Goal: Information Seeking & Learning: Learn about a topic

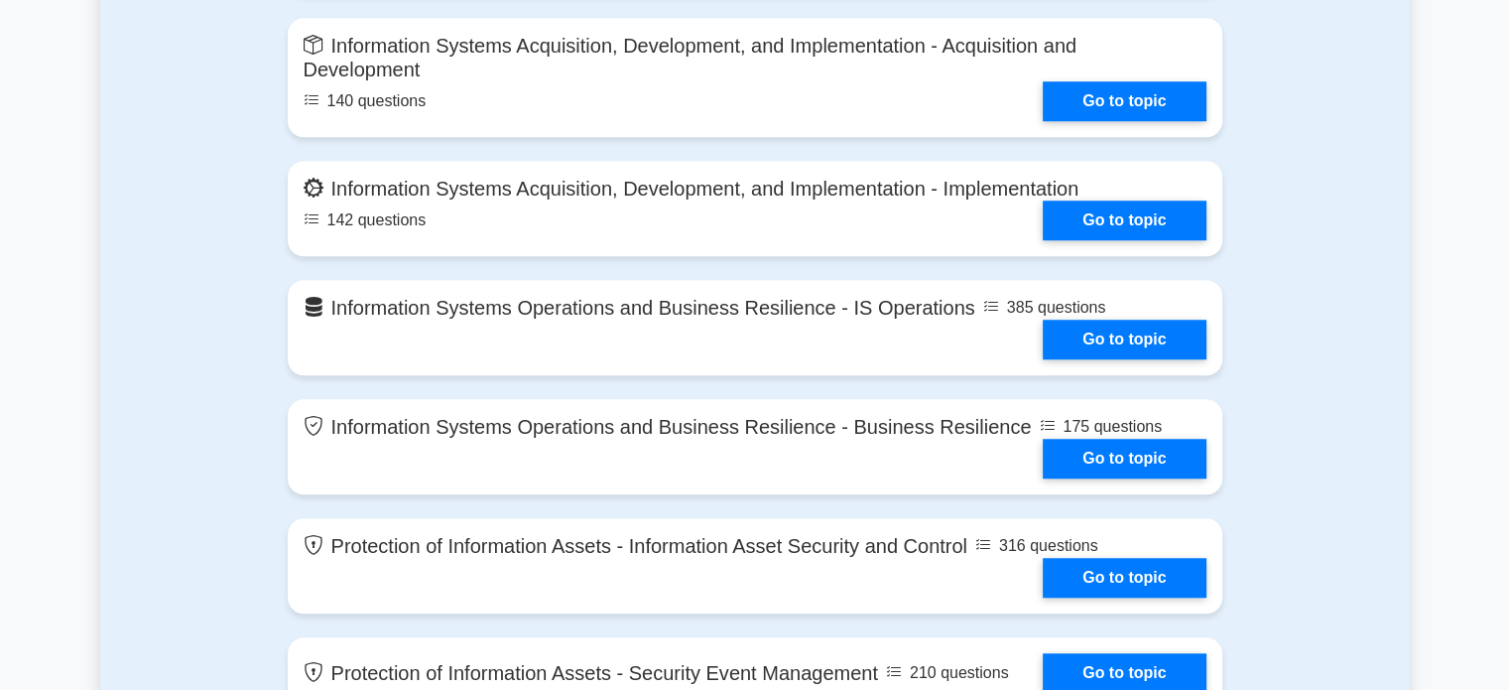
scroll to position [1591, 0]
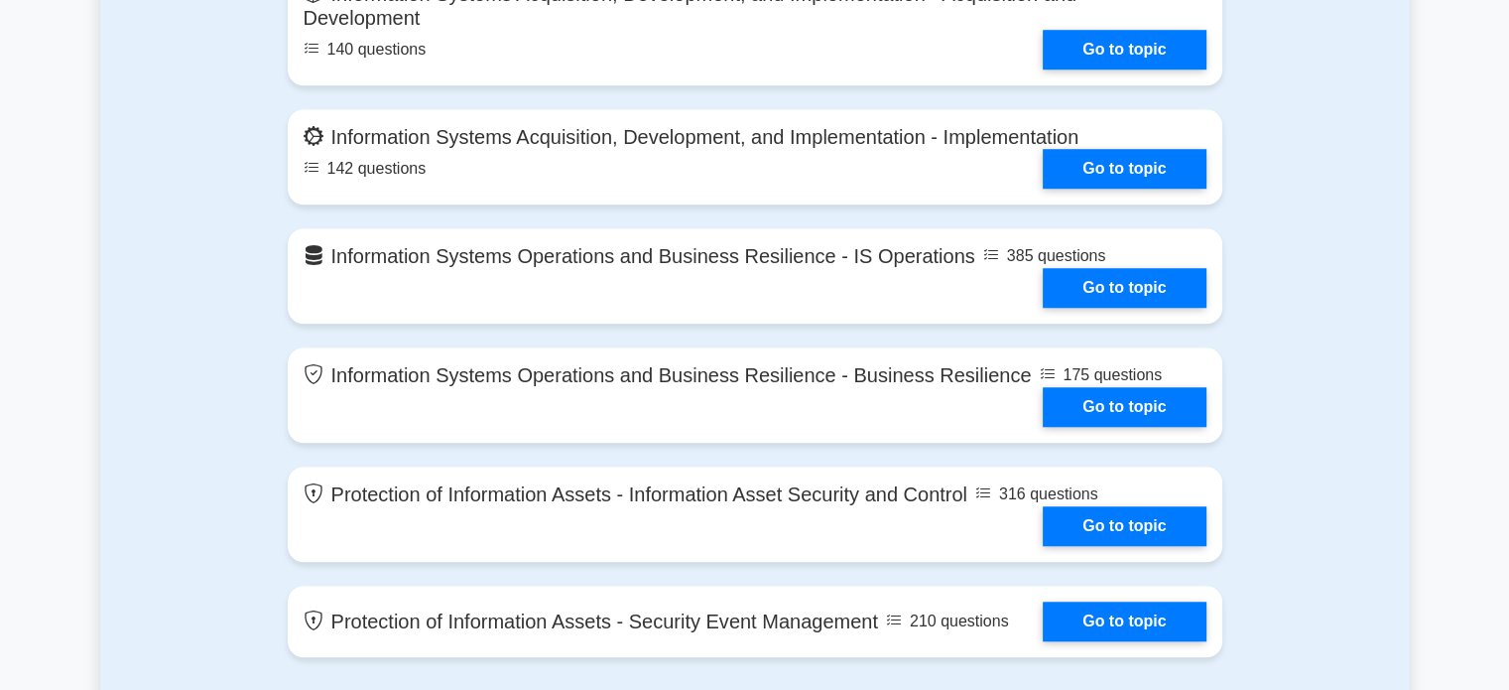
drag, startPoint x: 1522, startPoint y: 98, endPoint x: 1523, endPoint y: 320, distance: 221.3
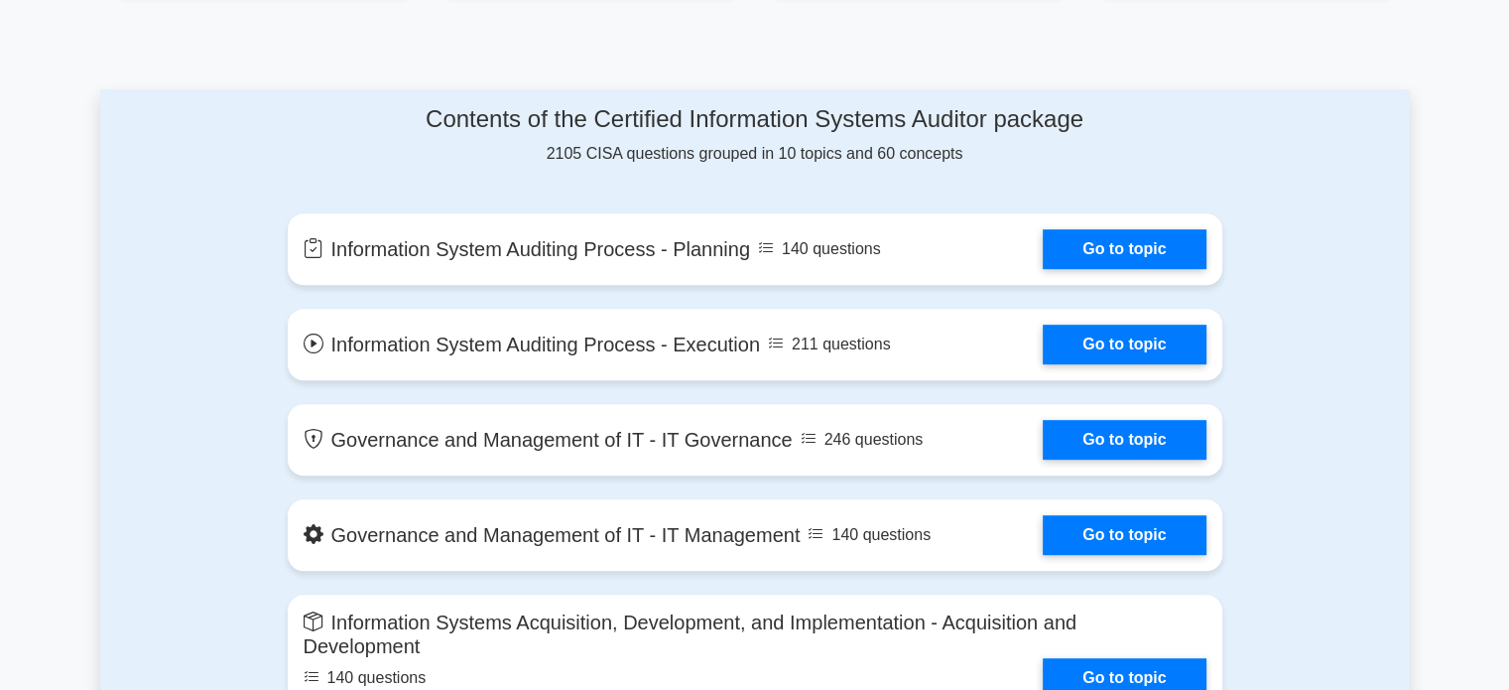
scroll to position [969, 0]
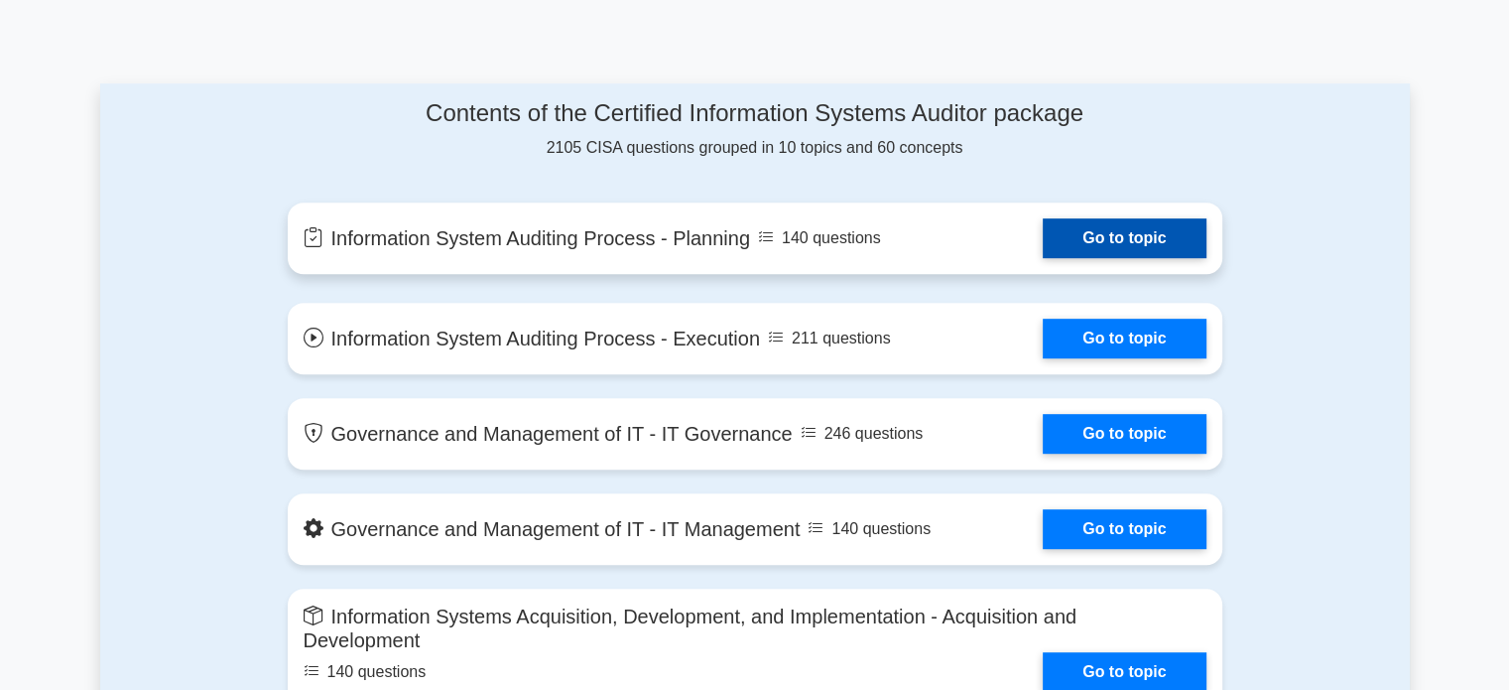
click at [1110, 225] on link "Go to topic" at bounding box center [1124, 238] width 163 height 40
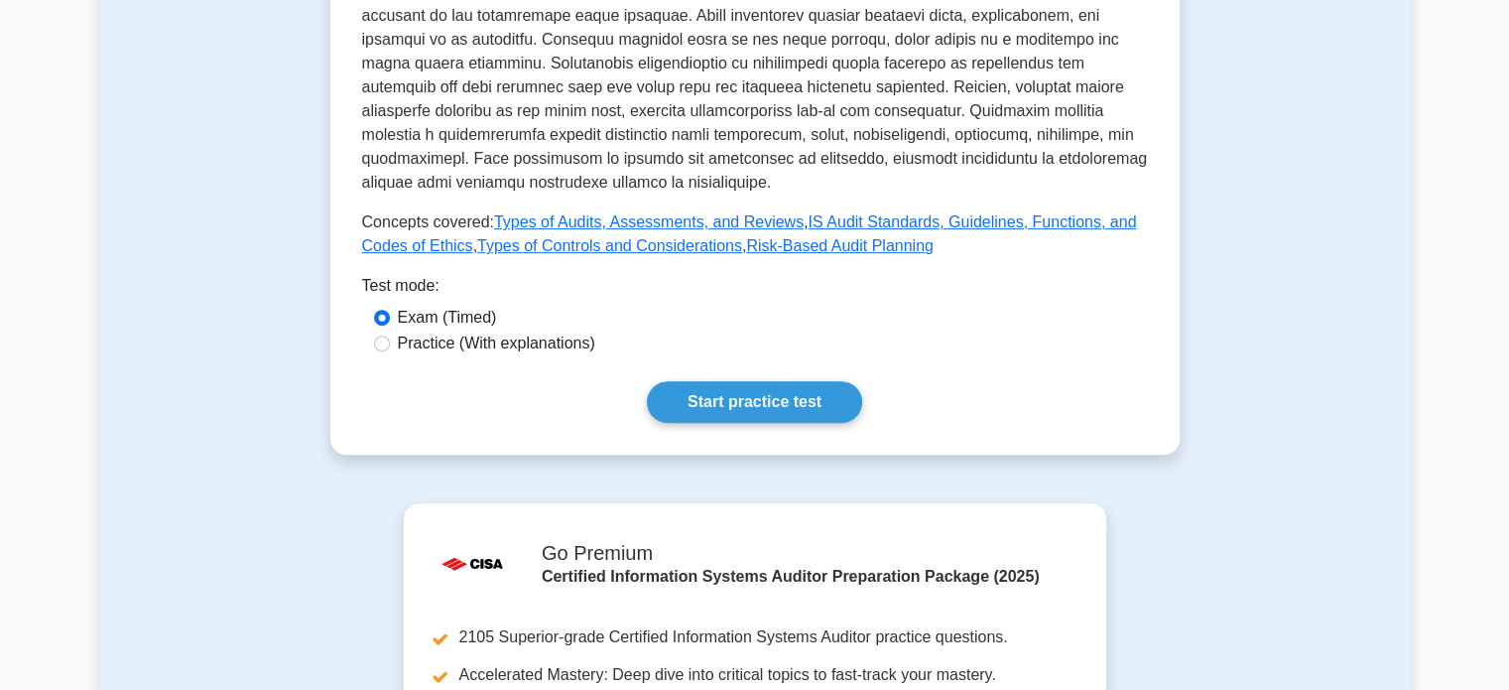
scroll to position [856, 0]
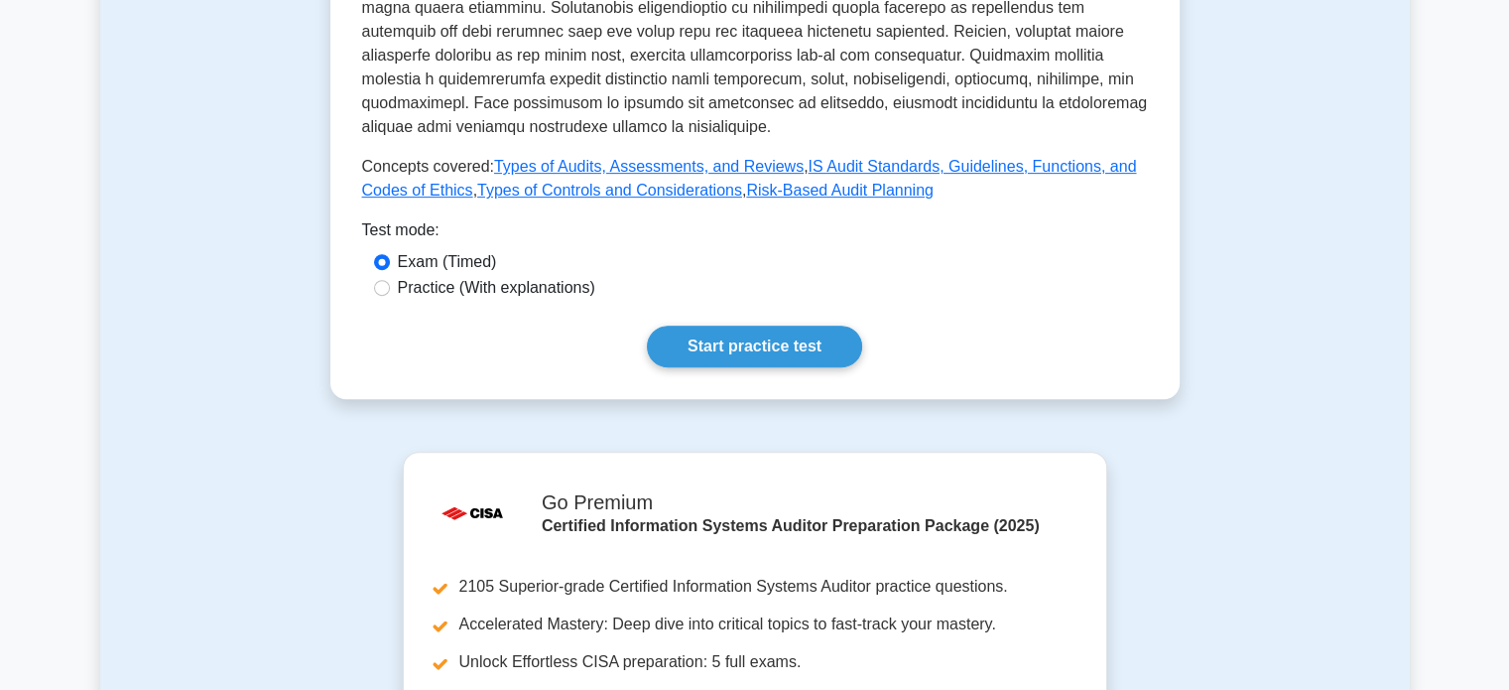
click at [393, 288] on div "Practice (With explanations)" at bounding box center [755, 288] width 762 height 24
click at [387, 288] on input "Practice (With explanations)" at bounding box center [382, 288] width 16 height 16
radio input "true"
click at [750, 346] on link "Start practice test" at bounding box center [754, 346] width 215 height 42
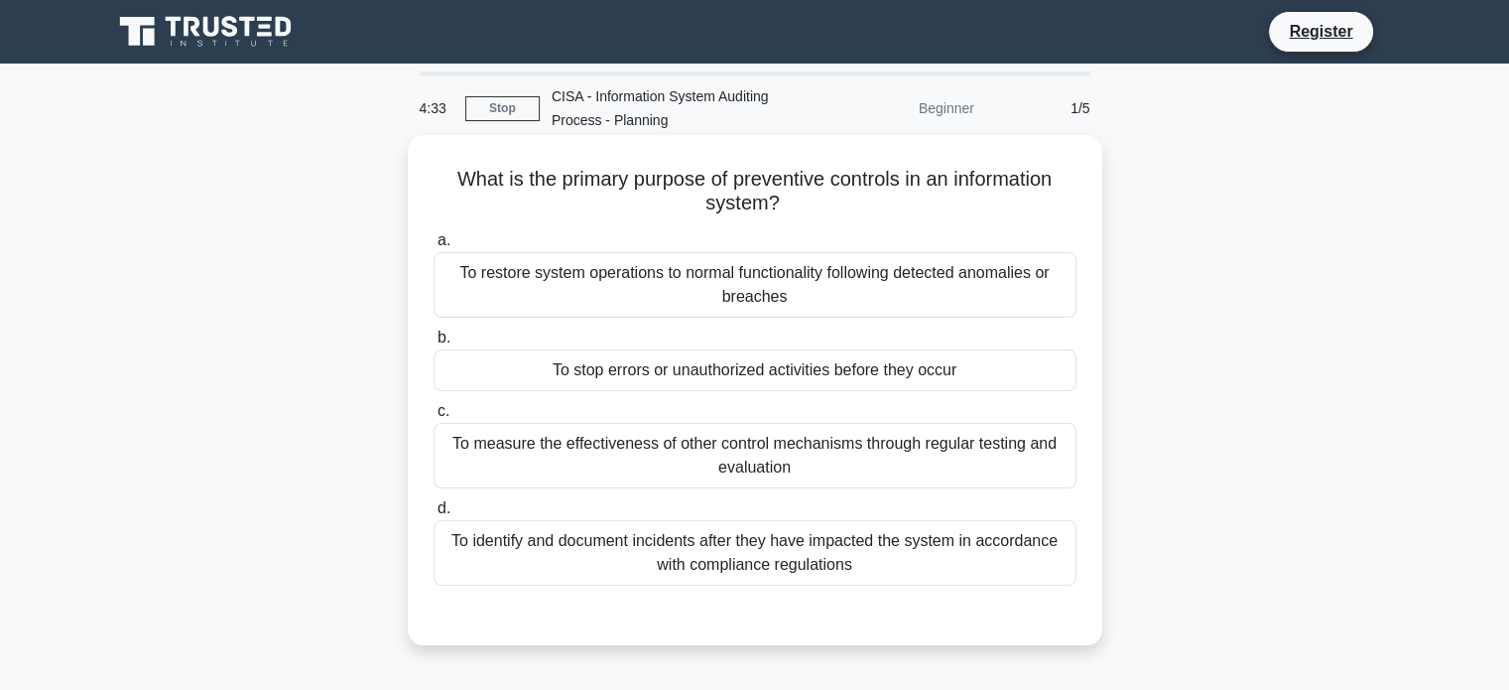
click at [702, 364] on div "To stop errors or unauthorized activities before they occur" at bounding box center [755, 370] width 643 height 42
click at [434, 344] on input "b. To stop errors or unauthorized activities before they occur" at bounding box center [434, 337] width 0 height 13
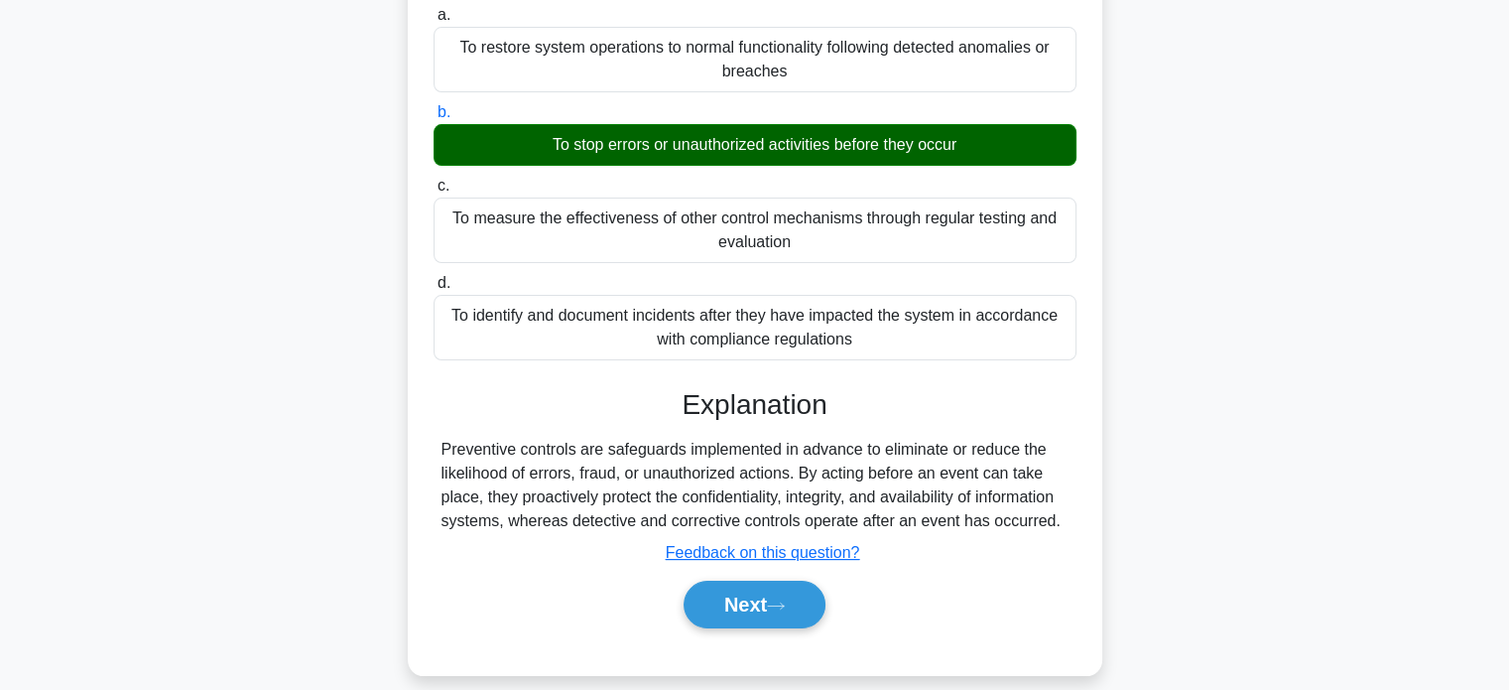
scroll to position [229, 0]
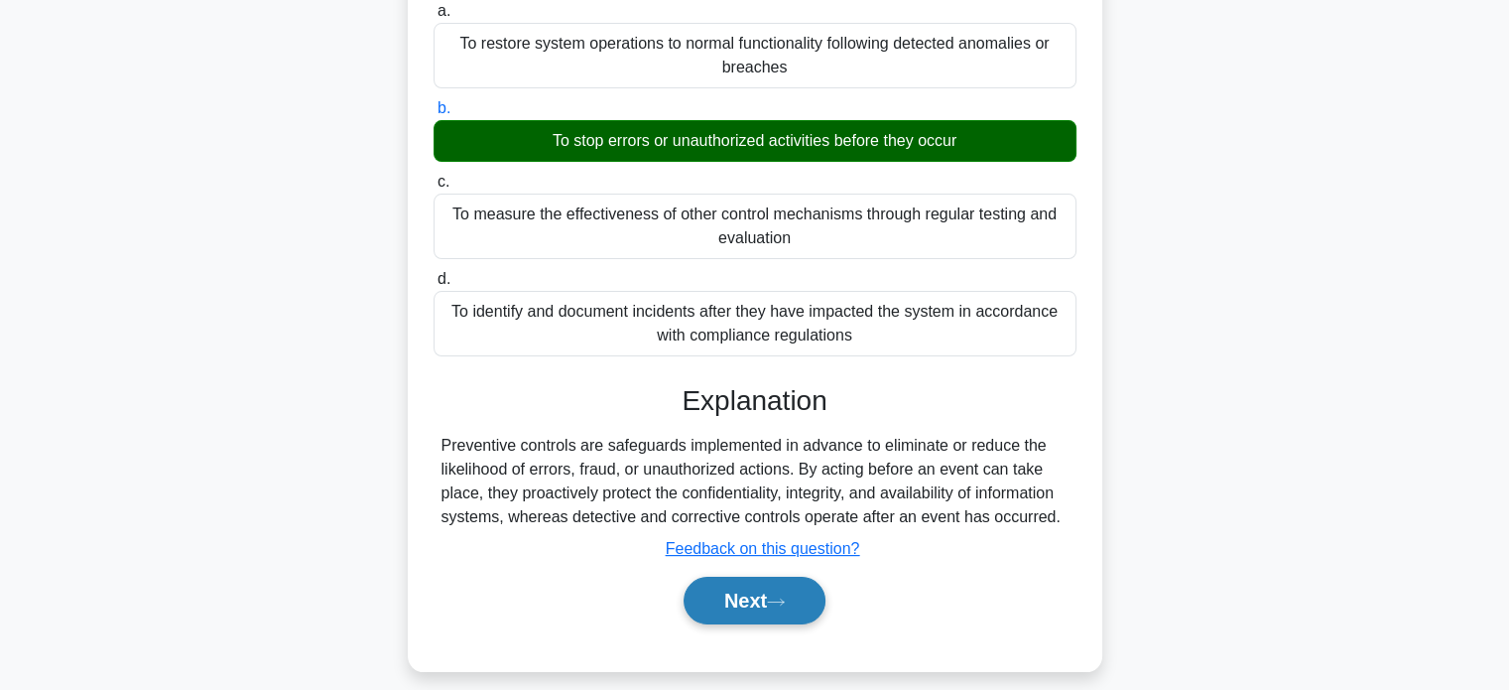
click at [705, 610] on button "Next" at bounding box center [755, 601] width 142 height 48
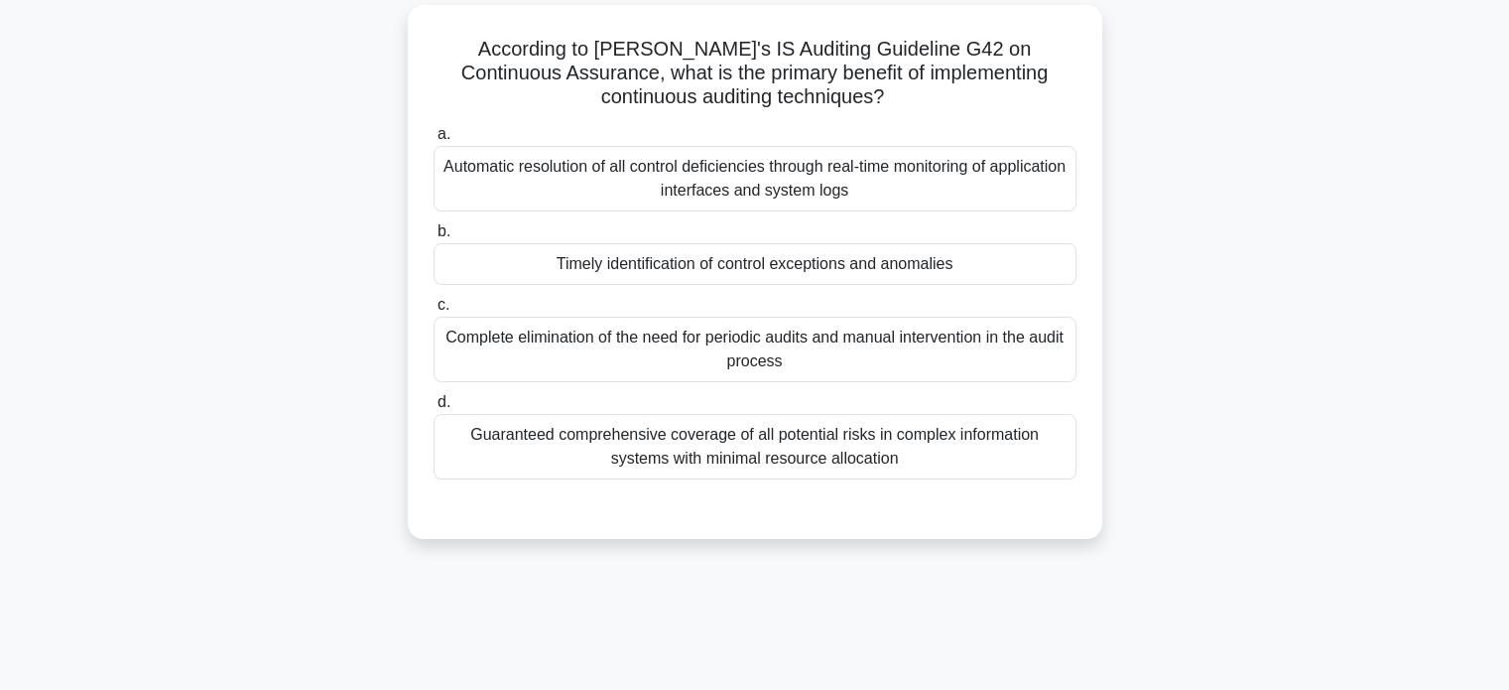
scroll to position [90, 0]
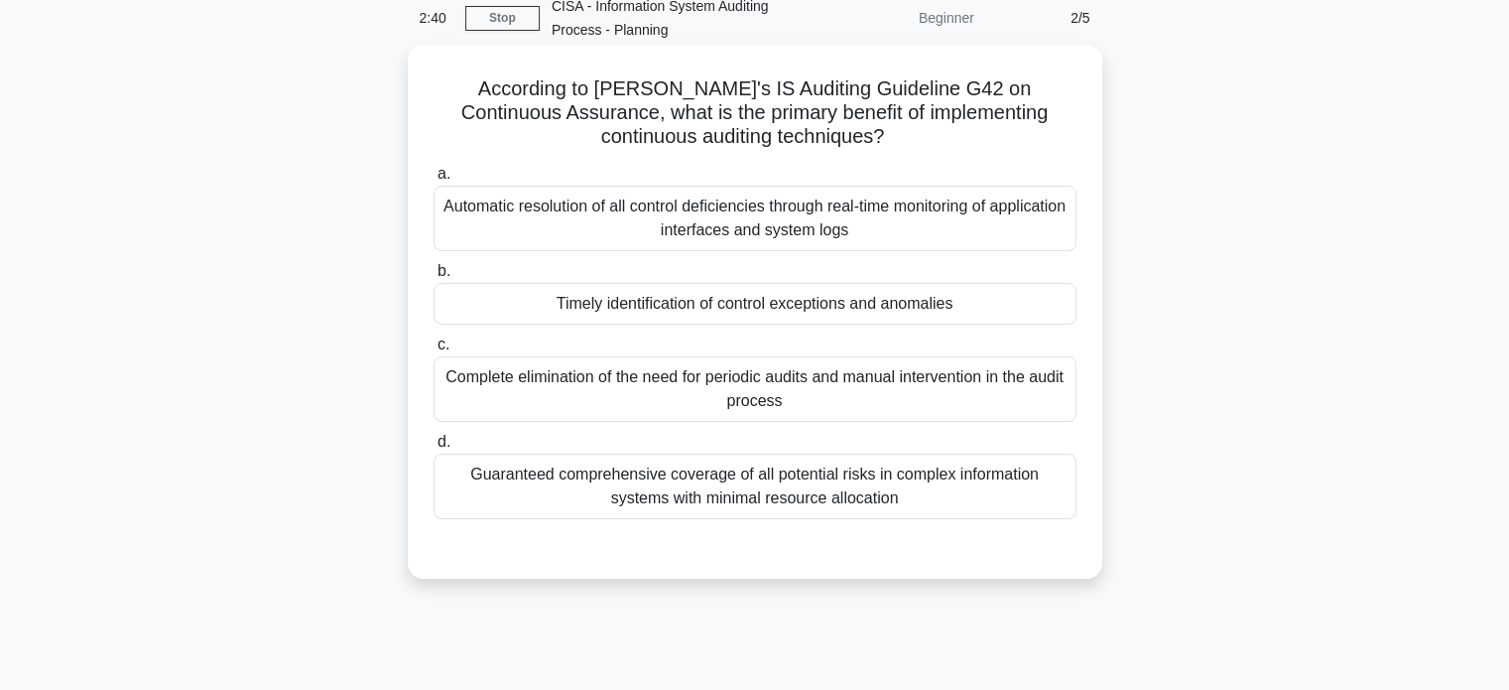
click at [676, 304] on div "Timely identification of control exceptions and anomalies" at bounding box center [755, 304] width 643 height 42
click at [434, 278] on input "b. Timely identification of control exceptions and anomalies" at bounding box center [434, 271] width 0 height 13
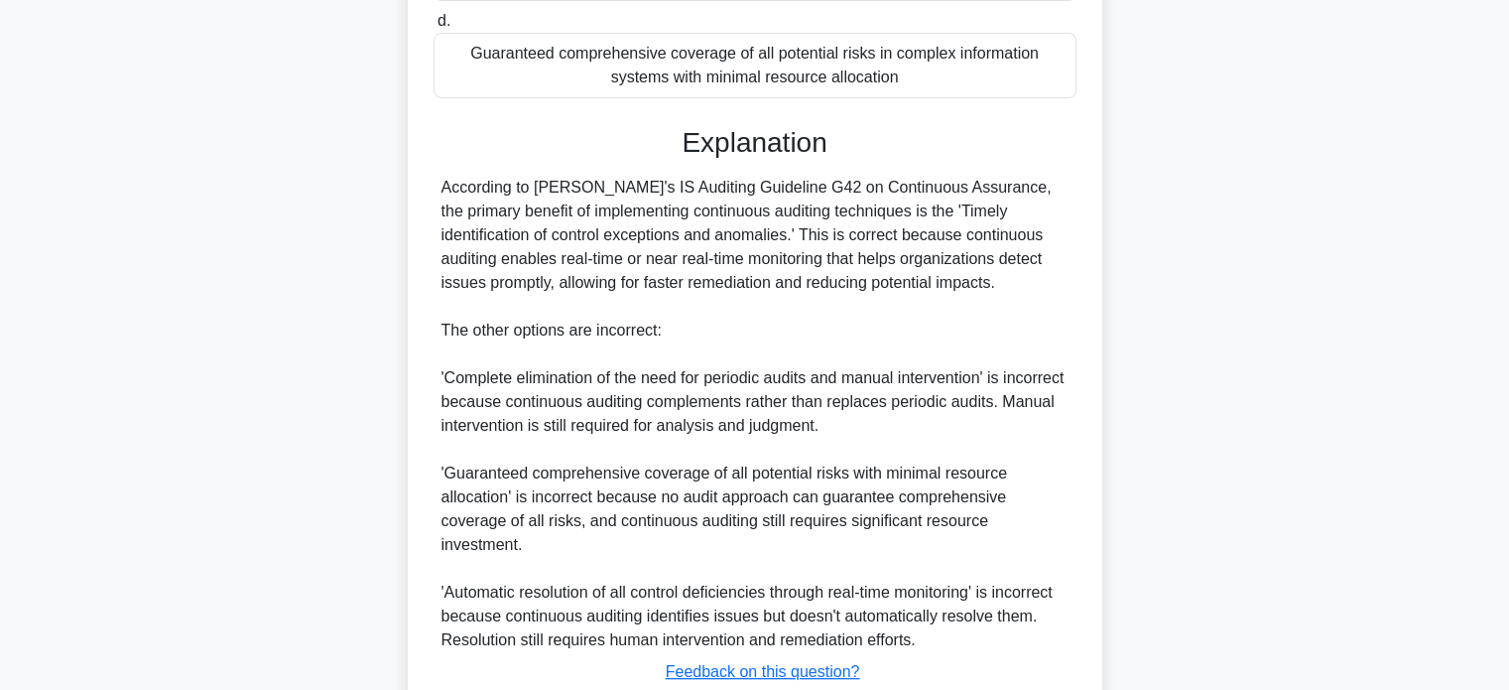
scroll to position [651, 0]
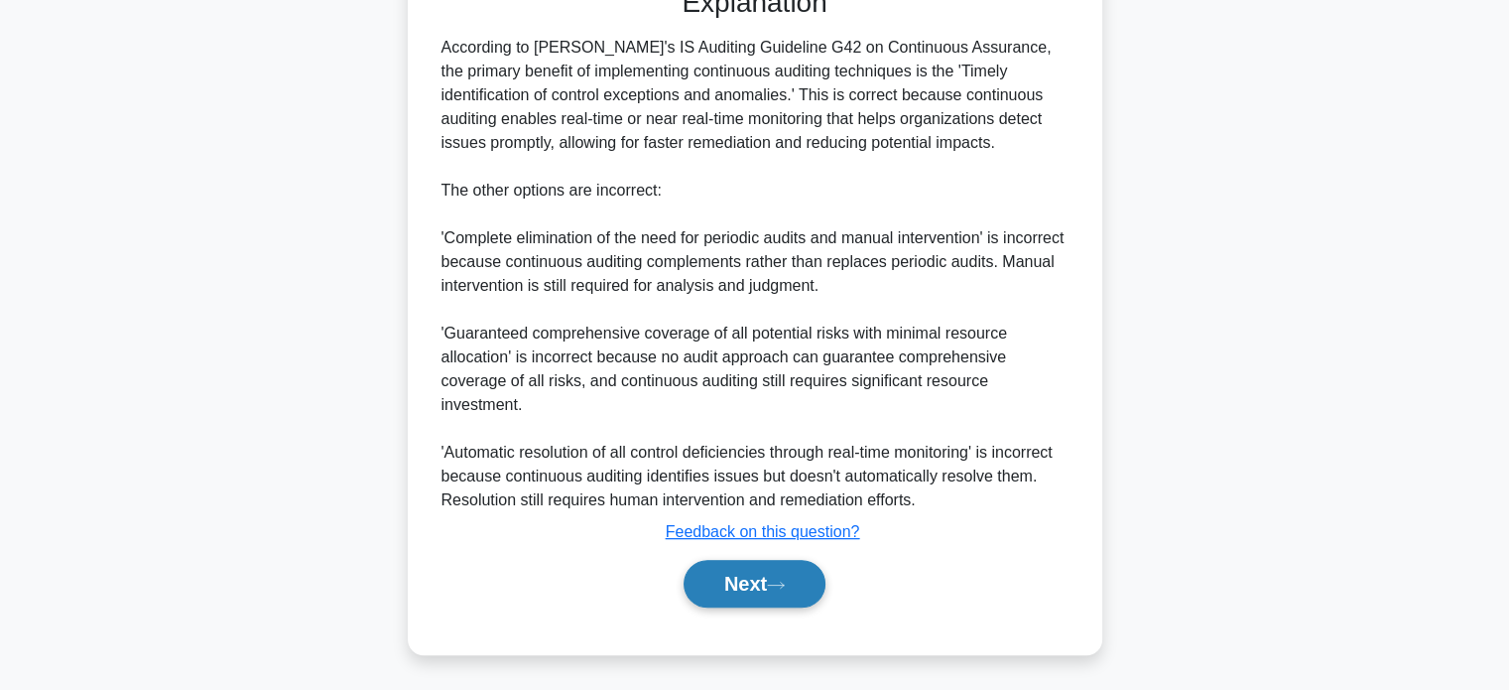
click at [741, 590] on button "Next" at bounding box center [755, 584] width 142 height 48
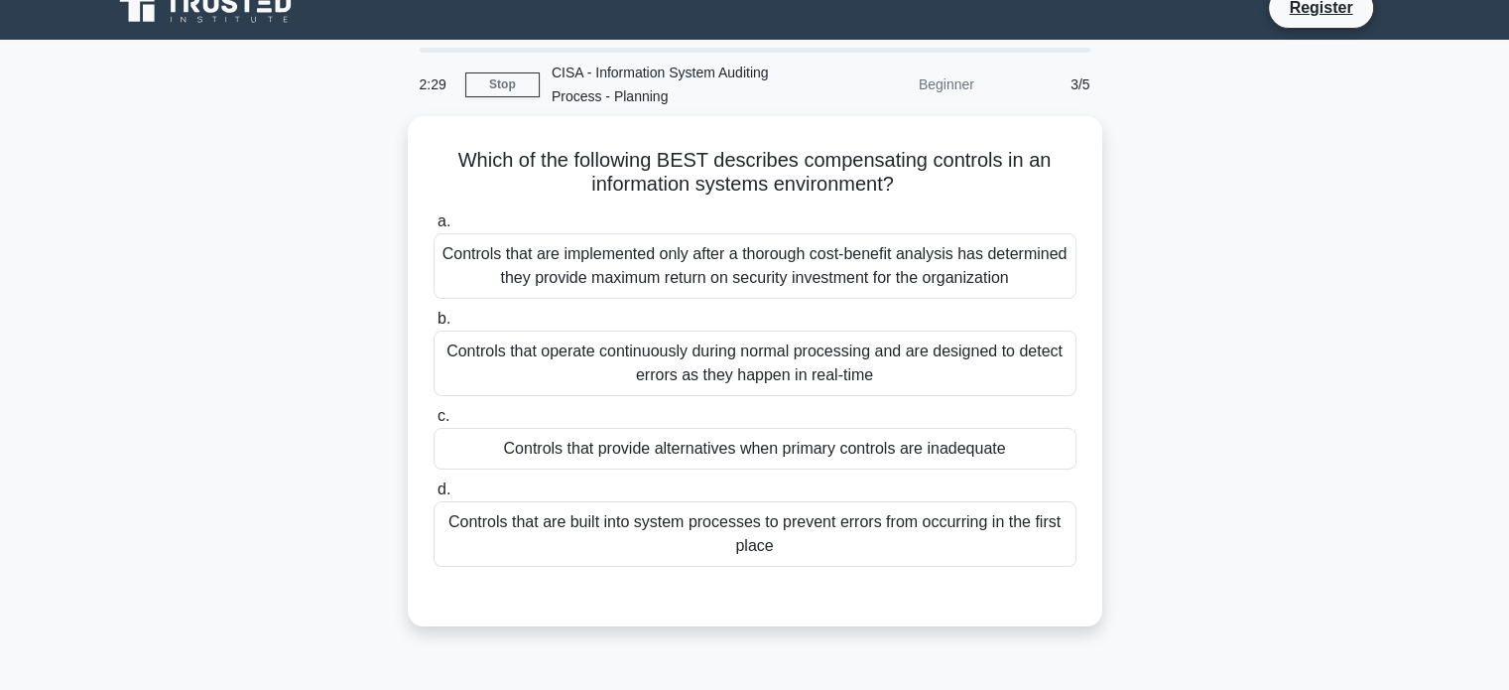
scroll to position [25, 0]
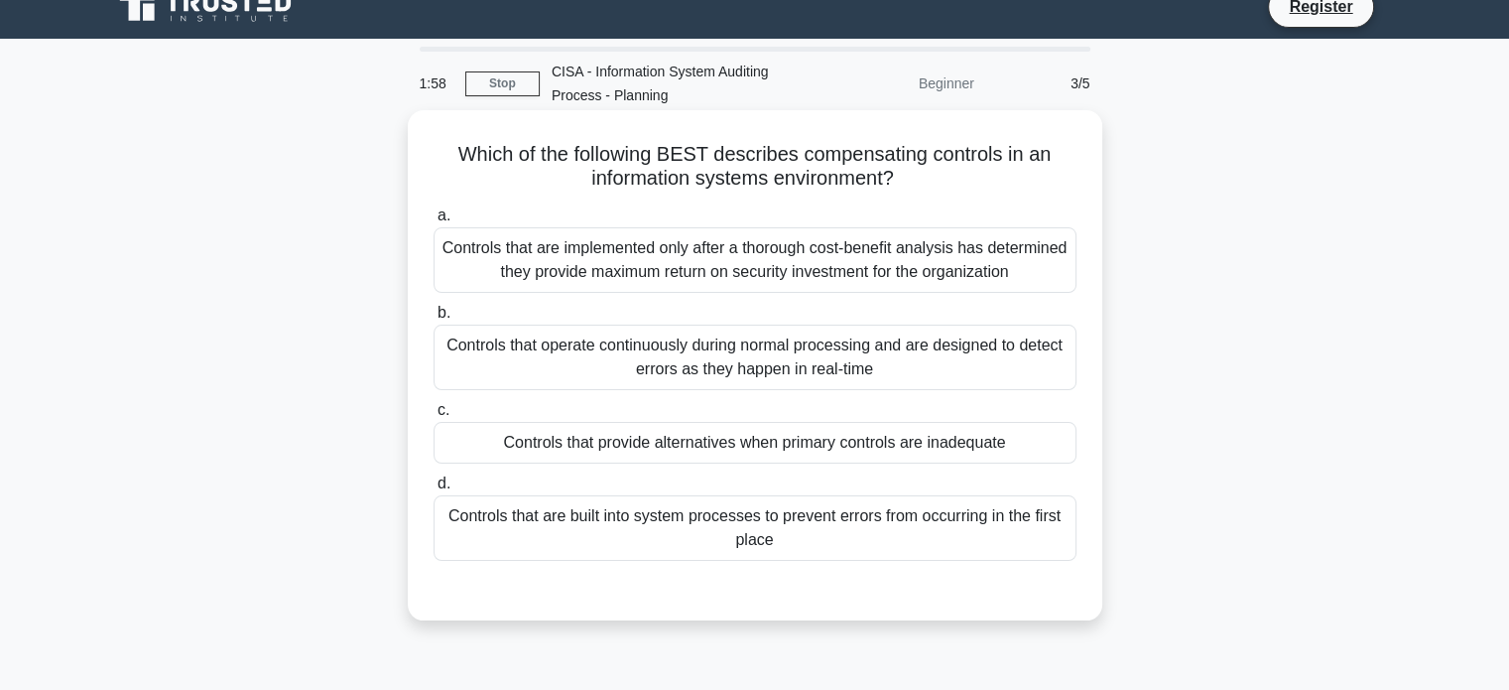
click at [795, 523] on div "Controls that are built into system processes to prevent errors from occurring …" at bounding box center [755, 527] width 643 height 65
click at [434, 490] on input "d. Controls that are built into system processes to prevent errors from occurri…" at bounding box center [434, 483] width 0 height 13
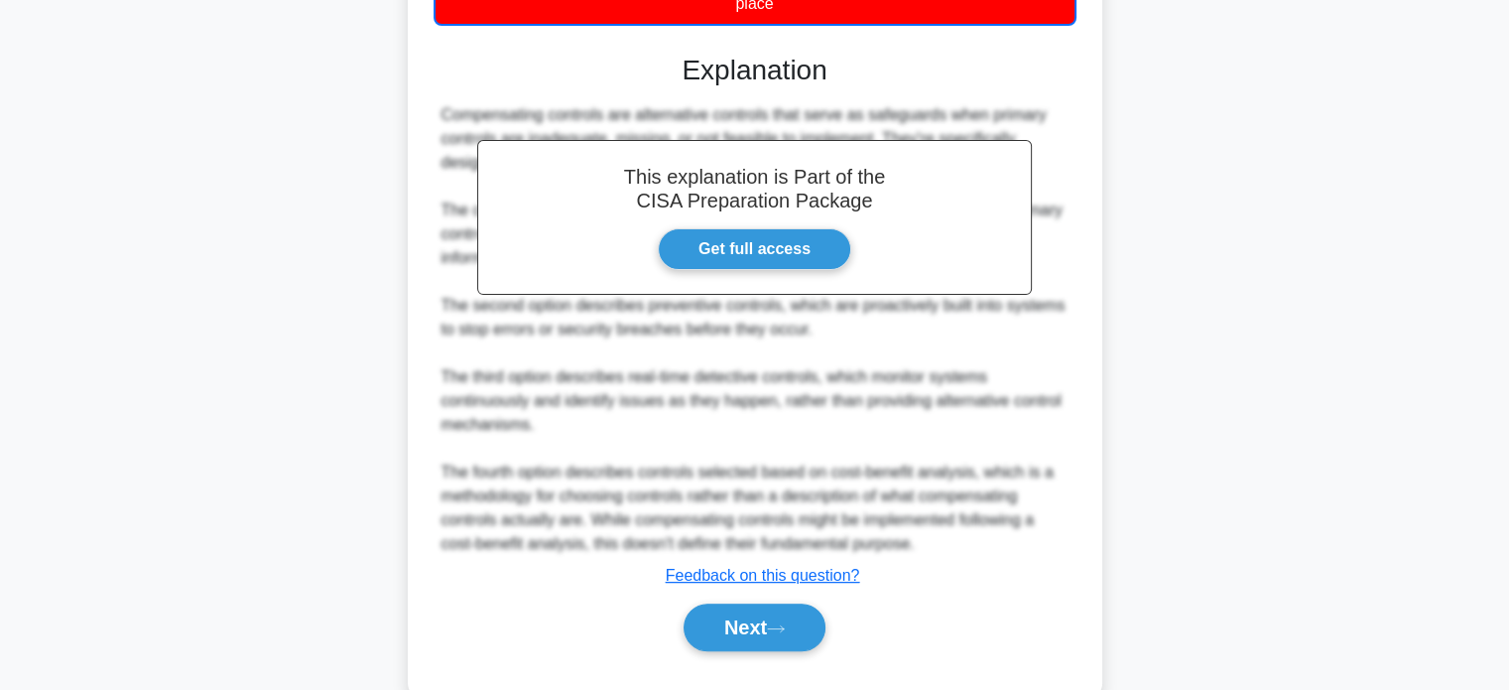
scroll to position [590, 0]
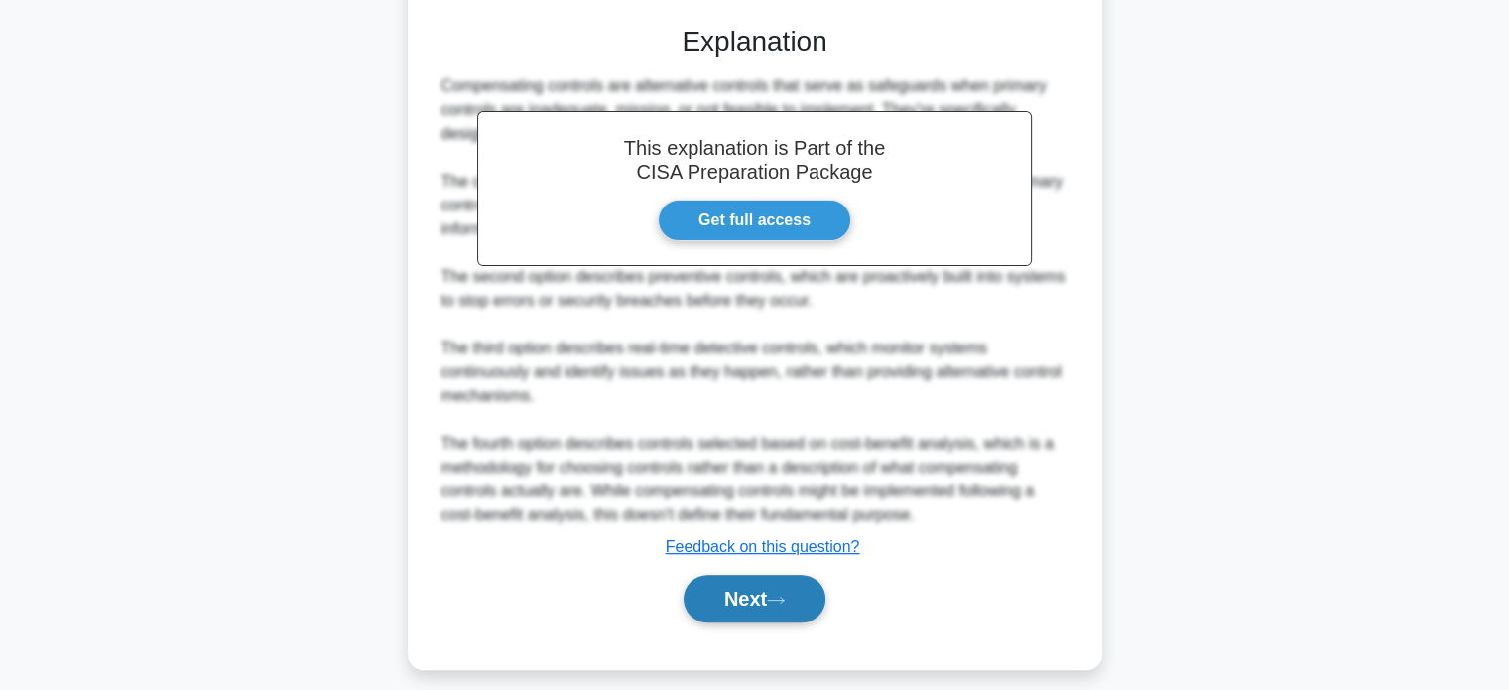
click at [738, 603] on button "Next" at bounding box center [755, 599] width 142 height 48
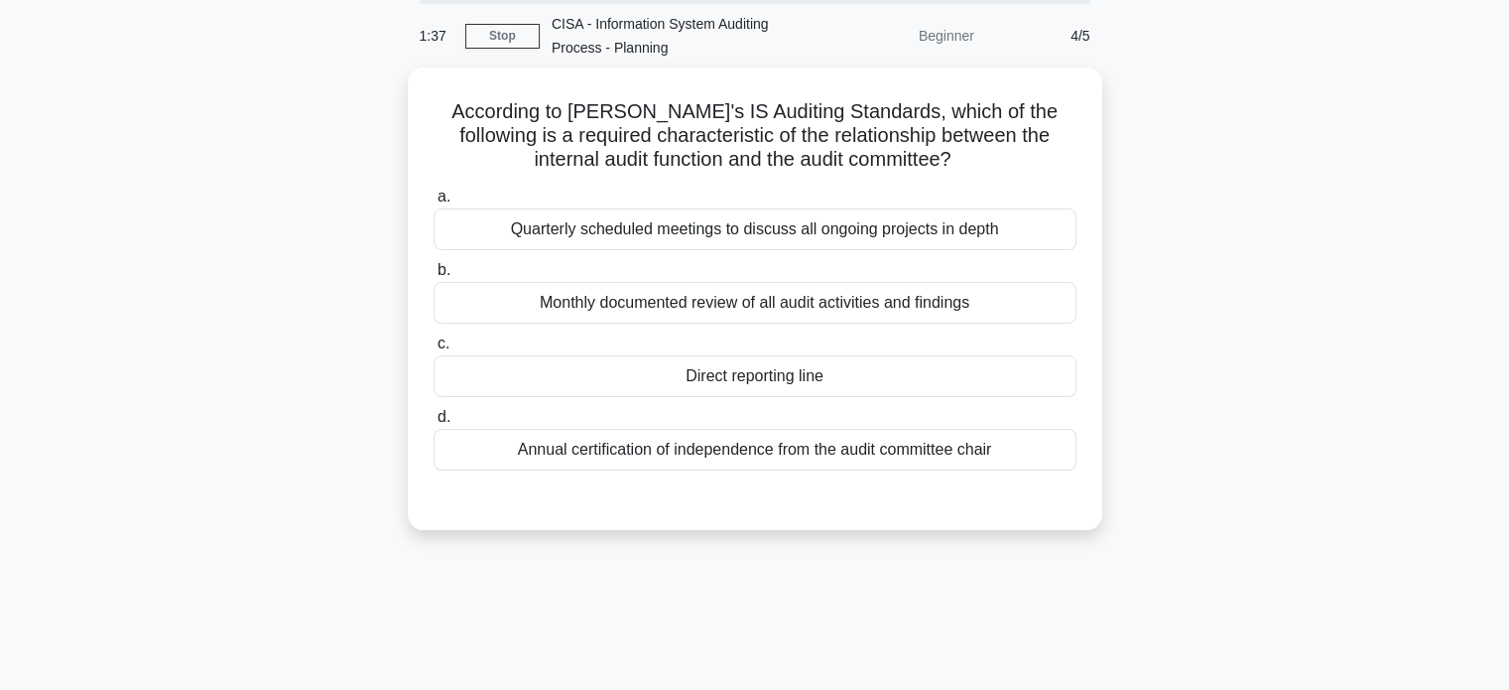
scroll to position [65, 0]
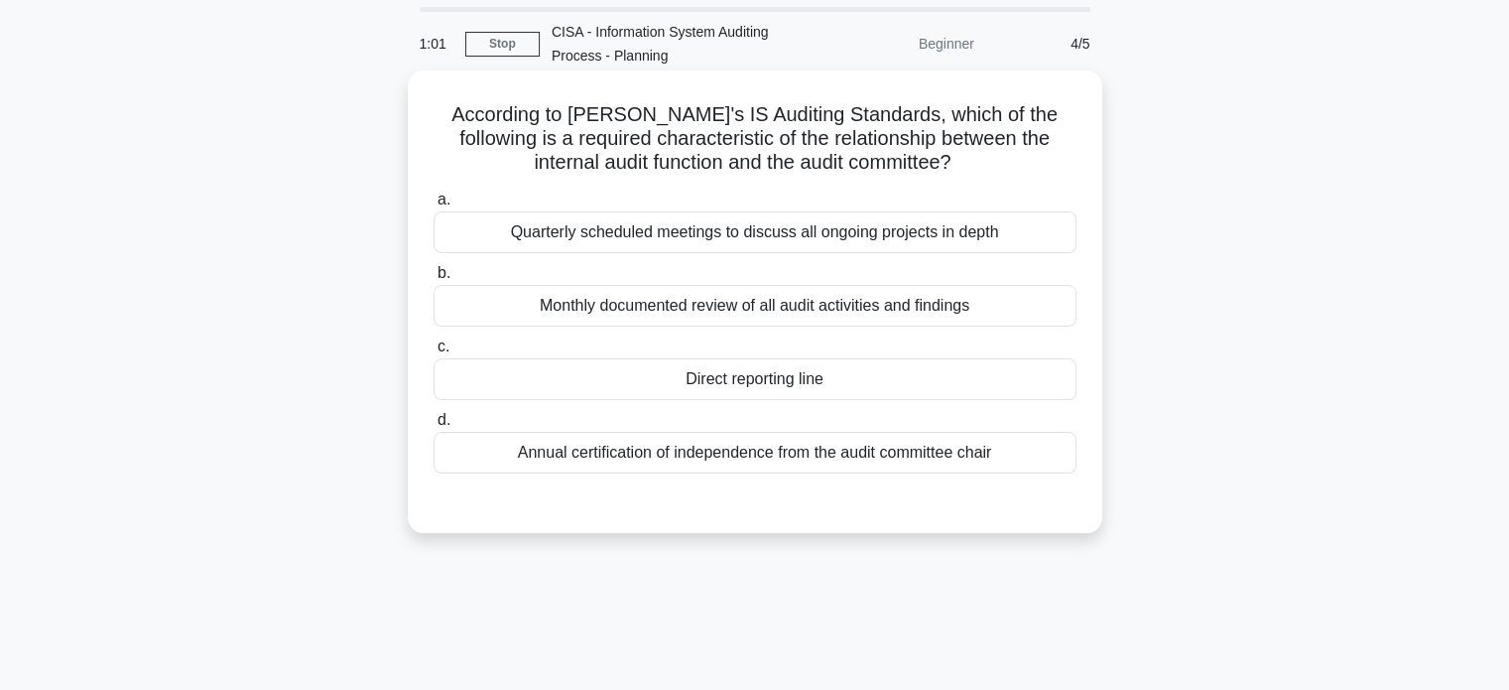
click at [598, 317] on div "Monthly documented review of all audit activities and findings" at bounding box center [755, 306] width 643 height 42
click at [434, 280] on input "b. Monthly documented review of all audit activities and findings" at bounding box center [434, 273] width 0 height 13
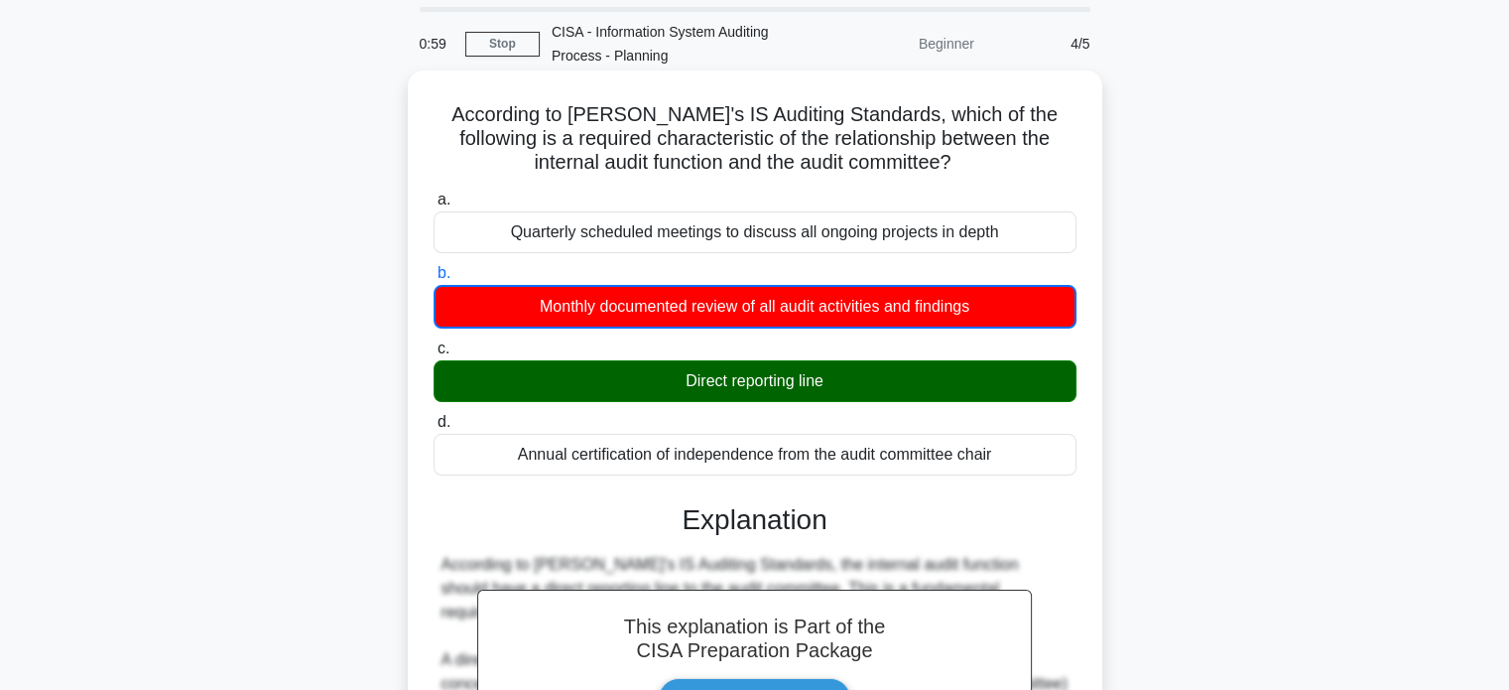
click at [615, 391] on div "Direct reporting line" at bounding box center [755, 381] width 643 height 42
click at [434, 355] on input "c. Direct reporting line" at bounding box center [434, 348] width 0 height 13
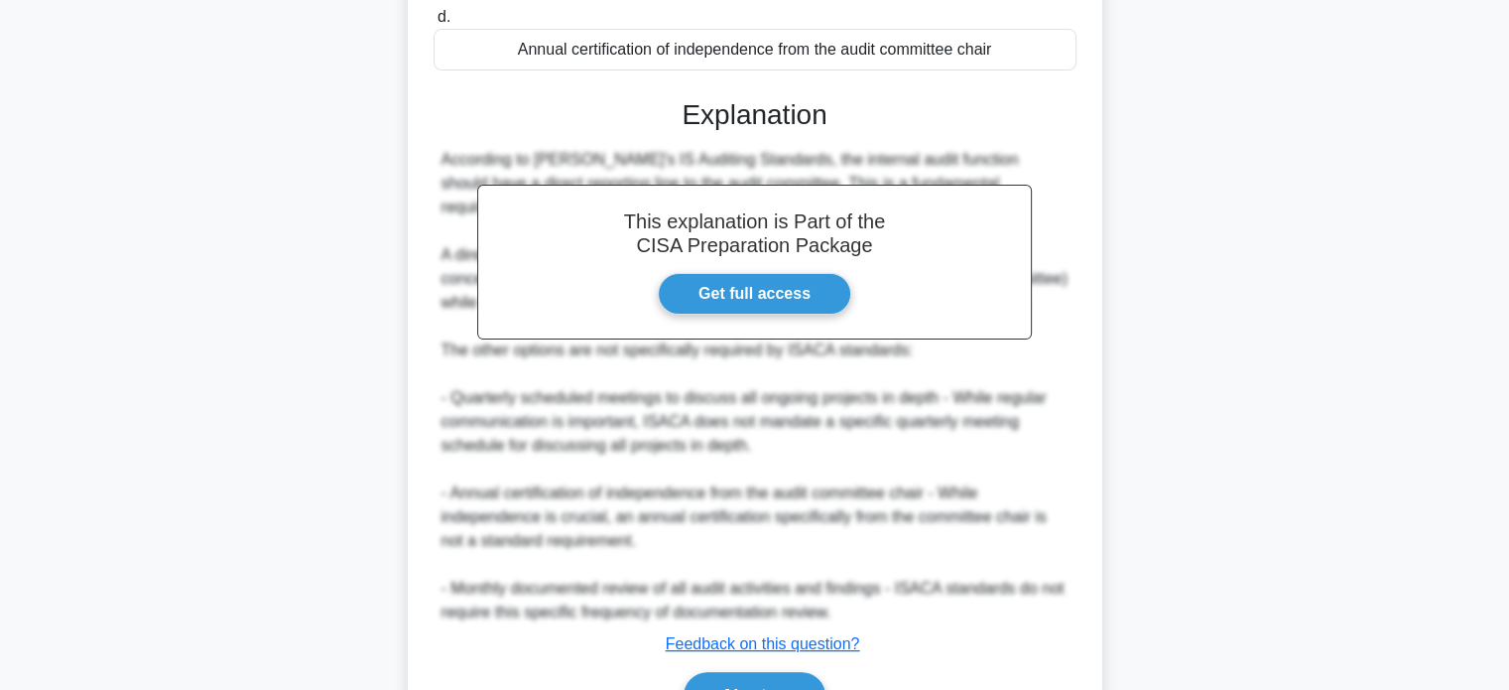
scroll to position [485, 0]
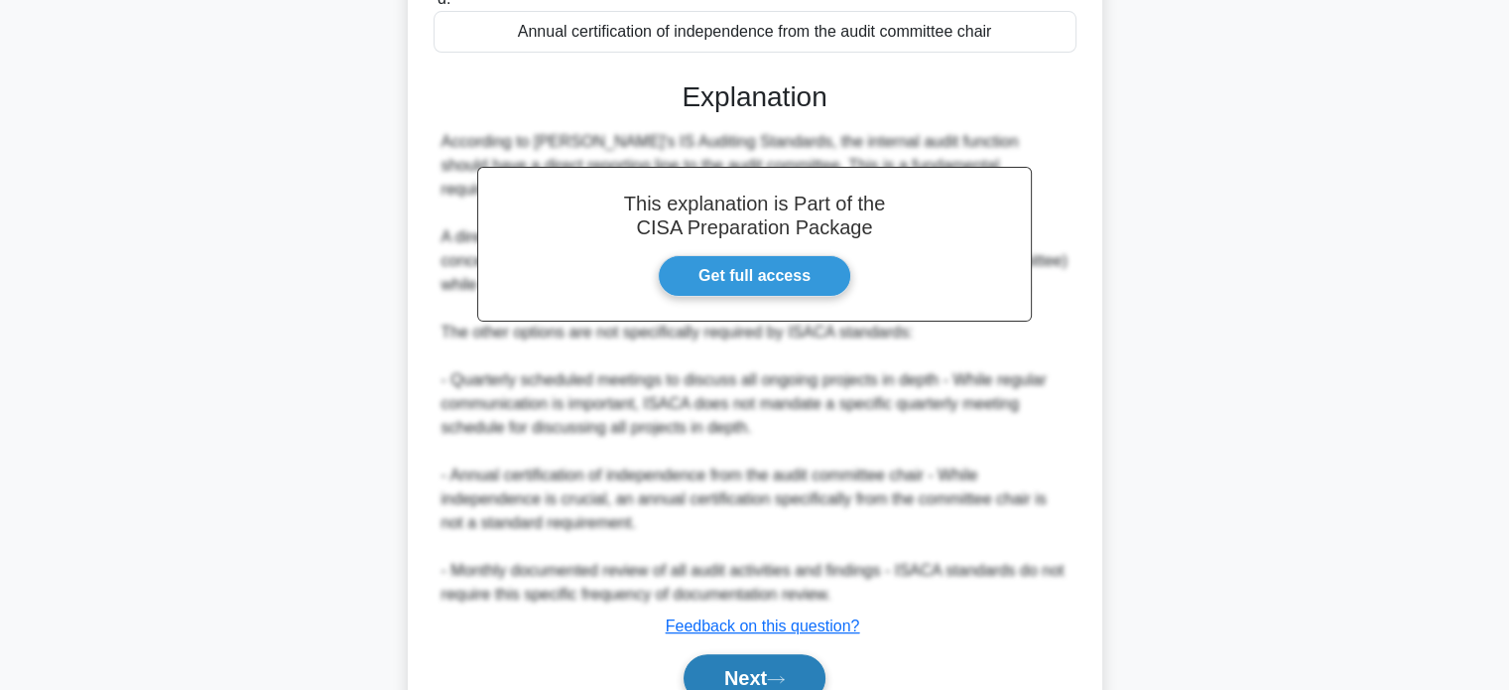
click at [712, 680] on button "Next" at bounding box center [755, 678] width 142 height 48
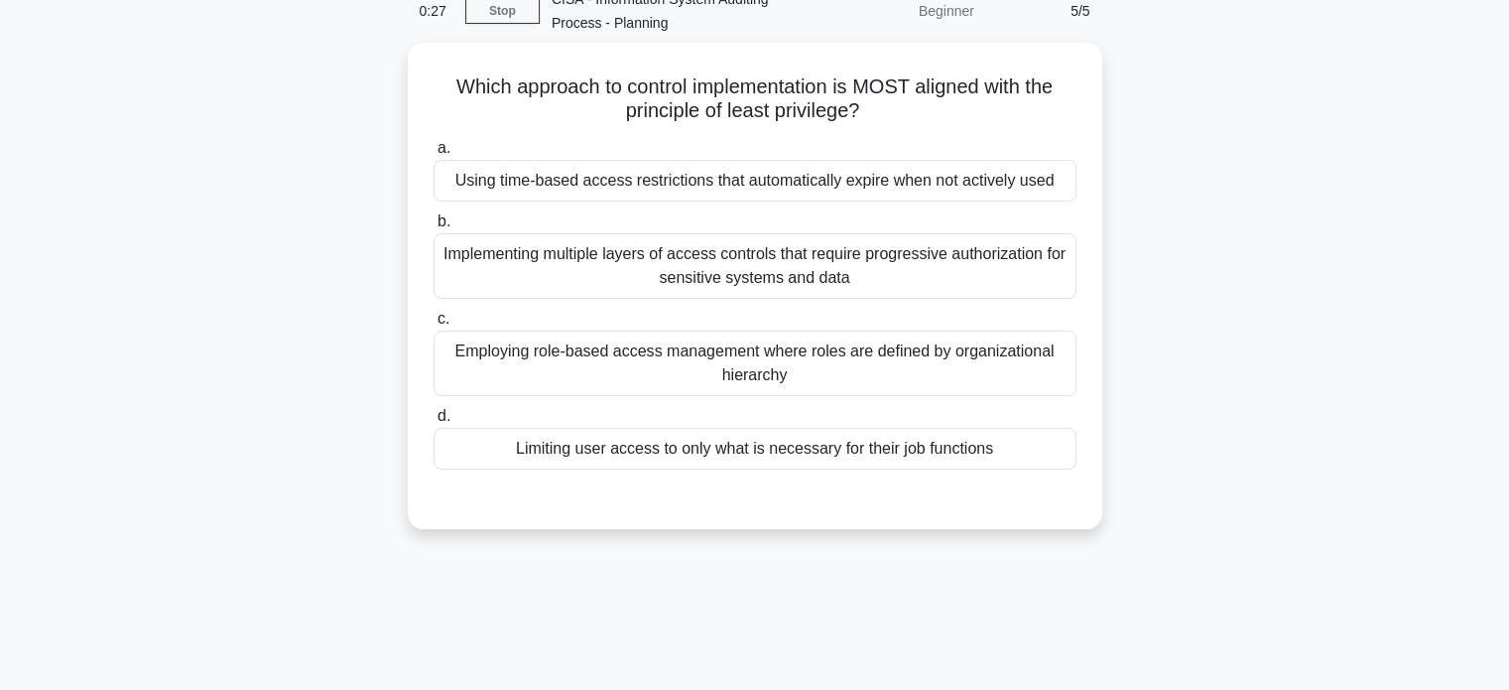
scroll to position [99, 0]
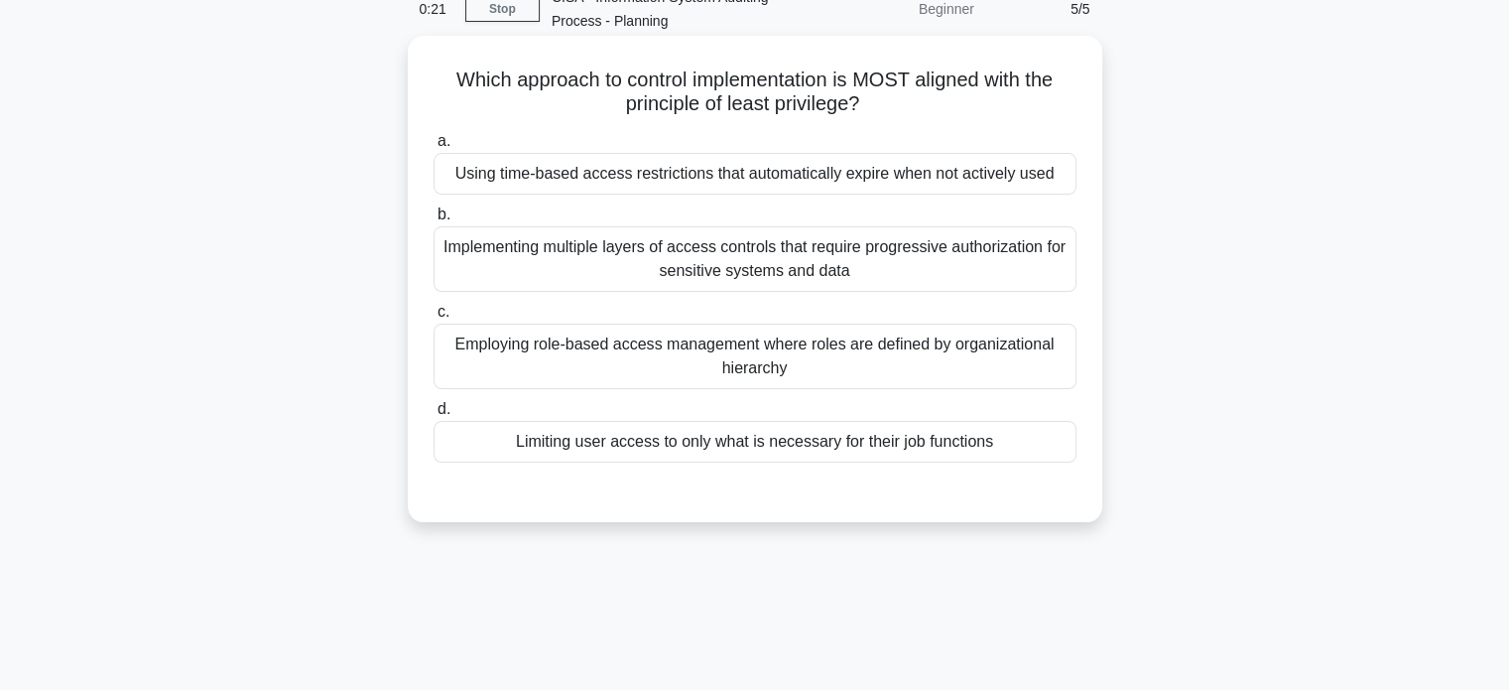
click at [921, 348] on div "Employing role-based access management where roles are defined by organizationa…" at bounding box center [755, 356] width 643 height 65
click at [434, 319] on input "c. Employing role-based access management where roles are defined by organizati…" at bounding box center [434, 312] width 0 height 13
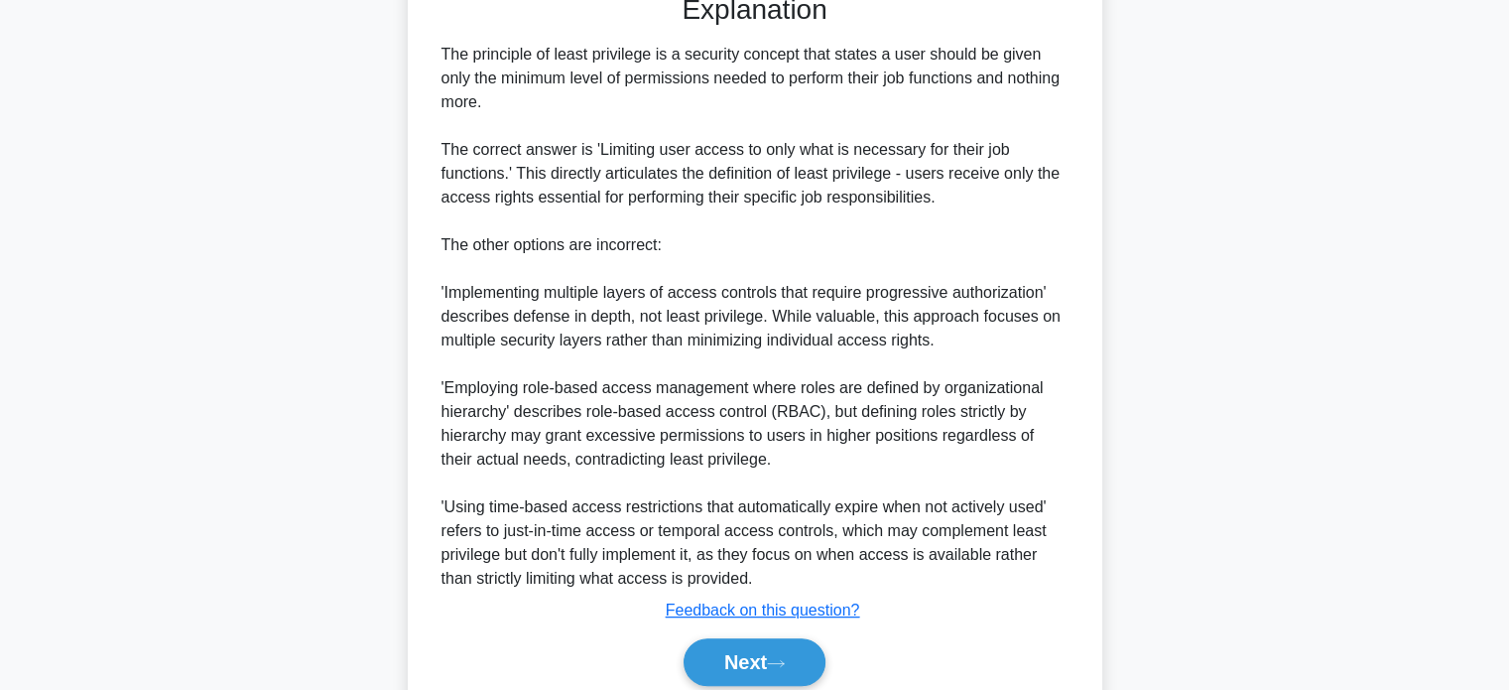
scroll to position [677, 0]
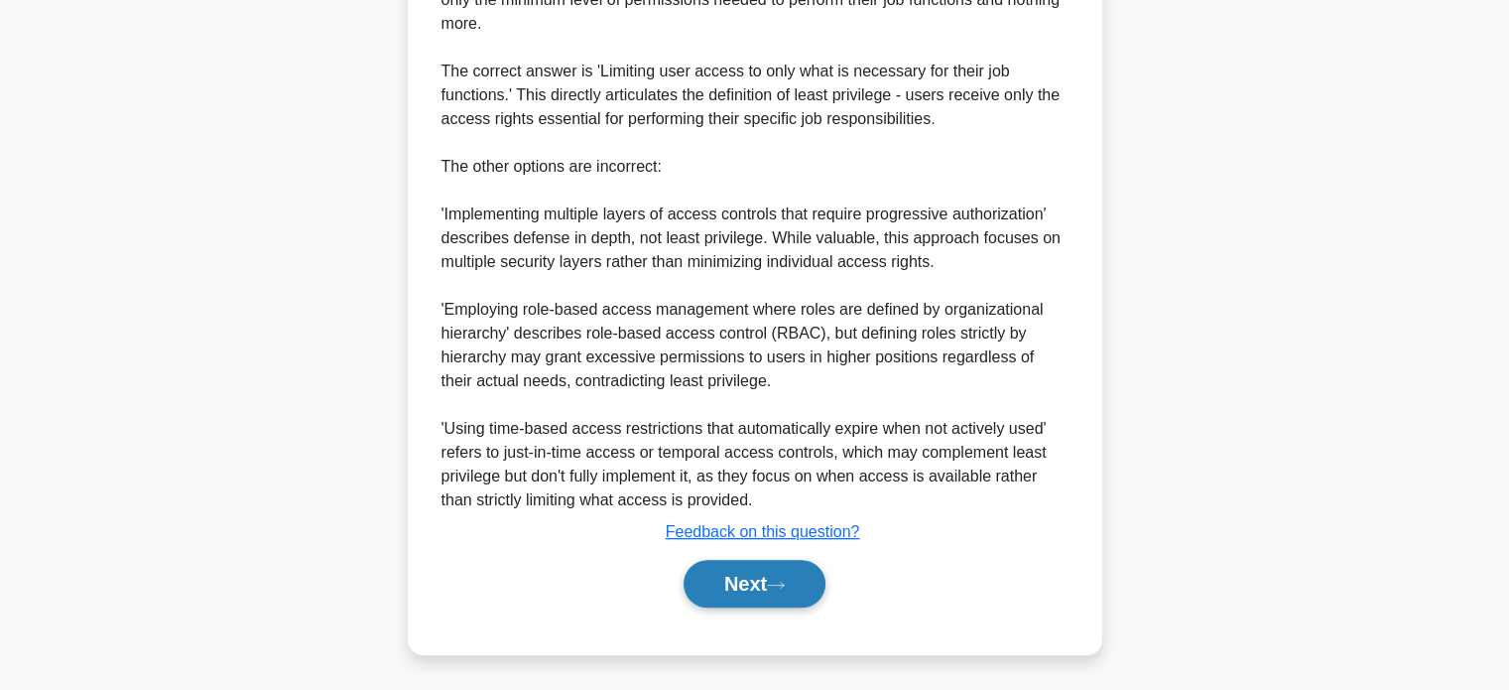
click at [752, 589] on button "Next" at bounding box center [755, 584] width 142 height 48
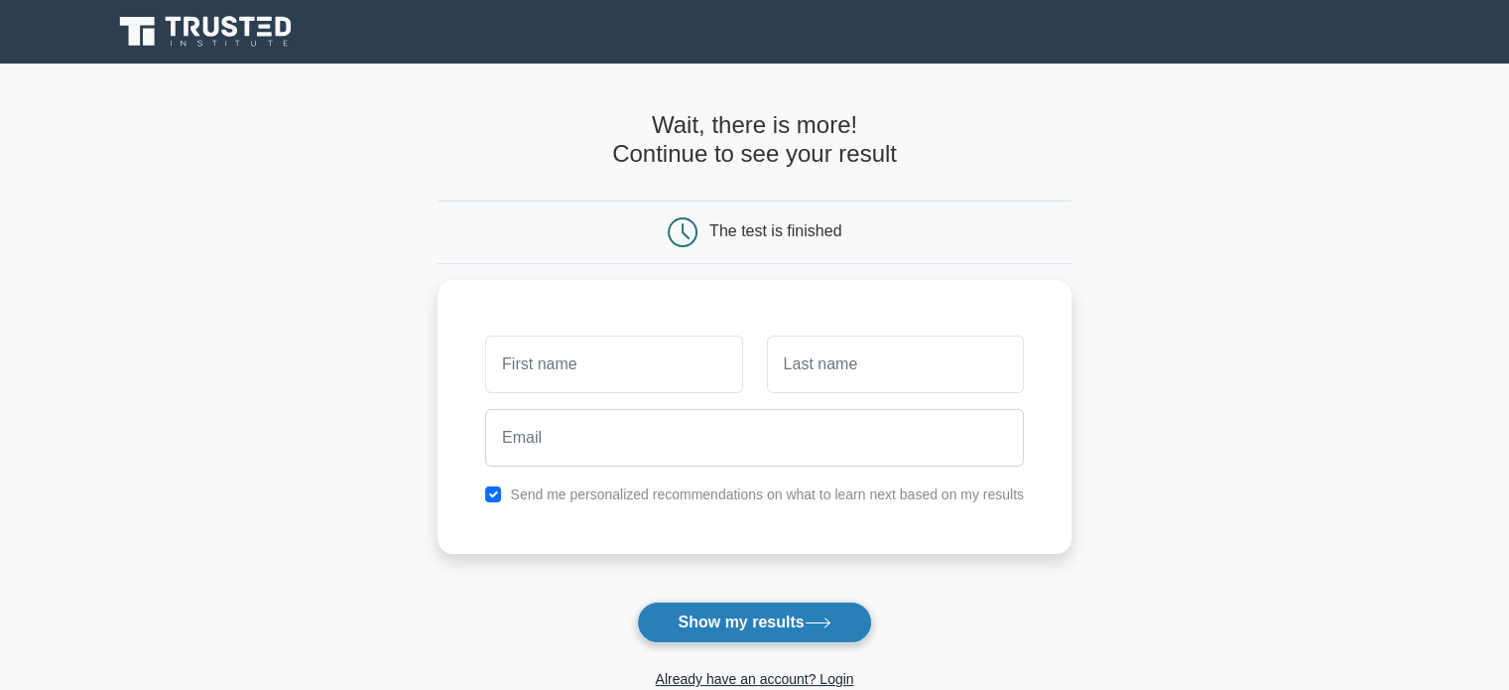
click at [765, 619] on button "Show my results" at bounding box center [754, 622] width 234 height 42
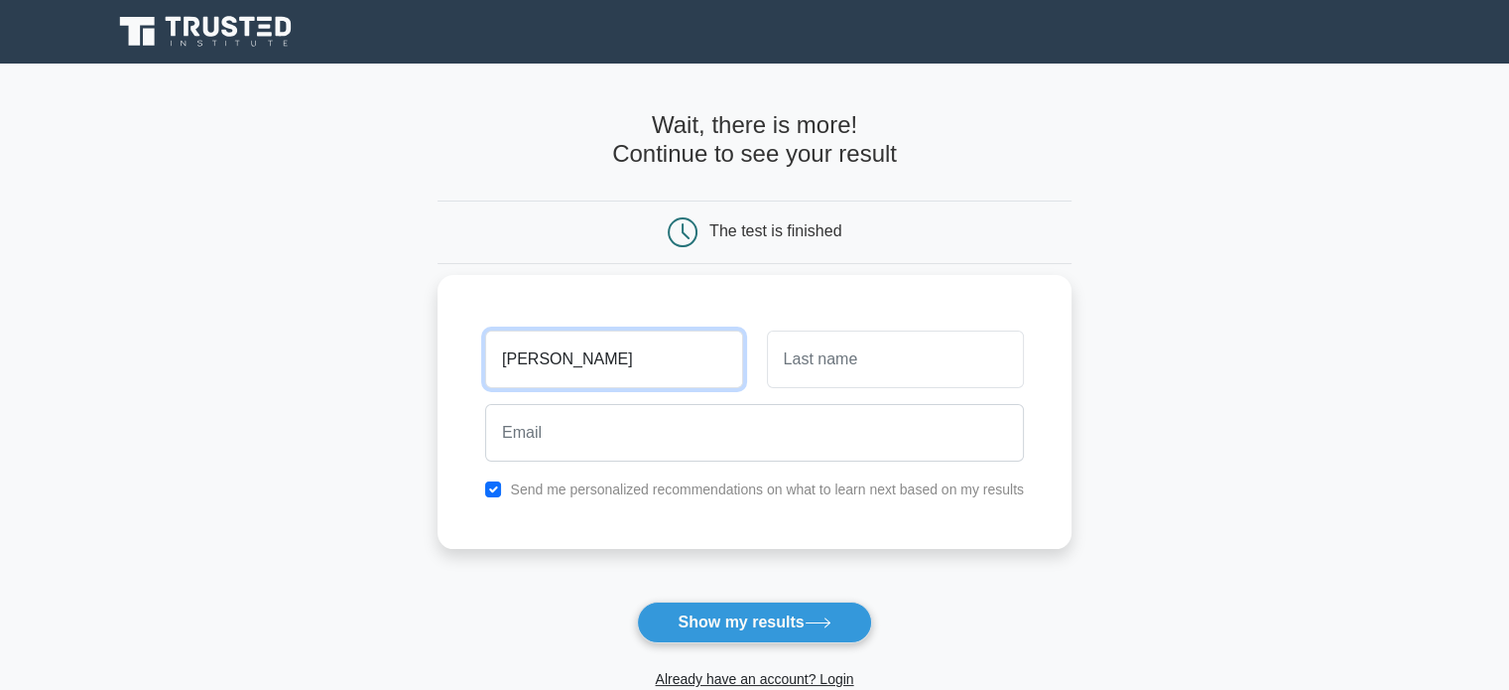
type input "[PERSON_NAME]"
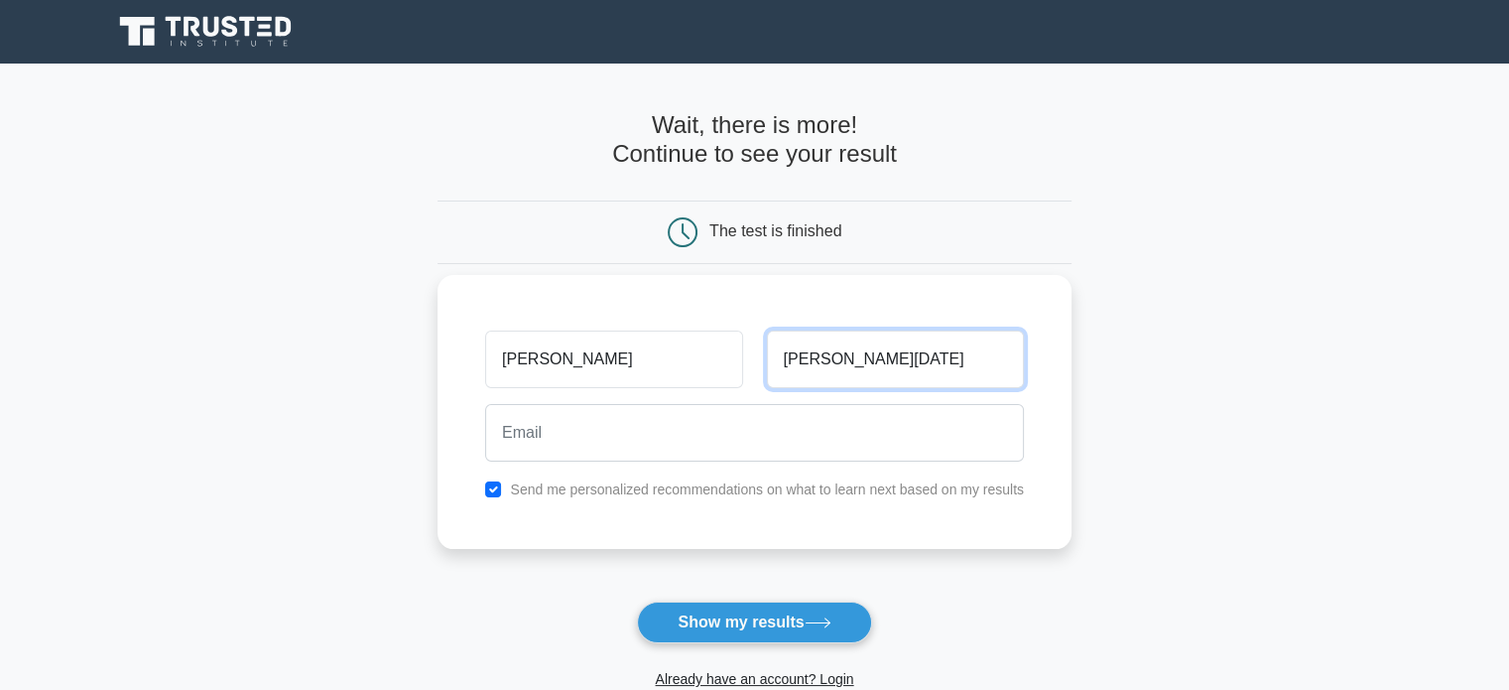
type input "Edwin Noel"
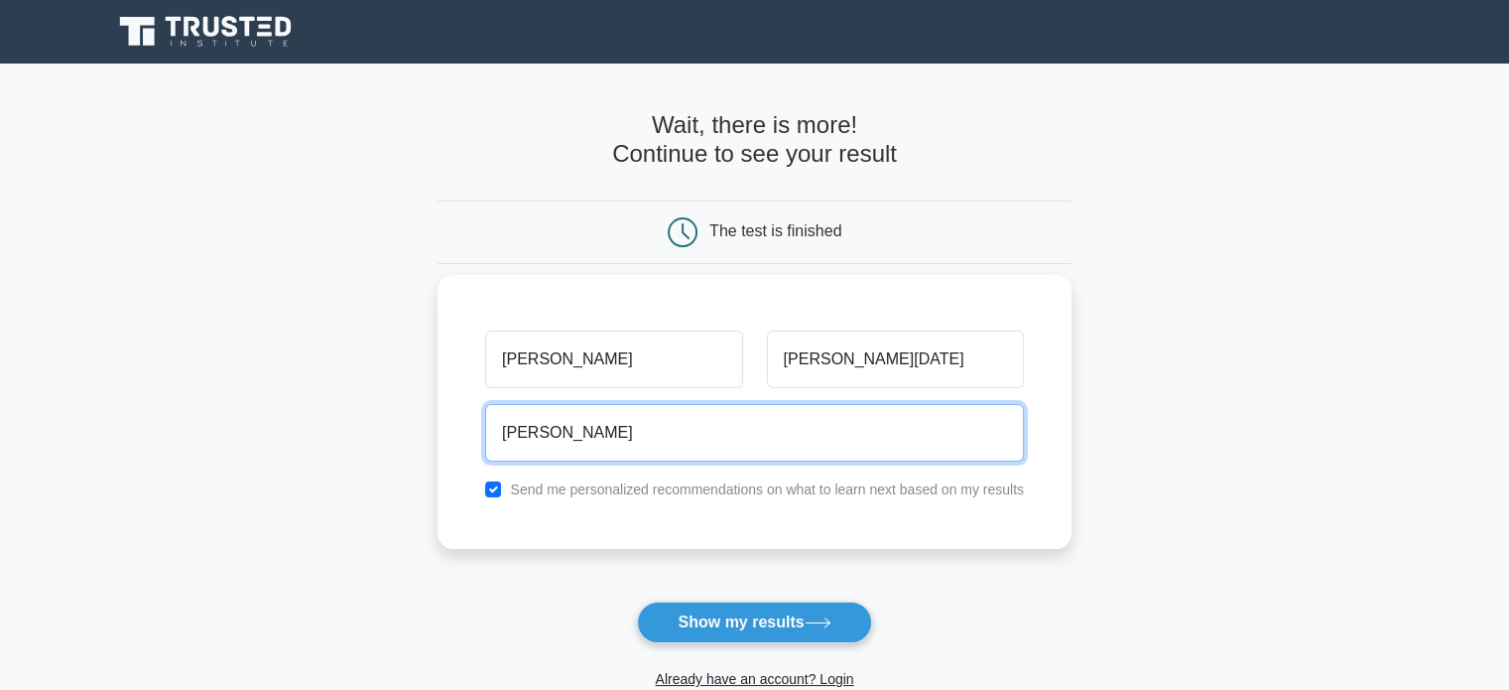
type input "noel.baidya9@gmail.com"
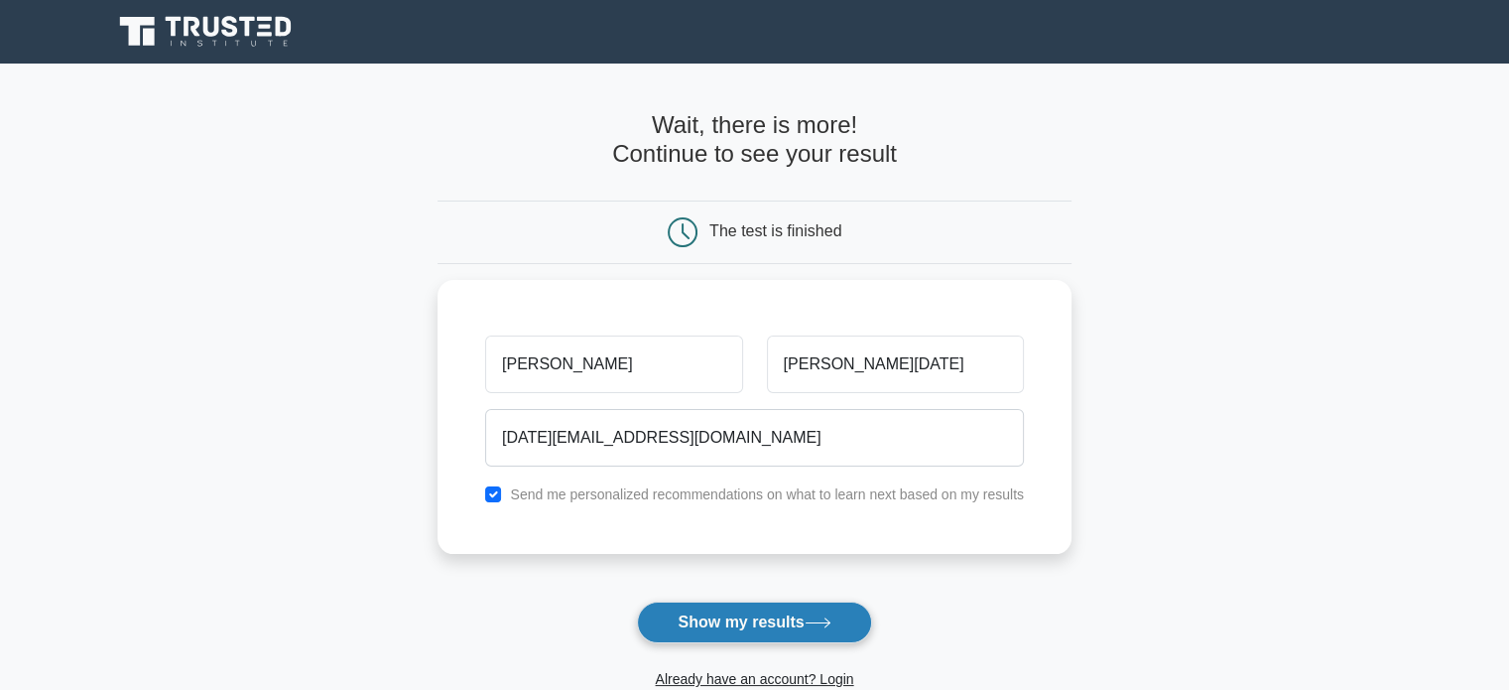
click at [763, 615] on button "Show my results" at bounding box center [754, 622] width 234 height 42
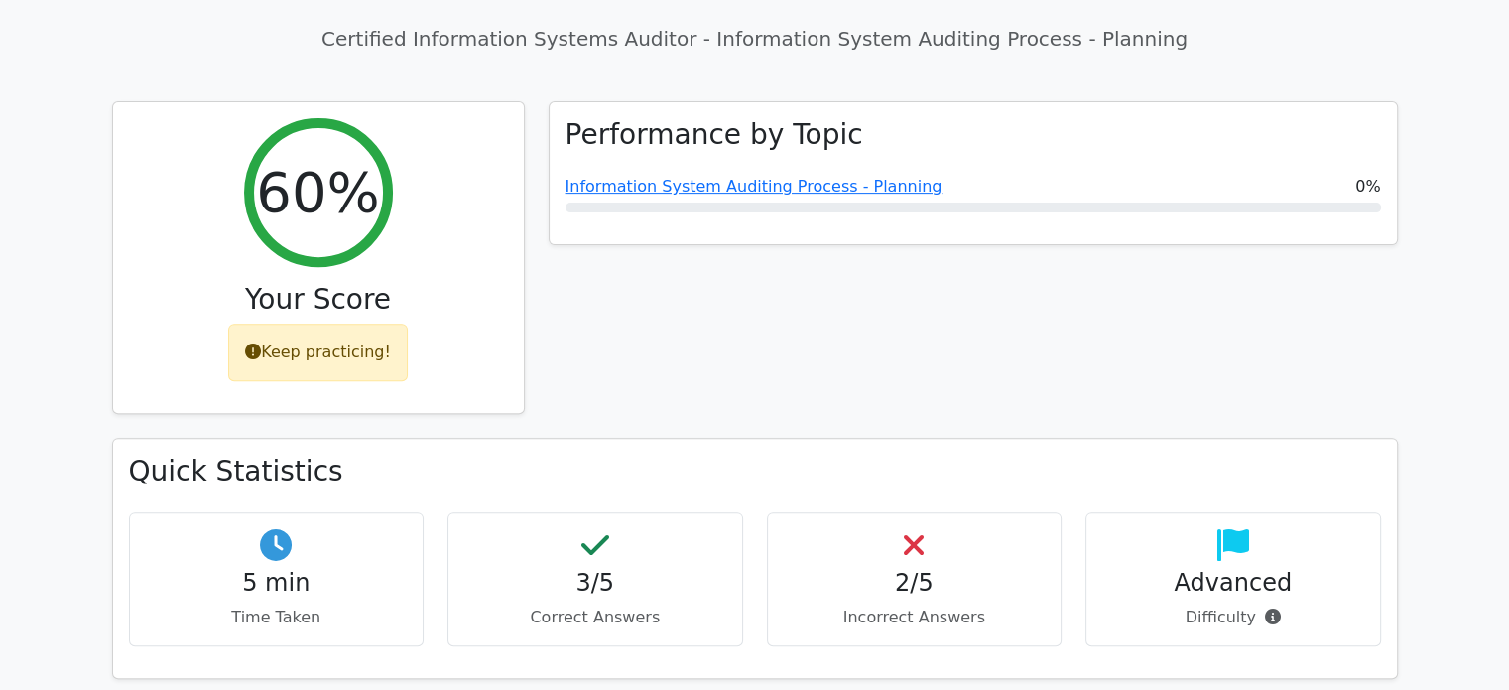
scroll to position [692, 0]
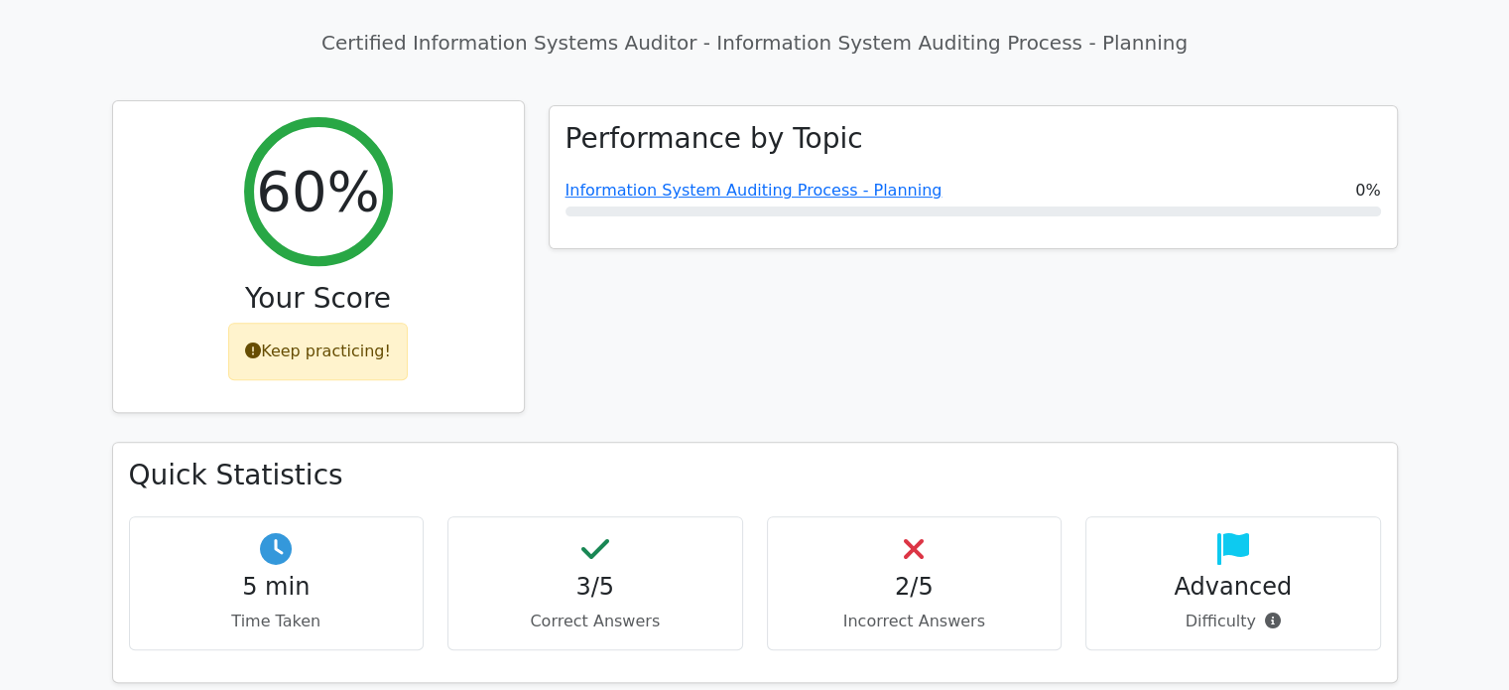
click at [323, 323] on div "Keep practicing!" at bounding box center [318, 352] width 180 height 58
click at [290, 158] on h2 "60%" at bounding box center [317, 191] width 123 height 66
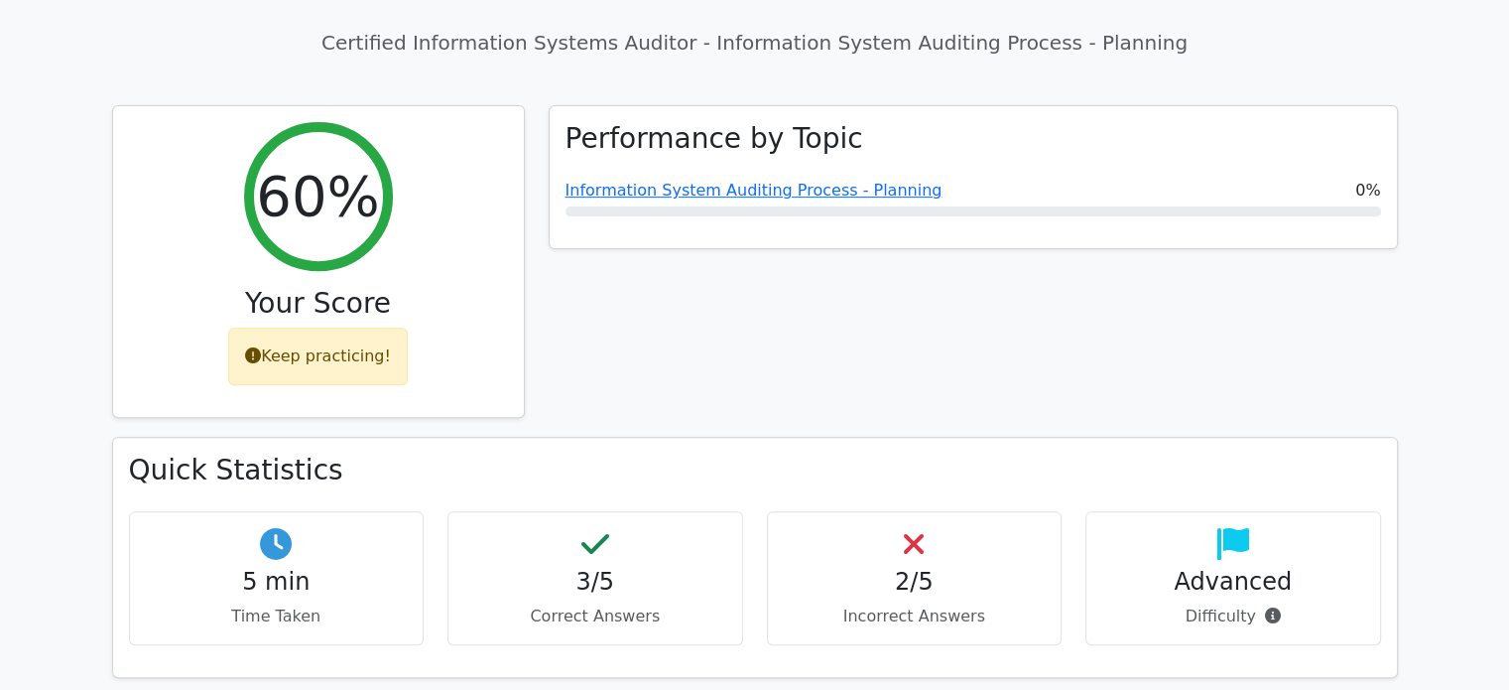
click at [304, 568] on h4 "5 min" at bounding box center [277, 582] width 262 height 29
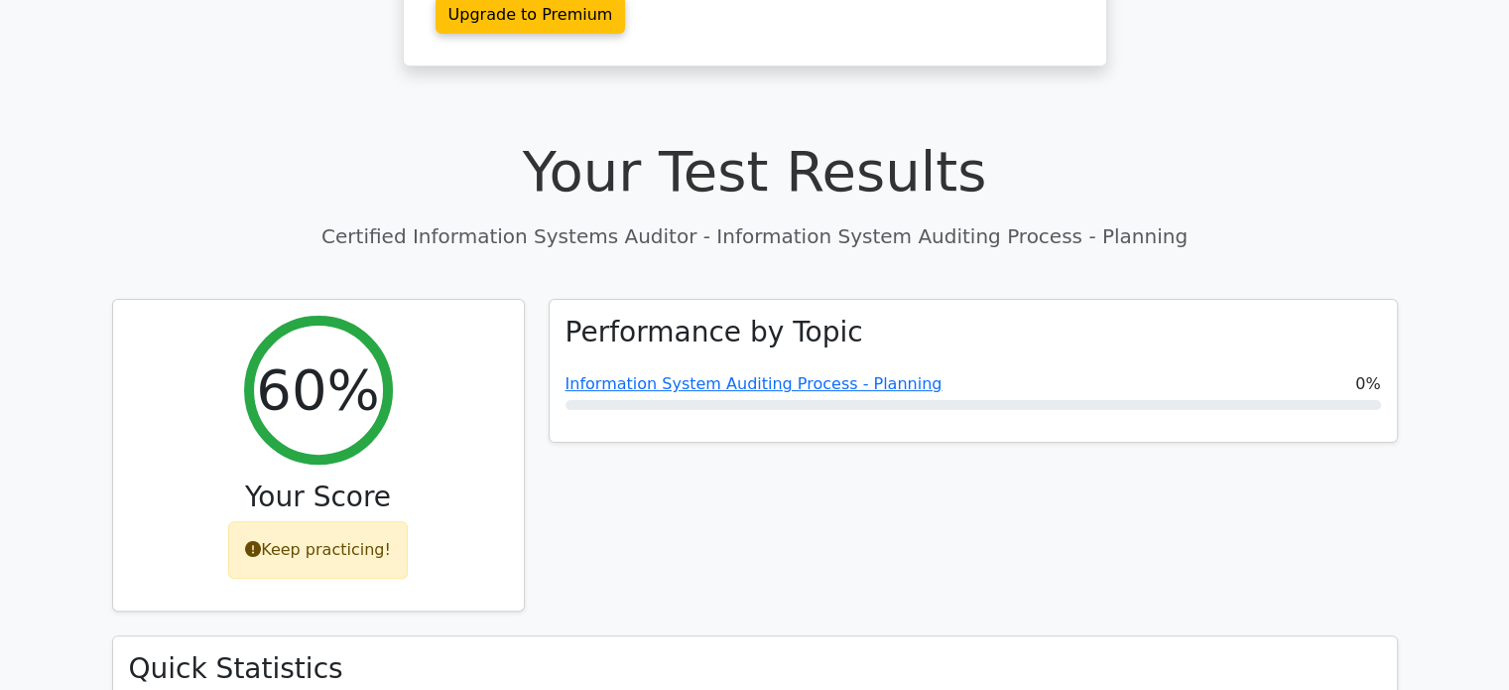
scroll to position [544, 0]
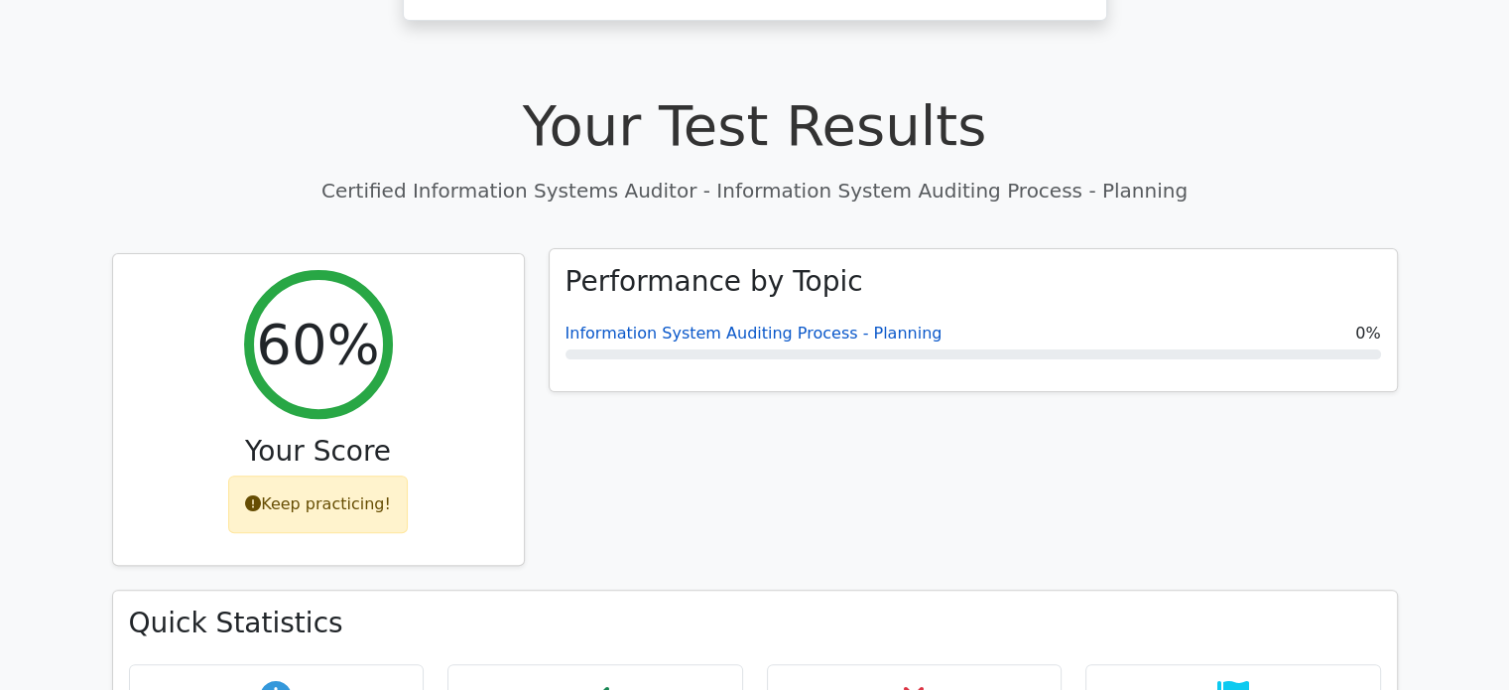
click at [877, 324] on link "Information System Auditing Process - Planning" at bounding box center [754, 333] width 377 height 19
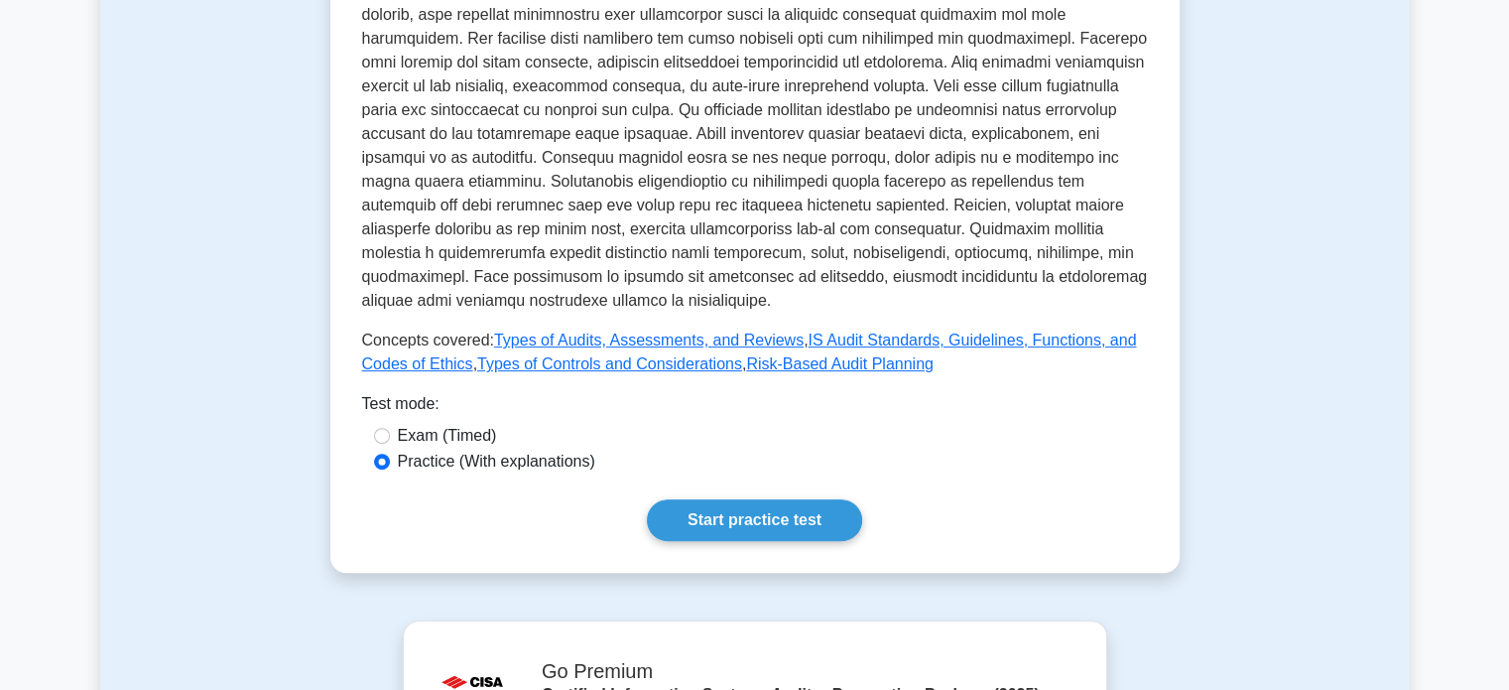
scroll to position [834, 0]
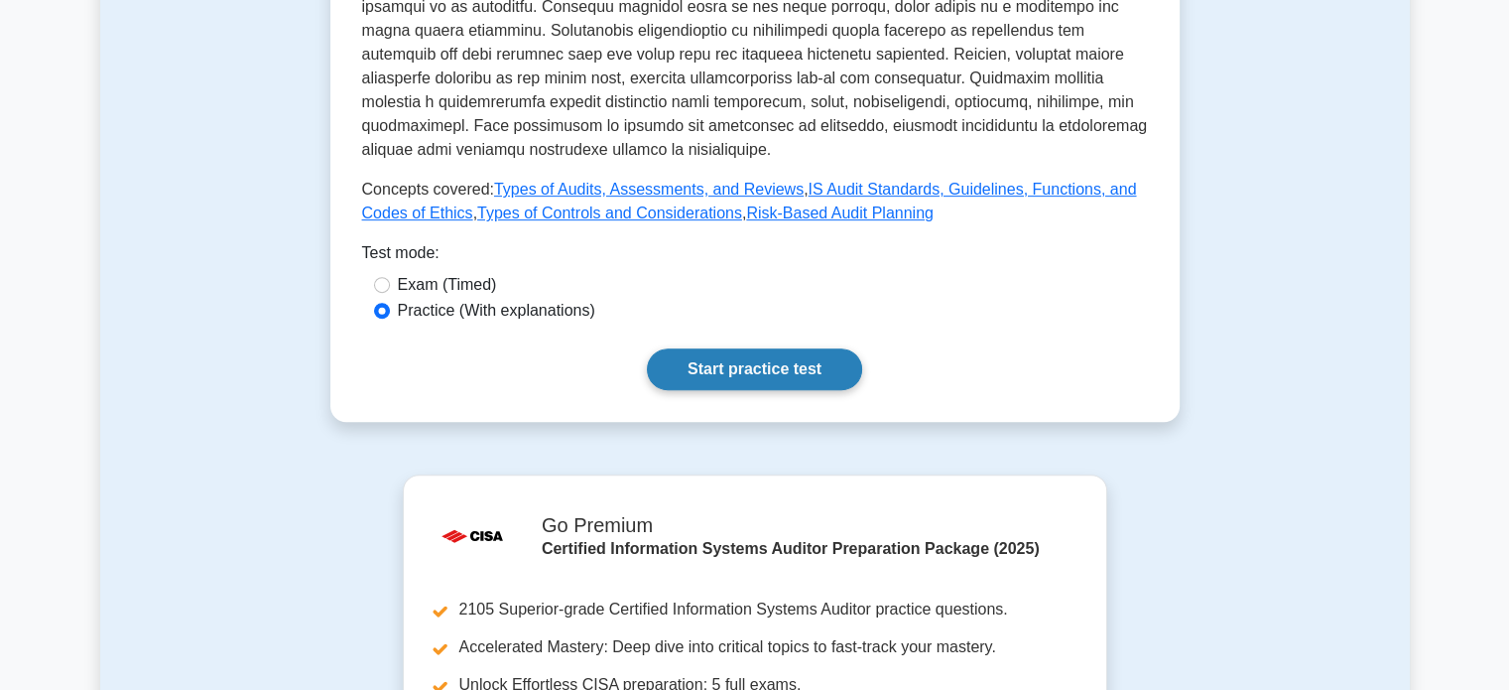
click at [762, 371] on link "Start practice test" at bounding box center [754, 369] width 215 height 42
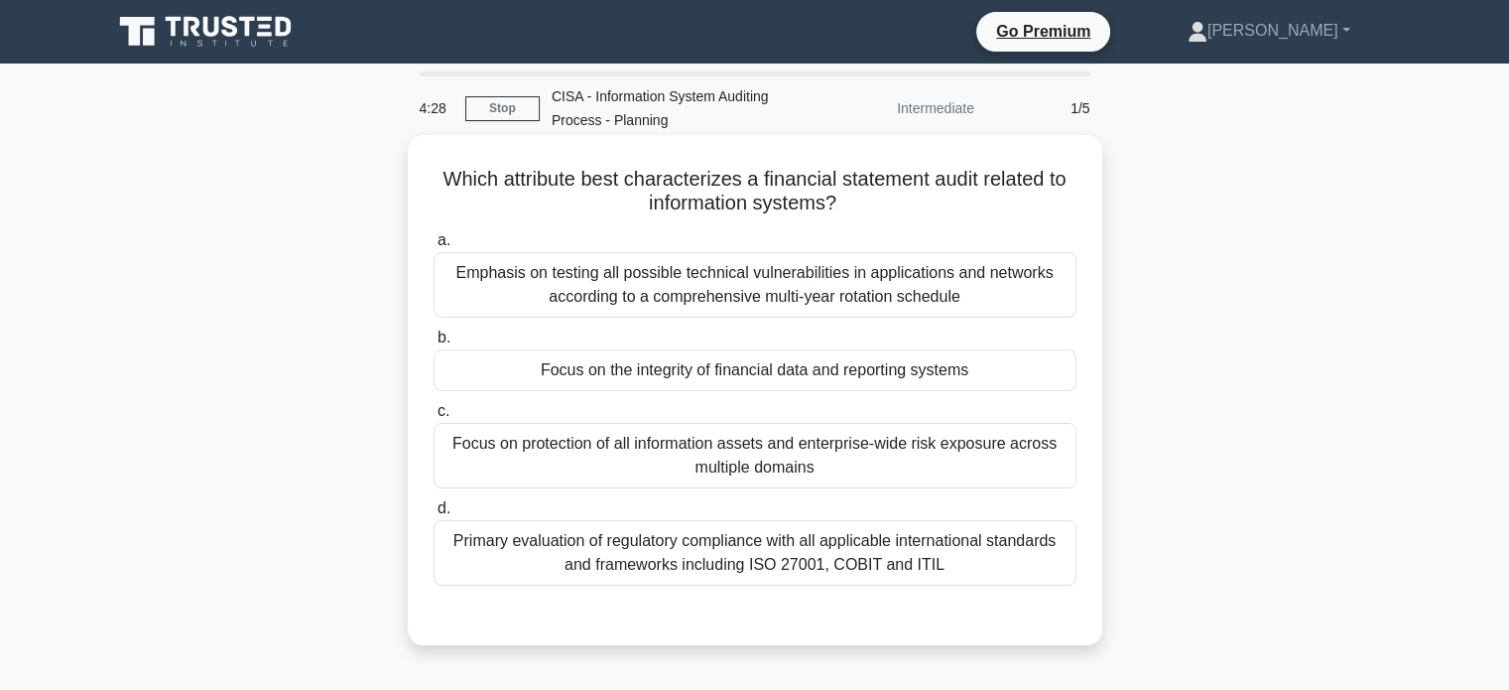
click at [663, 392] on div "a. Emphasis on testing all possible technical vulnerabilities in applications a…" at bounding box center [755, 406] width 667 height 365
click at [635, 373] on div "Focus on the integrity of financial data and reporting systems" at bounding box center [755, 370] width 643 height 42
click at [434, 344] on input "b. Focus on the integrity of financial data and reporting systems" at bounding box center [434, 337] width 0 height 13
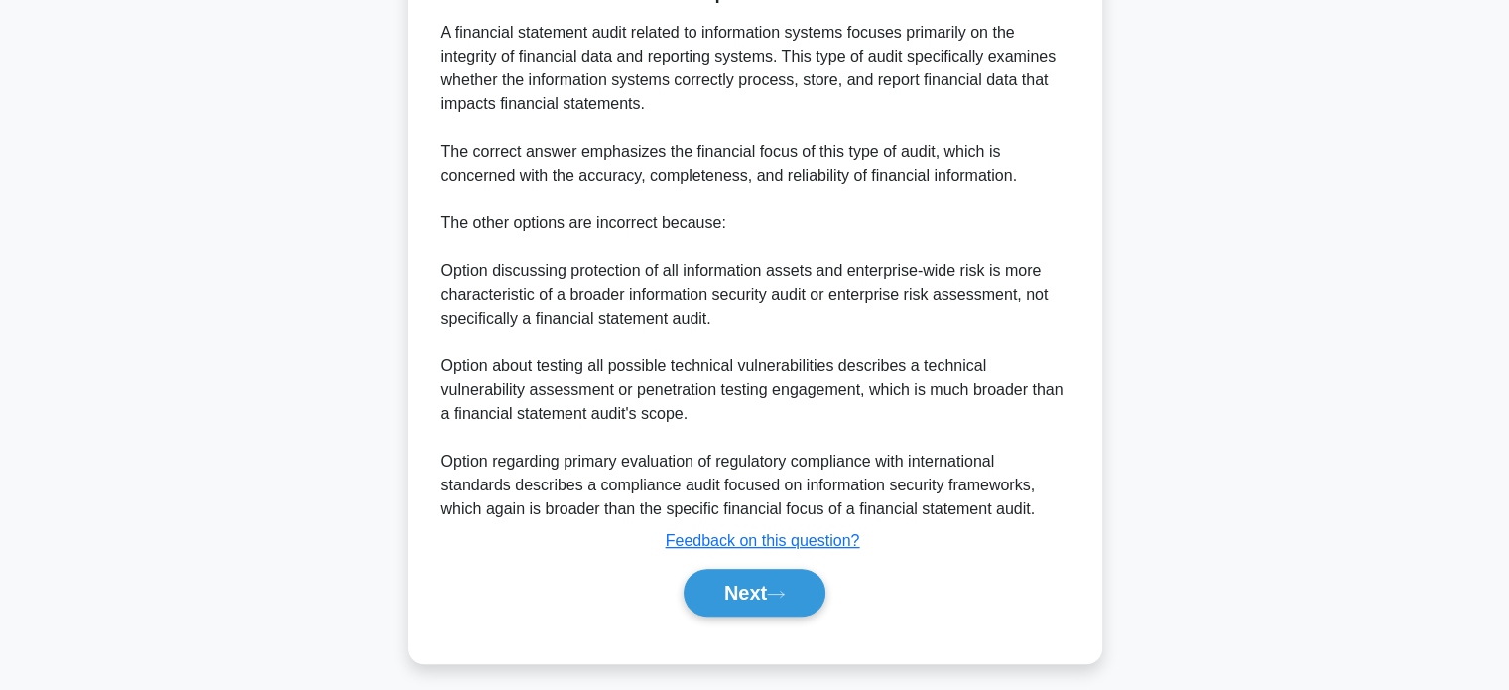
scroll to position [642, 0]
click at [758, 604] on button "Next" at bounding box center [755, 593] width 142 height 48
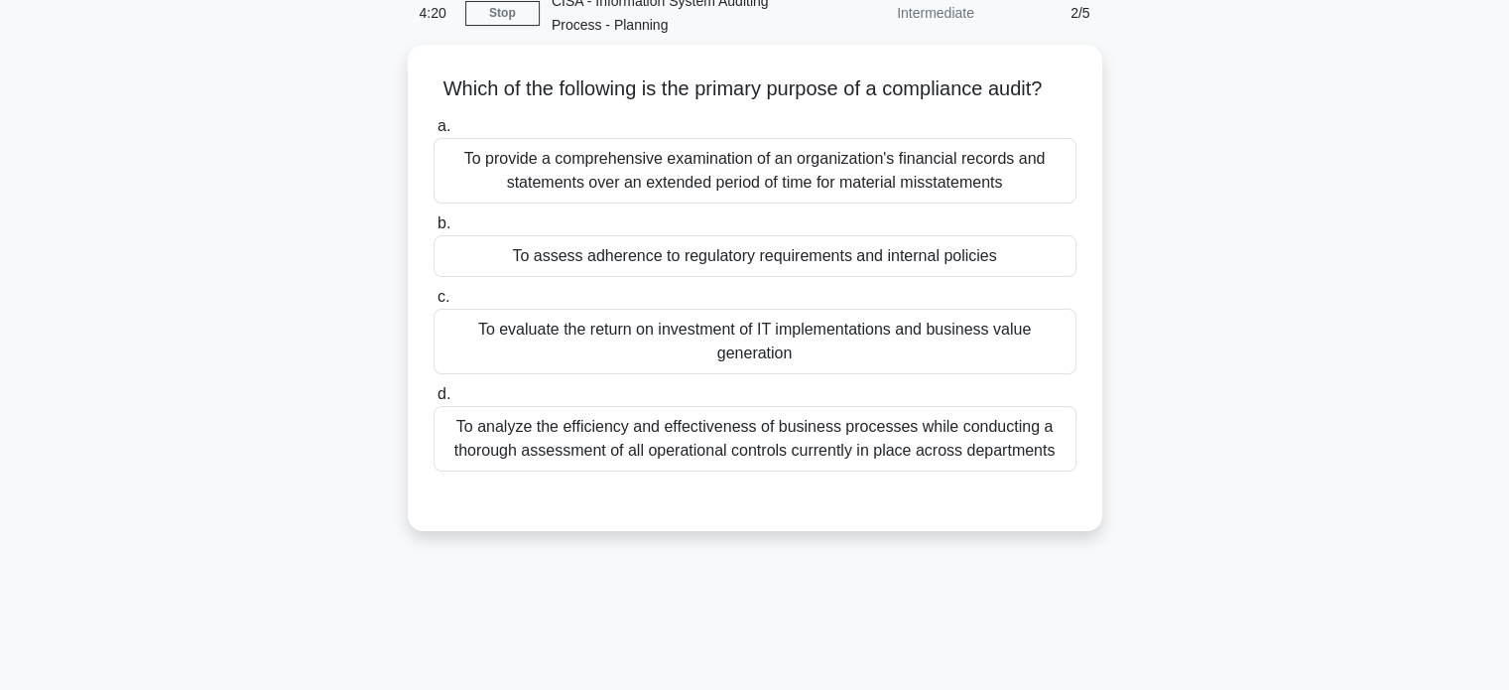
scroll to position [0, 0]
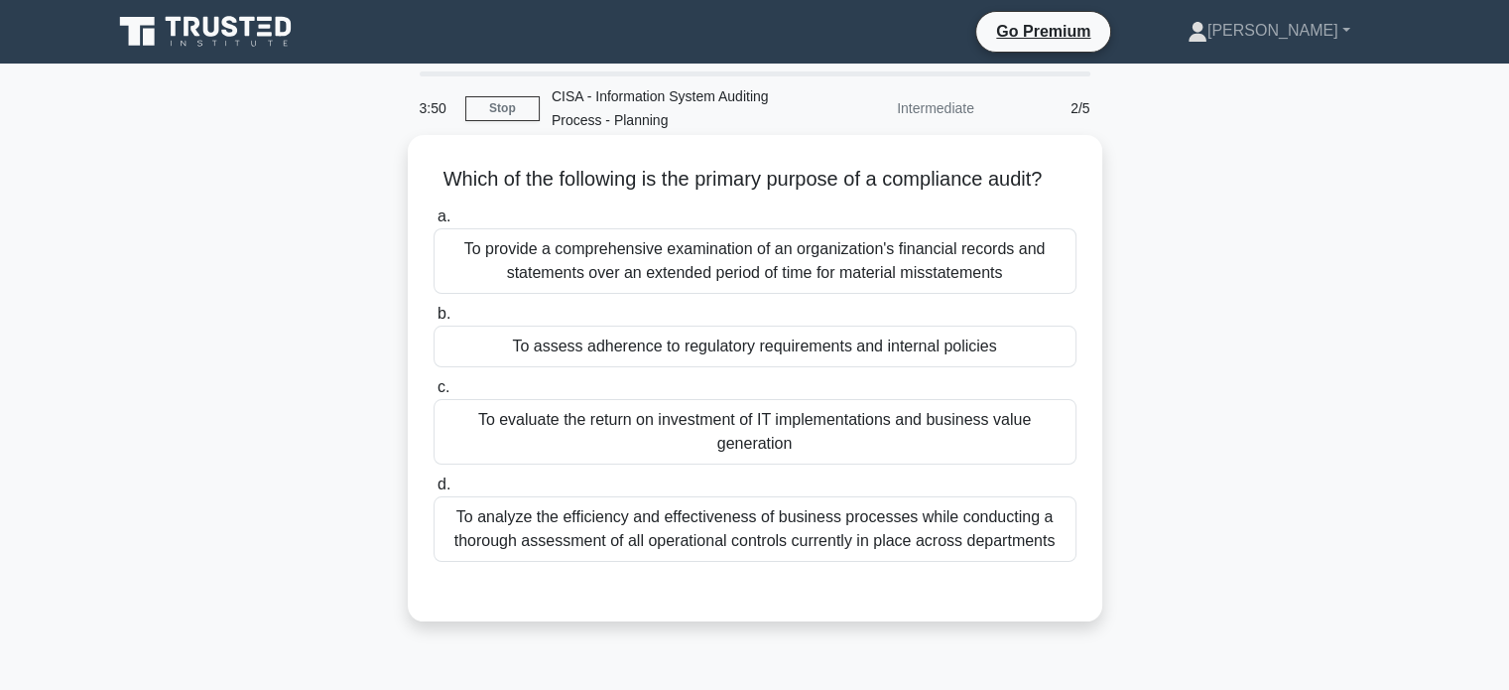
click at [954, 367] on div "To assess adherence to regulatory requirements and internal policies" at bounding box center [755, 346] width 643 height 42
click at [434, 321] on input "b. To assess adherence to regulatory requirements and internal policies" at bounding box center [434, 314] width 0 height 13
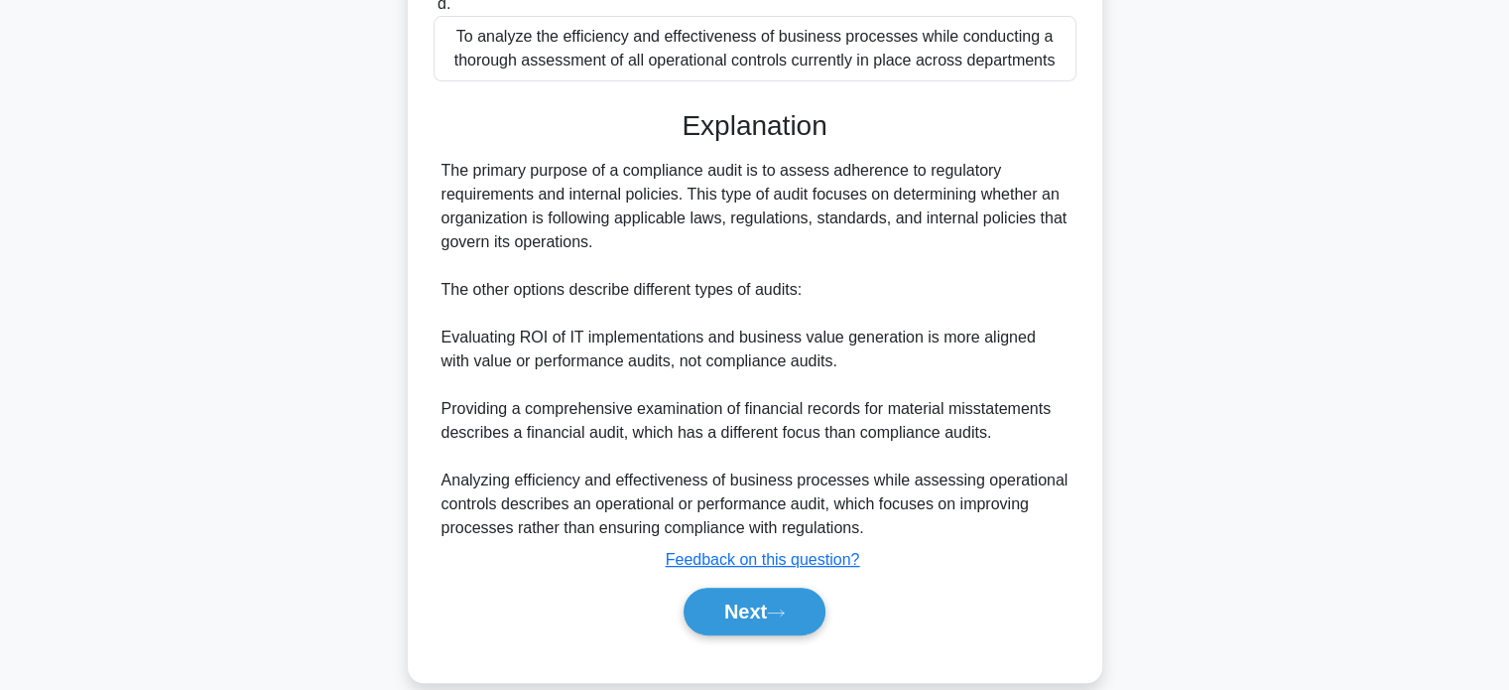
scroll to position [488, 0]
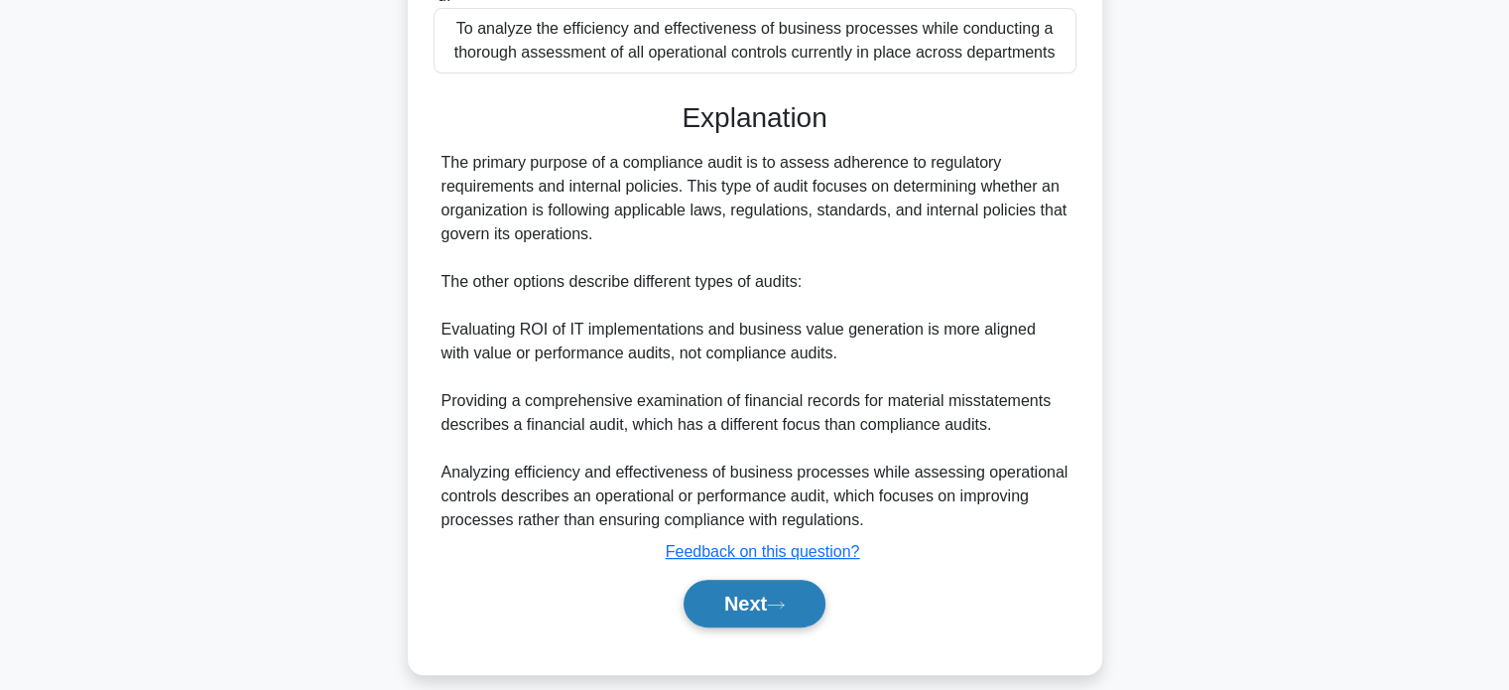
click at [737, 626] on button "Next" at bounding box center [755, 604] width 142 height 48
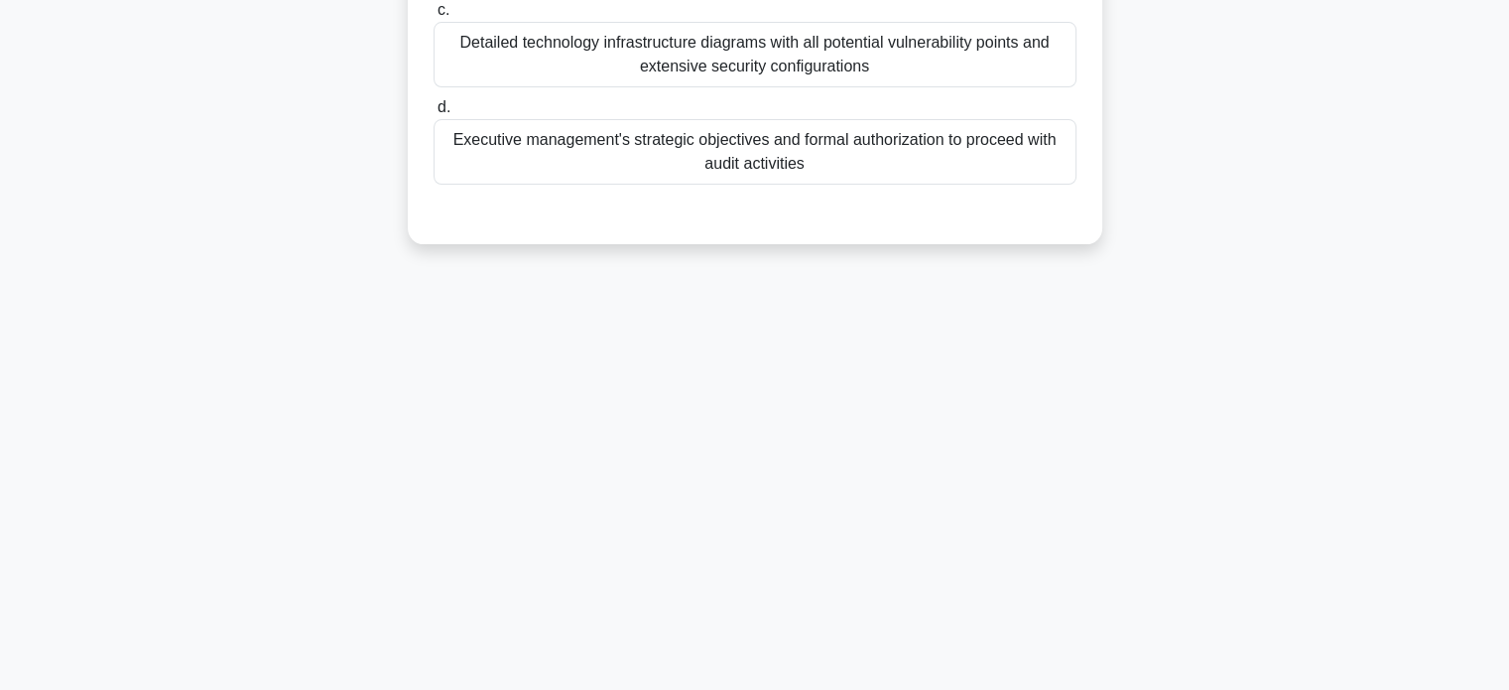
scroll to position [0, 0]
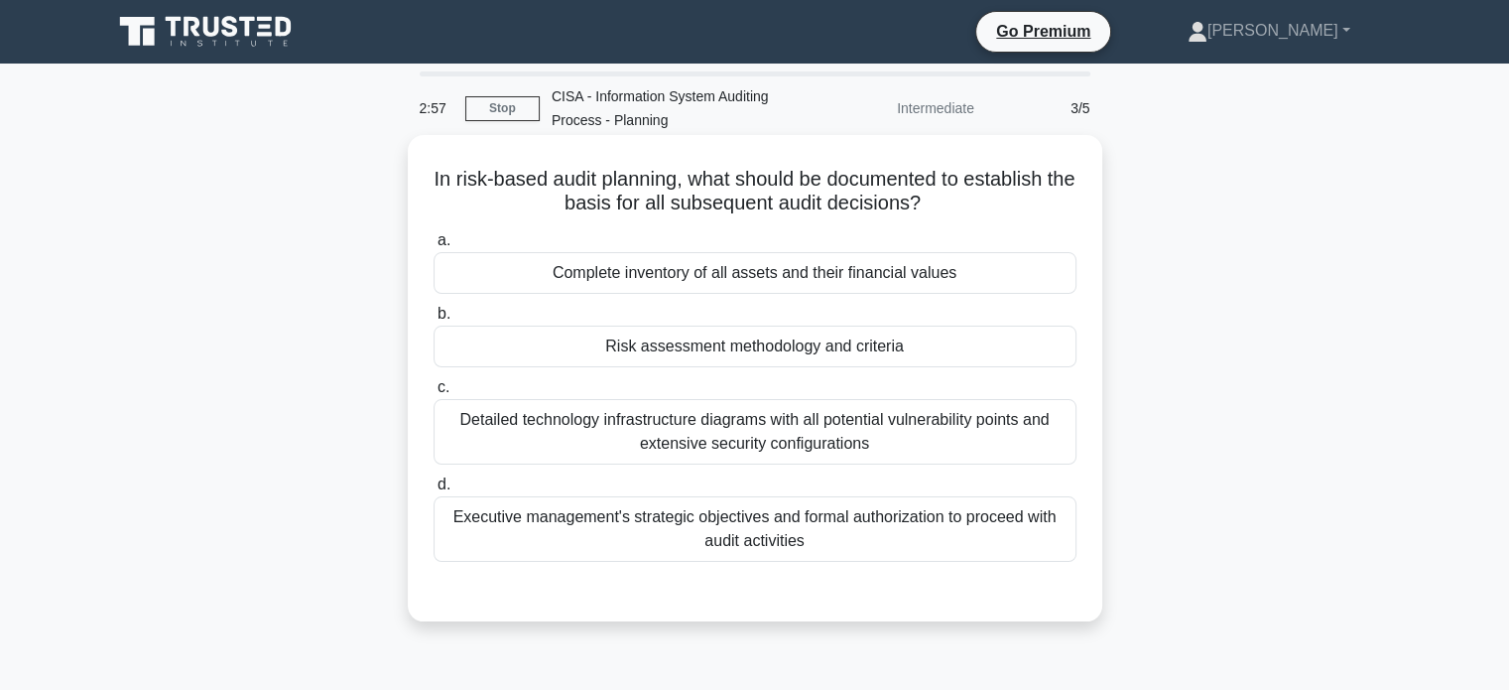
click at [813, 366] on div "Risk assessment methodology and criteria" at bounding box center [755, 346] width 643 height 42
click at [434, 321] on input "b. Risk assessment methodology and criteria" at bounding box center [434, 314] width 0 height 13
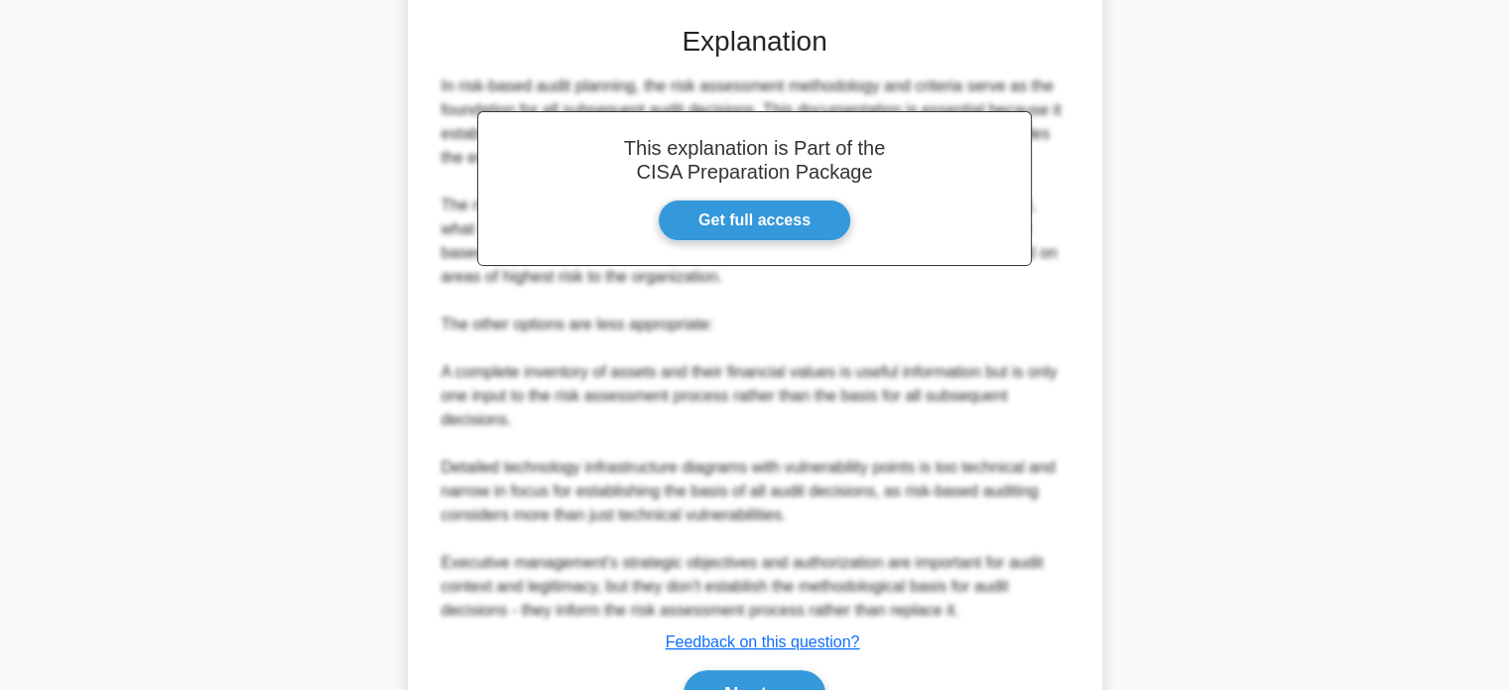
scroll to position [675, 0]
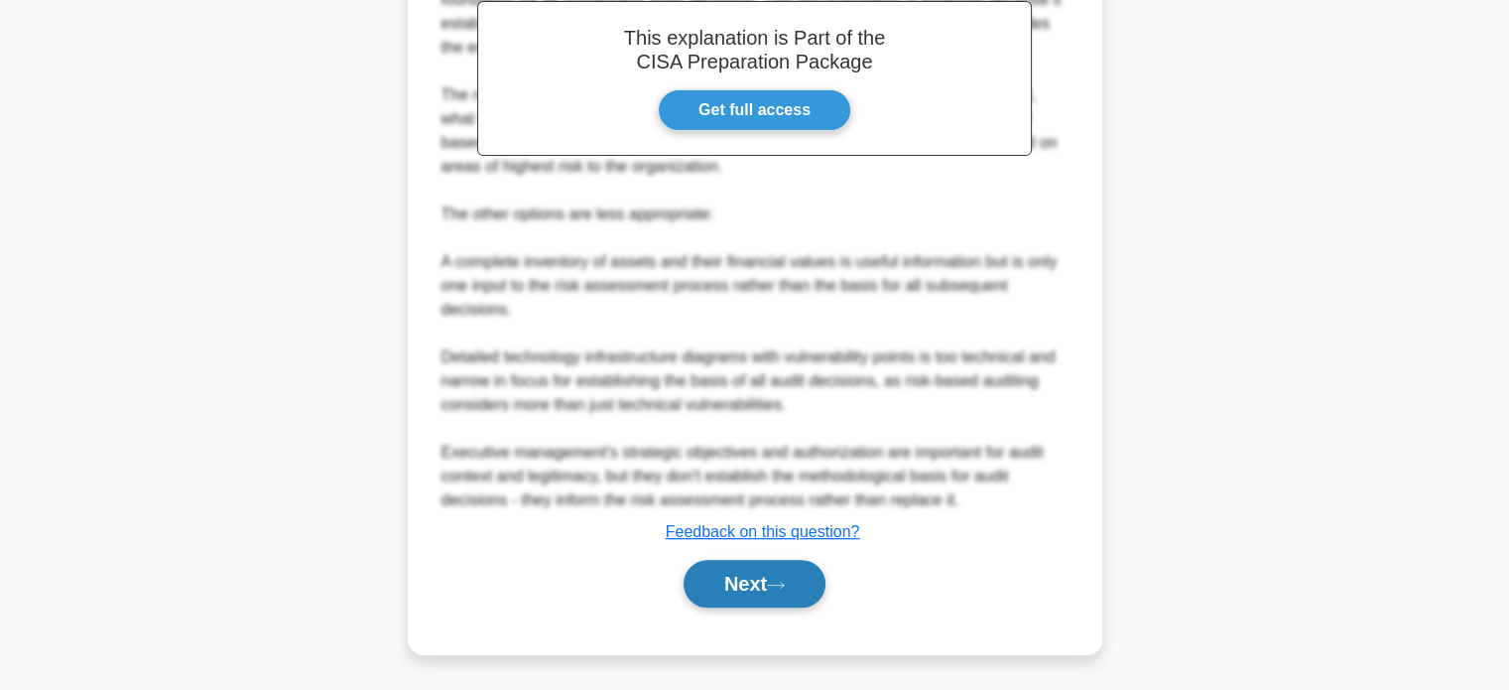
click at [733, 591] on button "Next" at bounding box center [755, 584] width 142 height 48
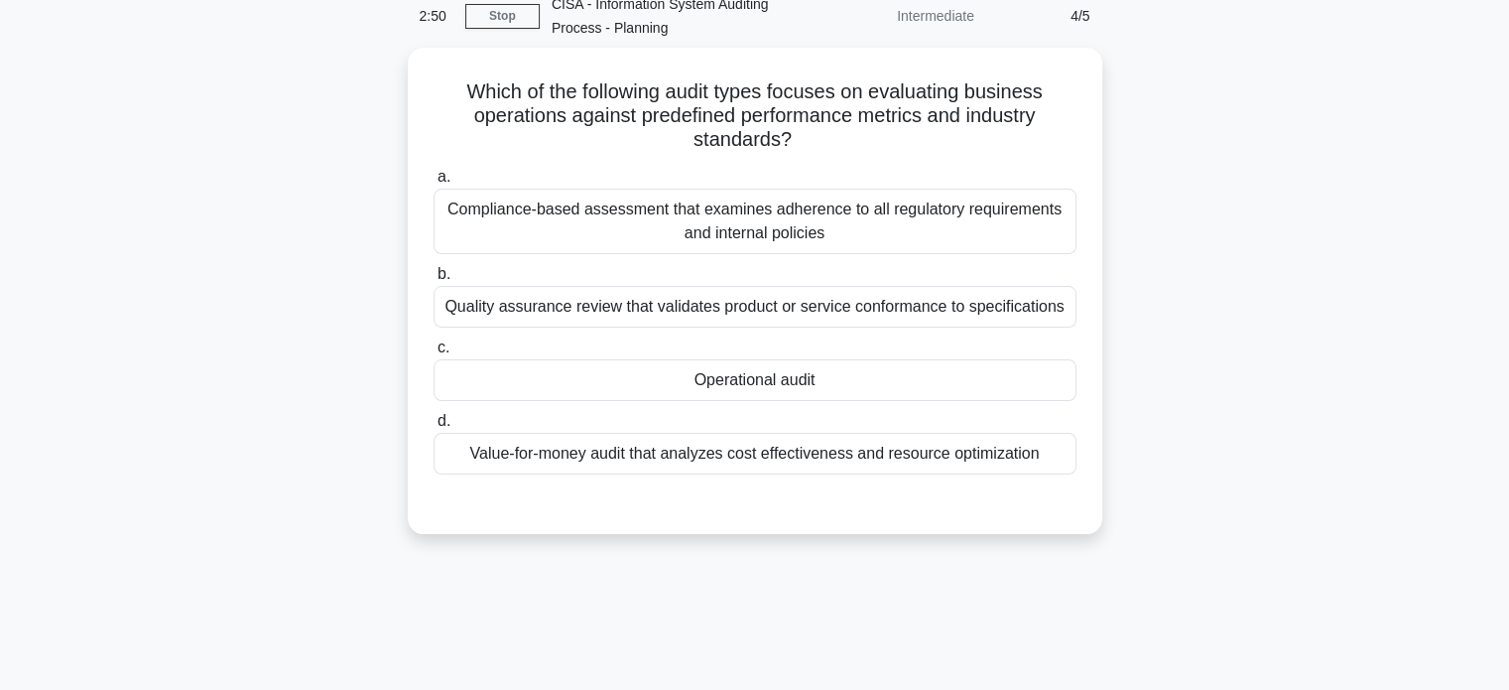
scroll to position [88, 0]
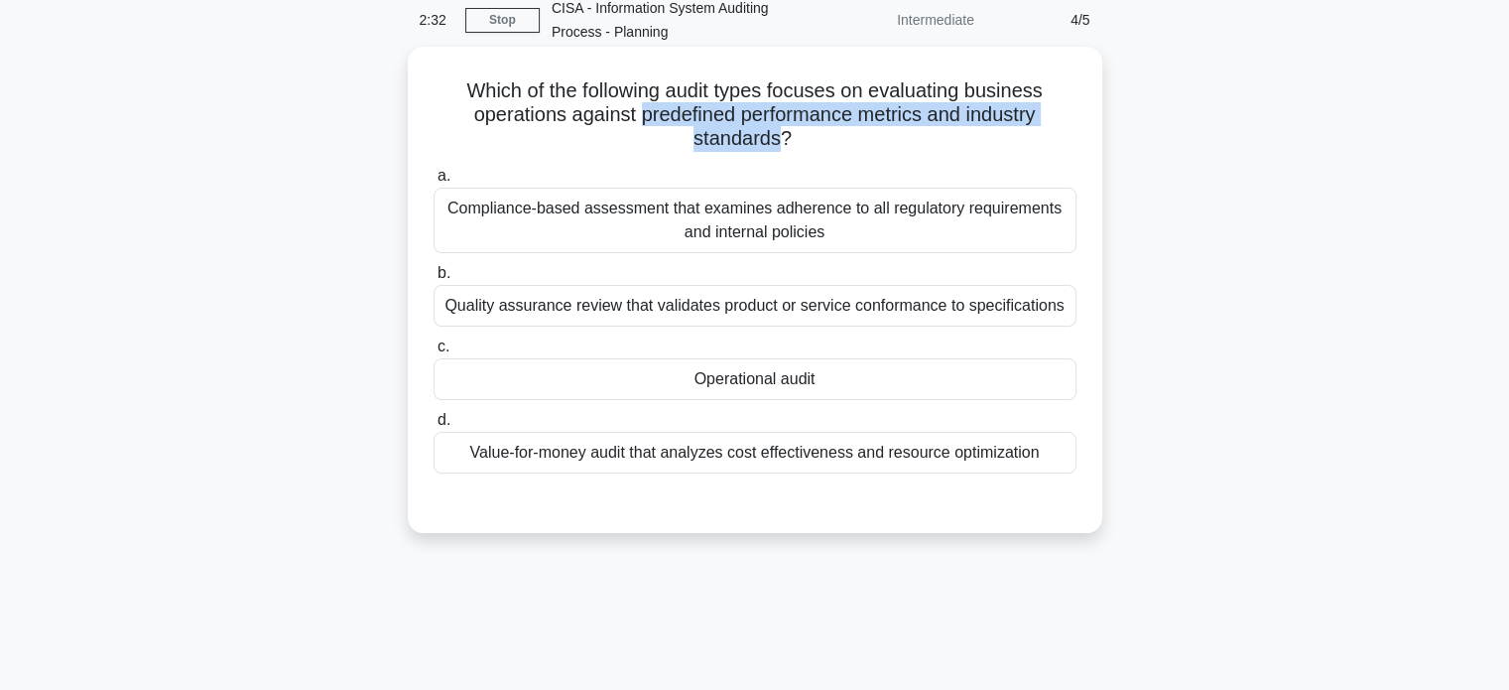
drag, startPoint x: 633, startPoint y: 112, endPoint x: 785, endPoint y: 140, distance: 154.4
click at [785, 140] on h5 "Which of the following audit types focuses on evaluating business operations ag…" at bounding box center [755, 114] width 647 height 73
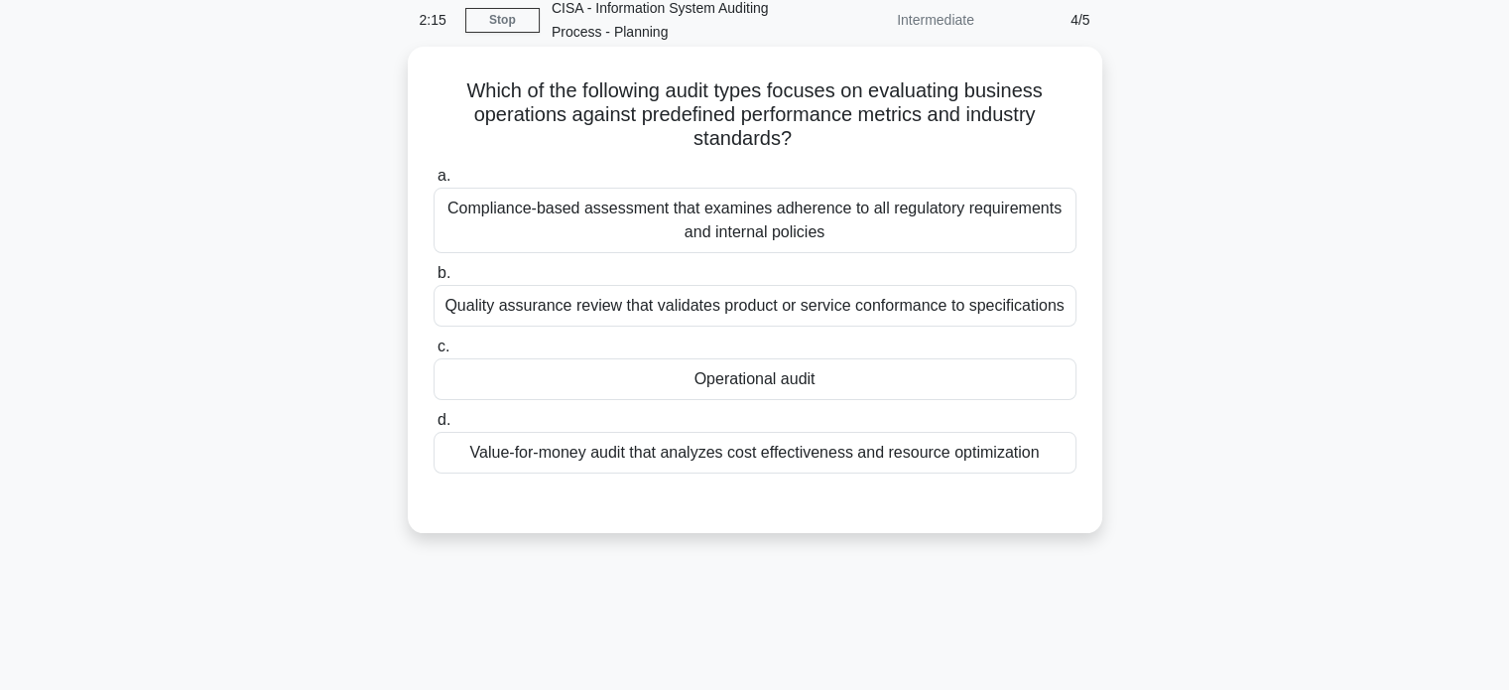
click at [504, 239] on div "Compliance-based assessment that examines adherence to all regulatory requireme…" at bounding box center [755, 220] width 643 height 65
click at [434, 183] on input "a. Compliance-based assessment that examines adherence to all regulatory requir…" at bounding box center [434, 176] width 0 height 13
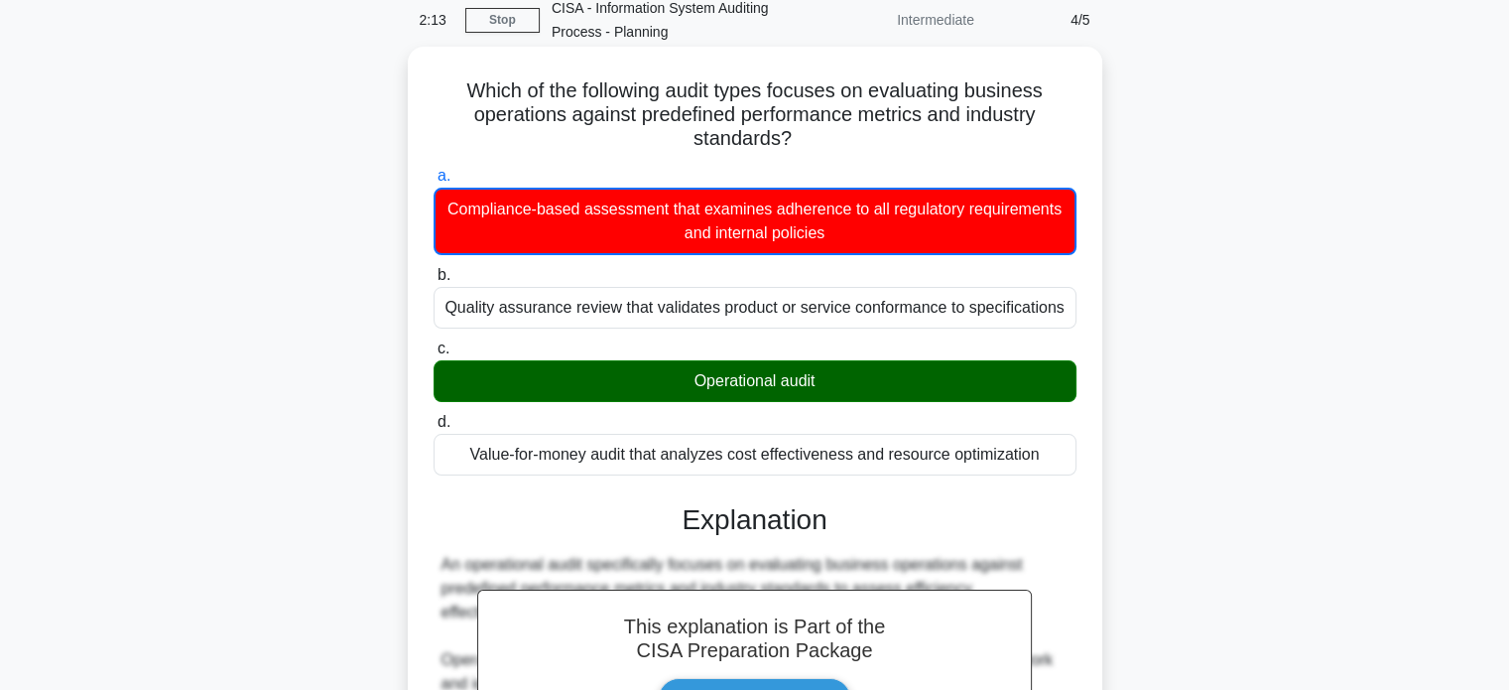
click at [520, 376] on div "Operational audit" at bounding box center [755, 381] width 643 height 42
click at [434, 355] on input "c. Operational audit" at bounding box center [434, 348] width 0 height 13
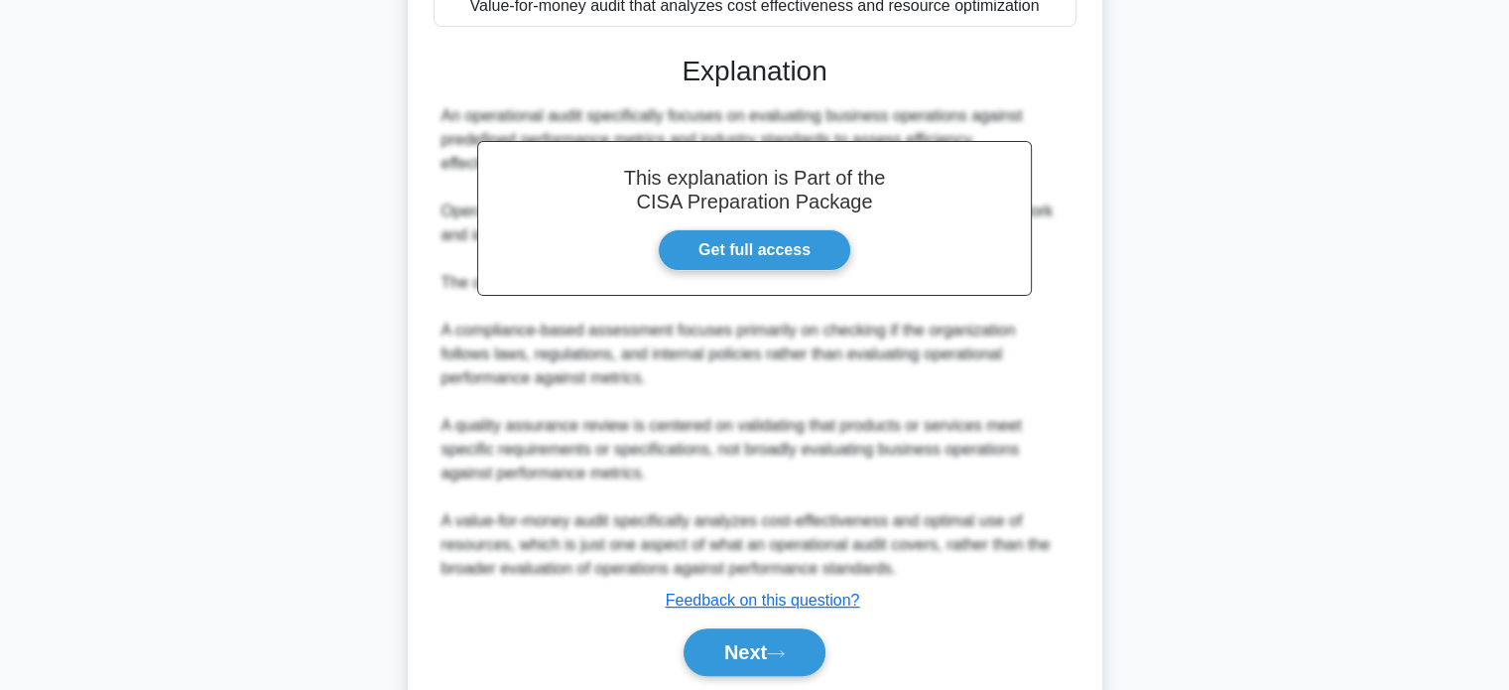
scroll to position [603, 0]
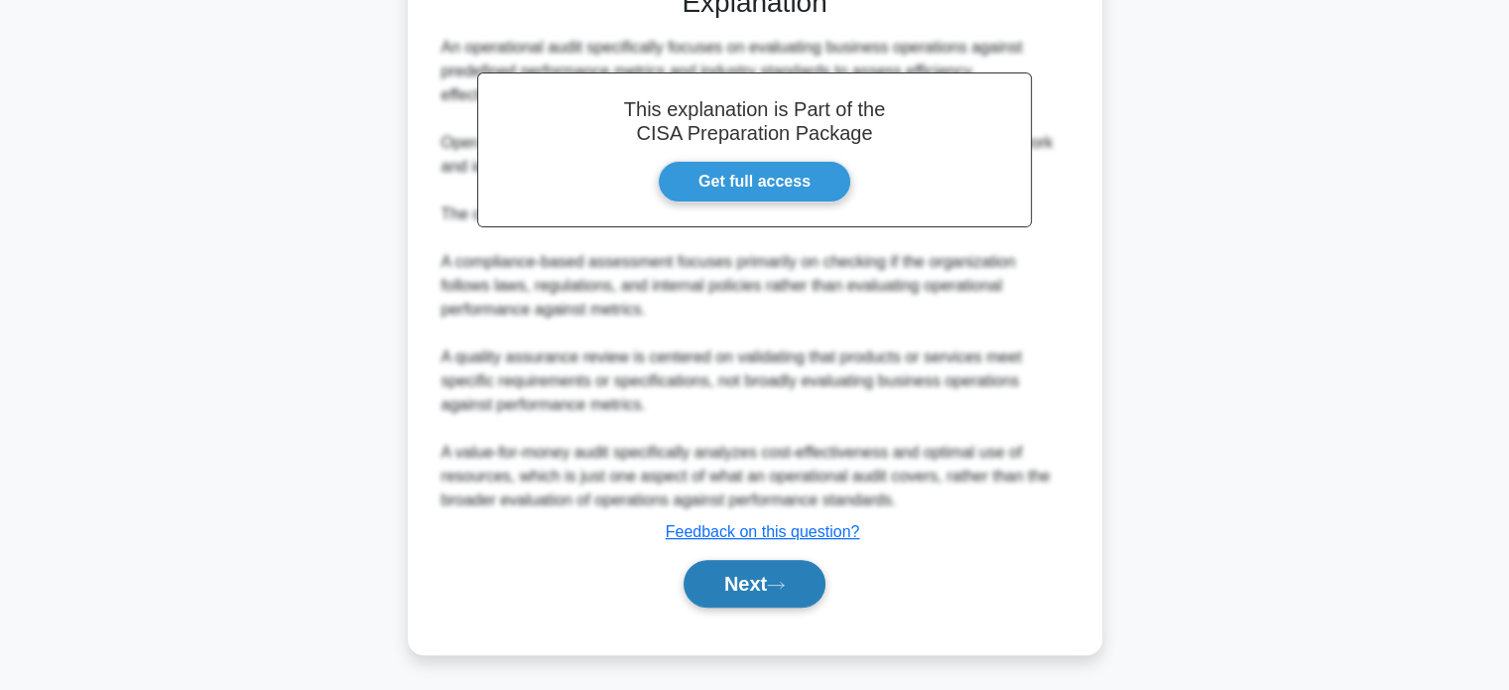
click at [795, 575] on button "Next" at bounding box center [755, 584] width 142 height 48
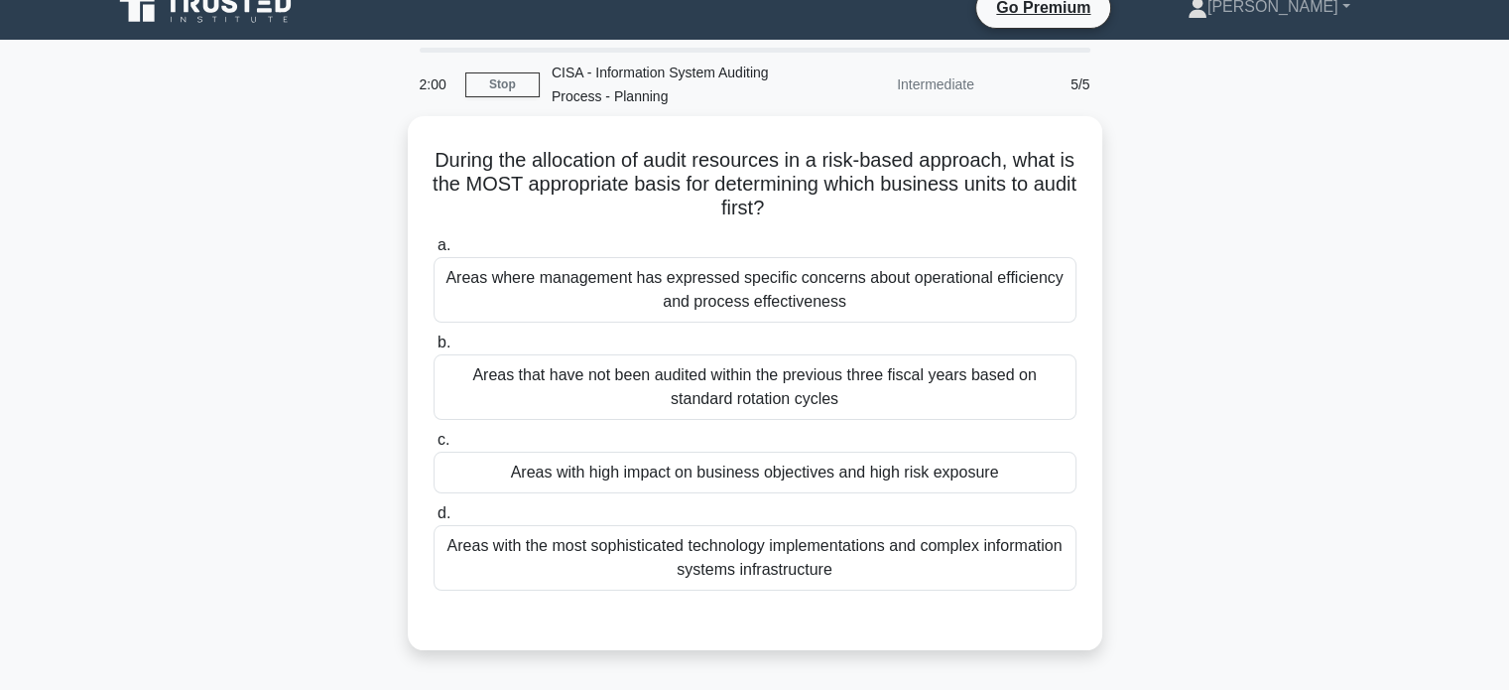
scroll to position [28, 0]
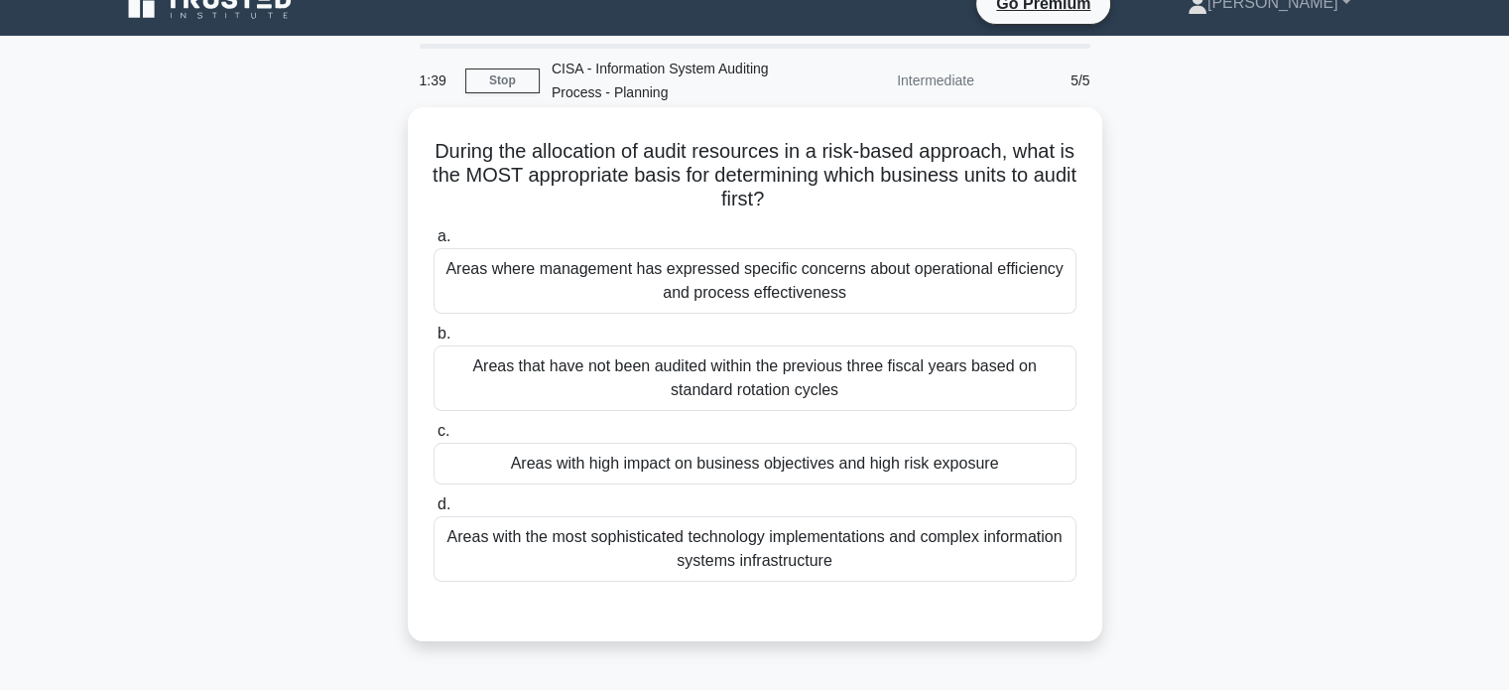
click at [643, 475] on div "Areas with high impact on business objectives and high risk exposure" at bounding box center [755, 464] width 643 height 42
click at [434, 438] on input "c. Areas with high impact on business objectives and high risk exposure" at bounding box center [434, 431] width 0 height 13
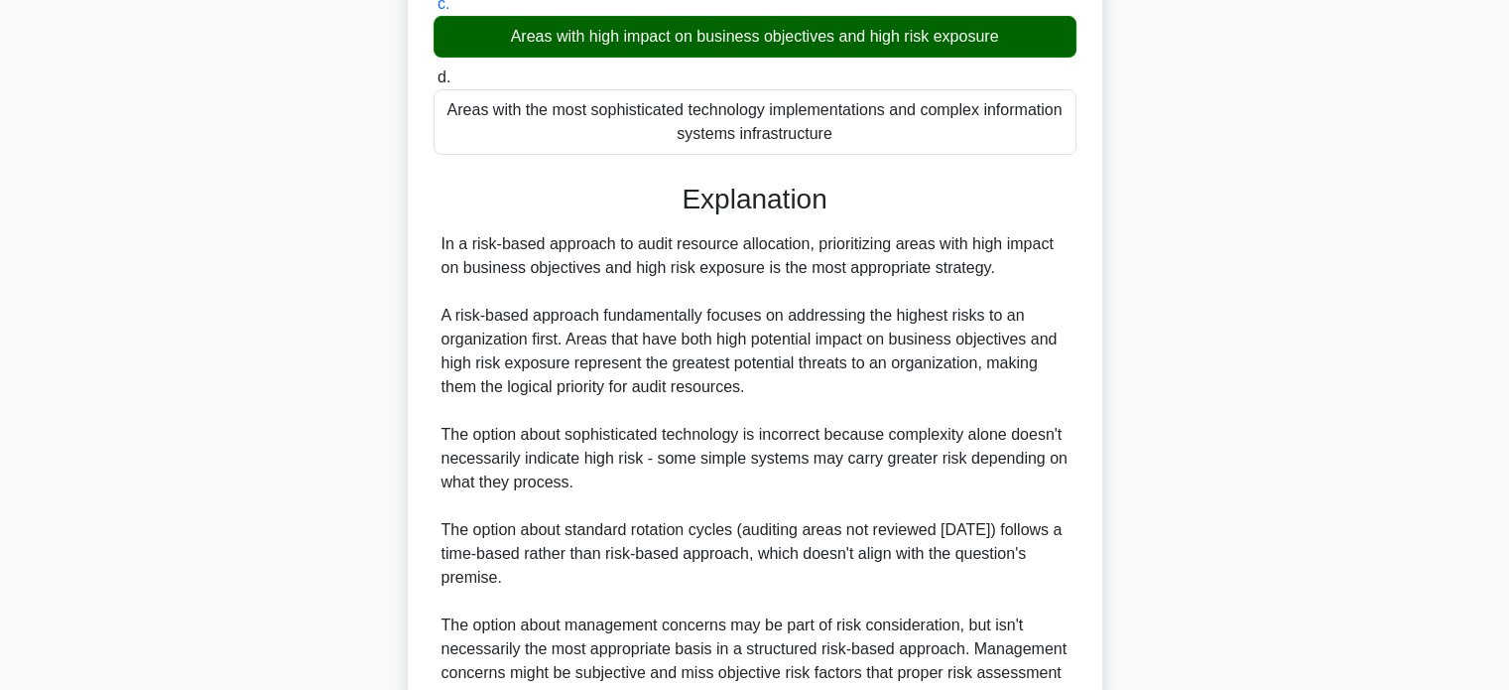
scroll to position [651, 0]
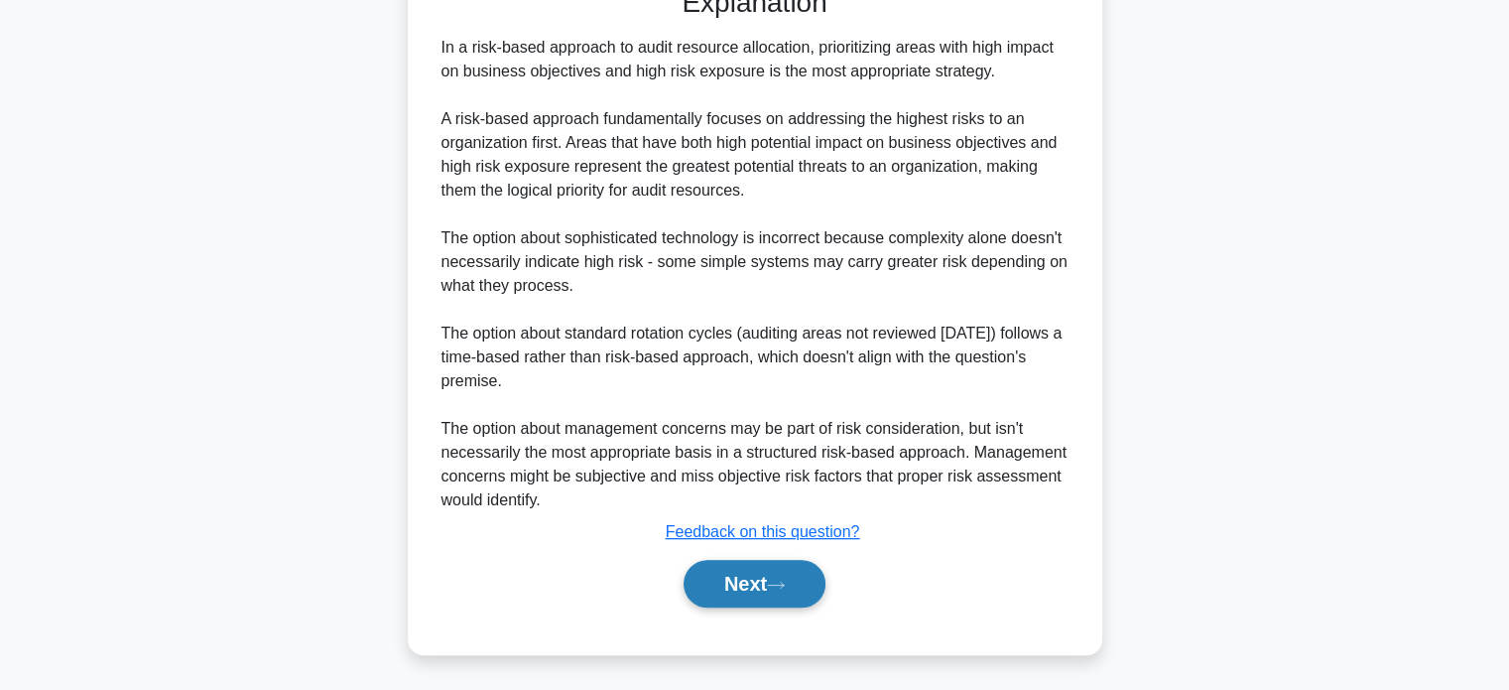
click at [774, 584] on button "Next" at bounding box center [755, 584] width 142 height 48
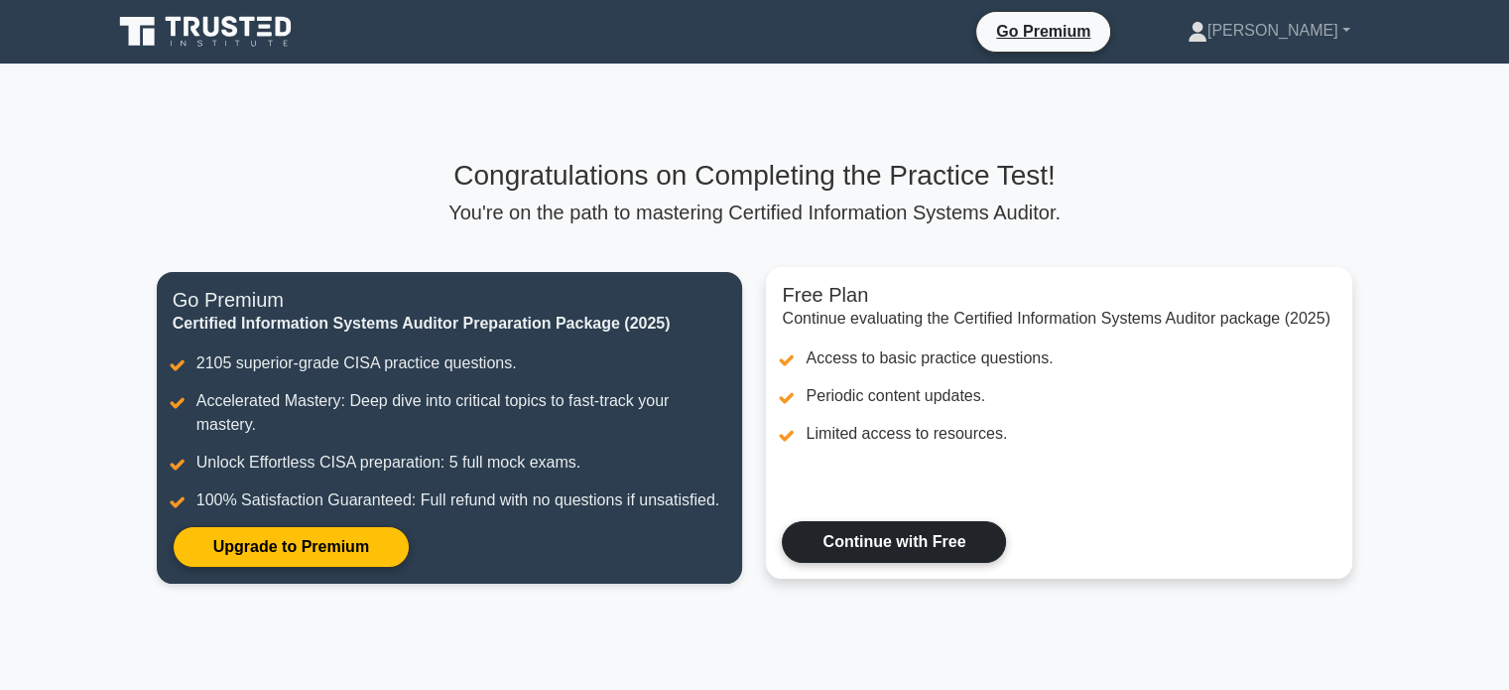
click at [873, 547] on link "Continue with Free" at bounding box center [894, 542] width 224 height 42
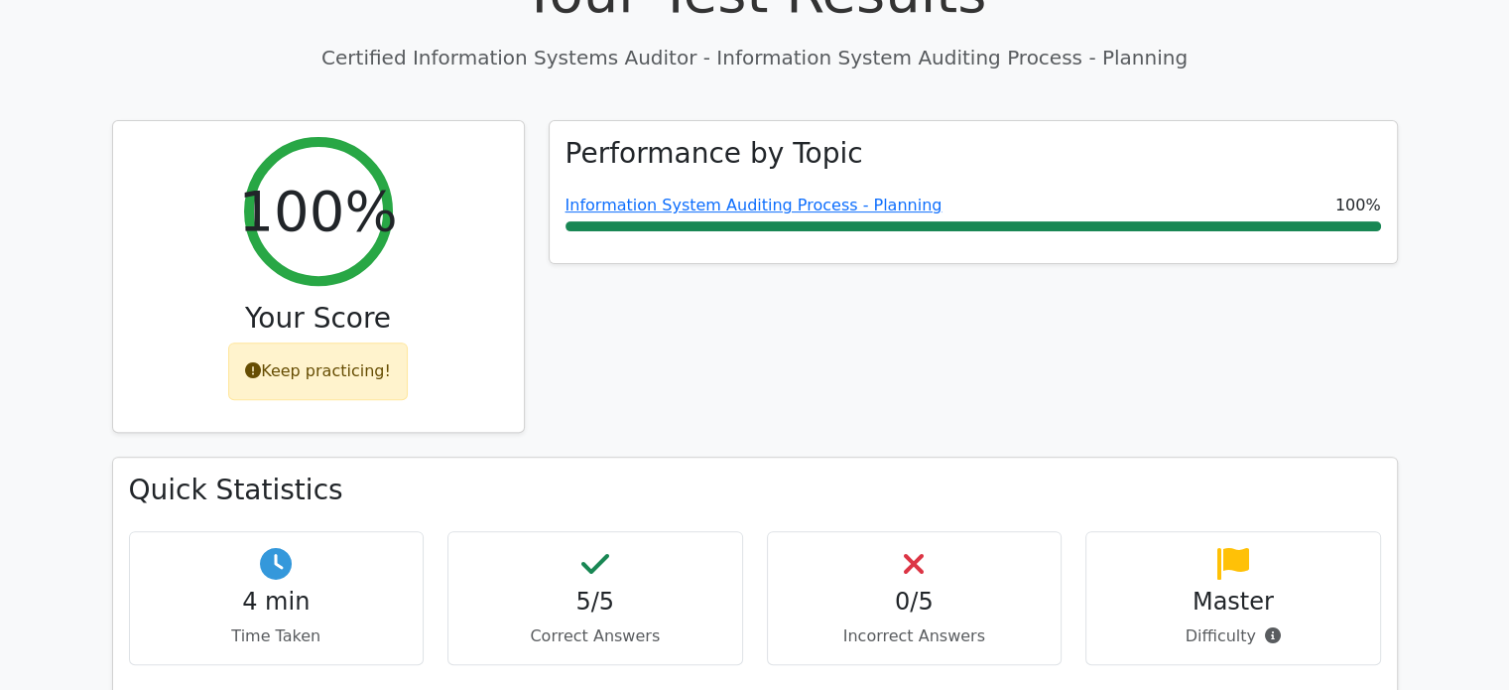
scroll to position [655, 0]
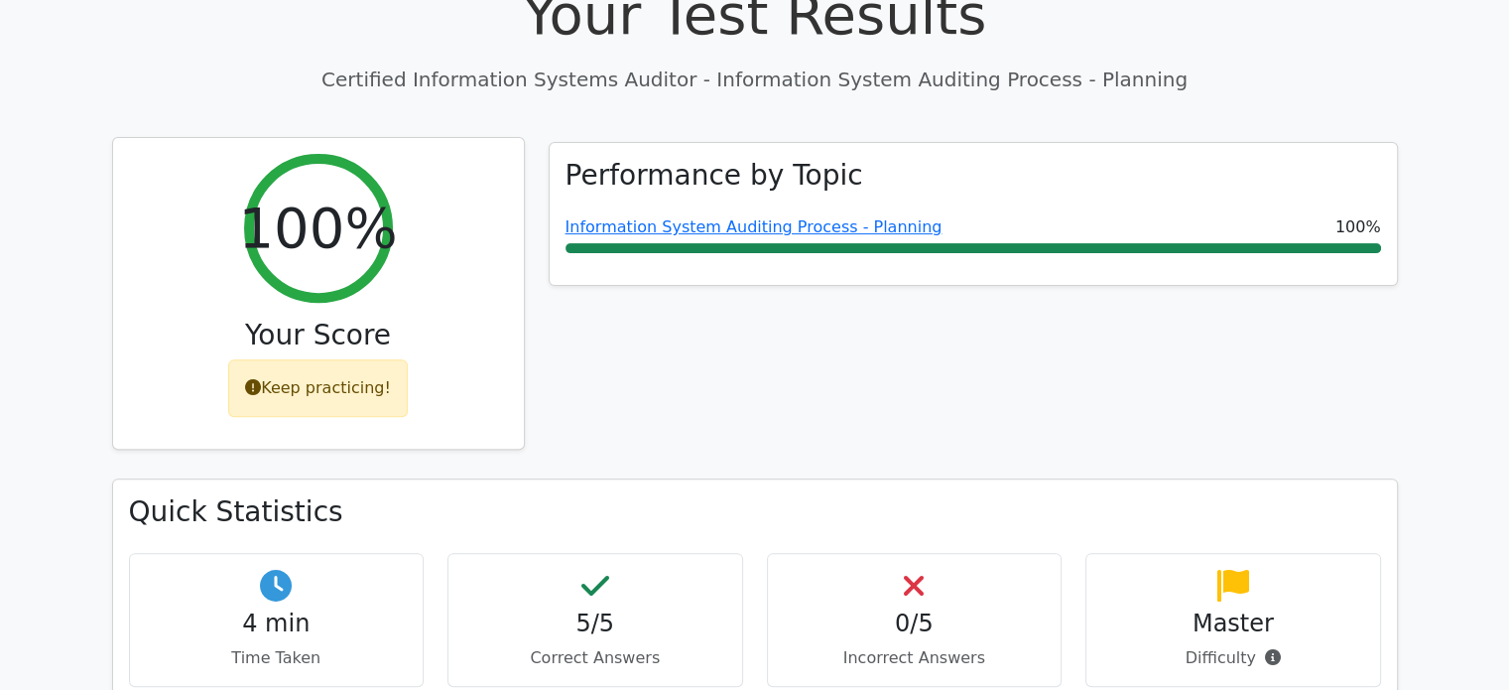
click at [306, 359] on div "Keep practicing!" at bounding box center [318, 388] width 180 height 58
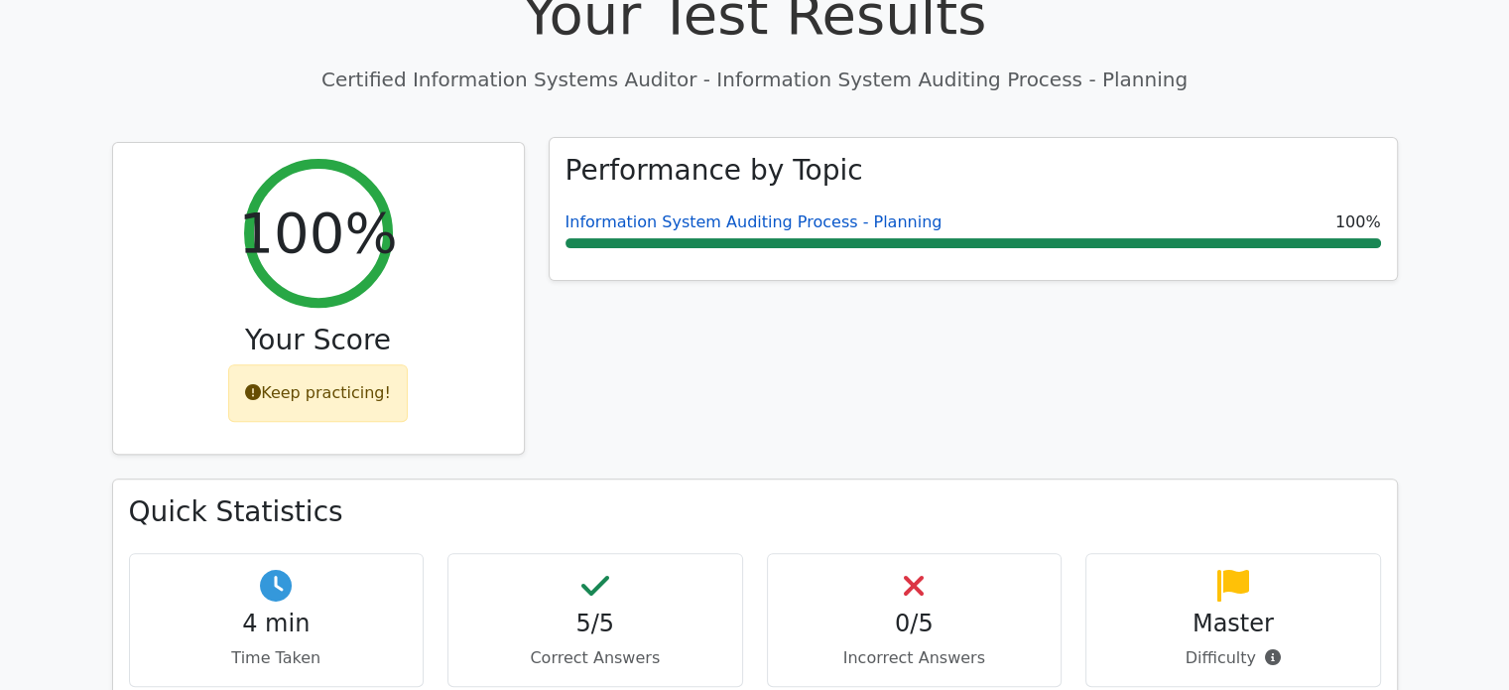
click at [730, 212] on link "Information System Auditing Process - Planning" at bounding box center [754, 221] width 377 height 19
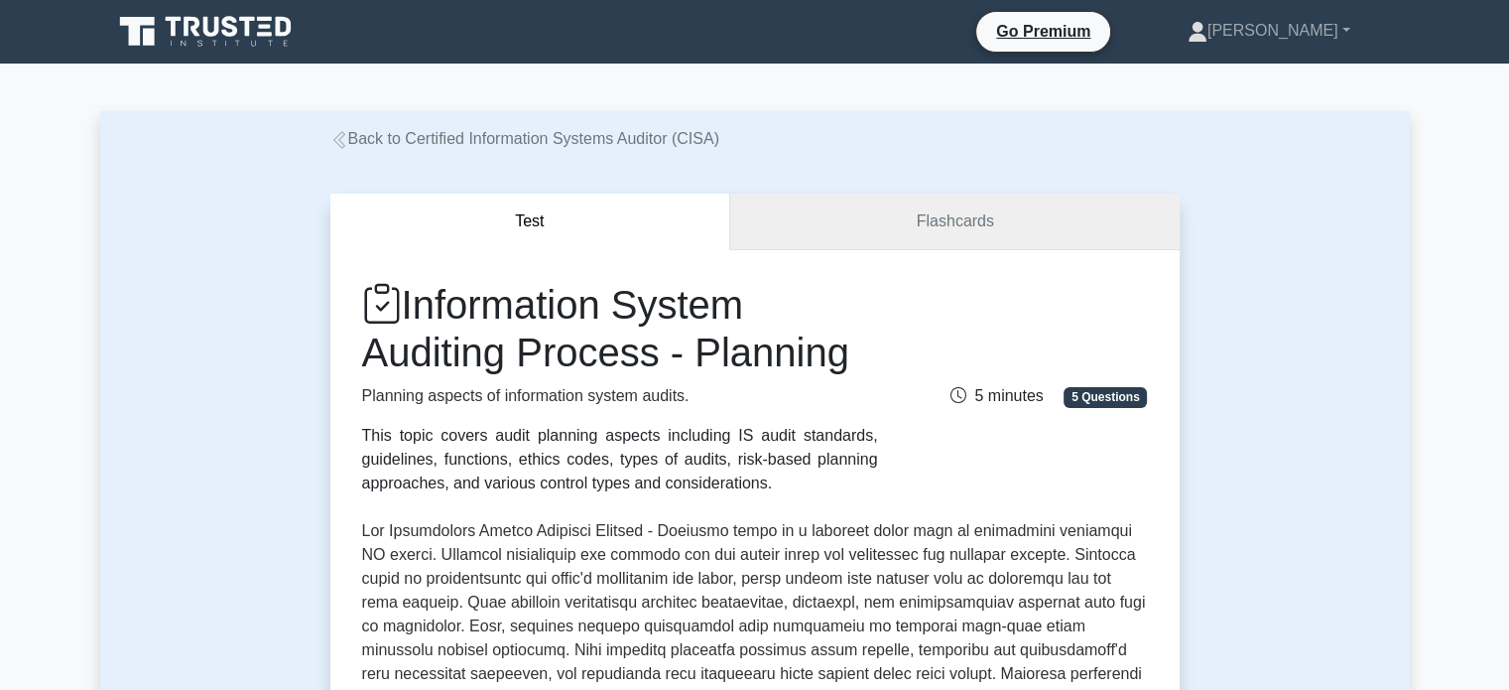
click at [967, 199] on link "Flashcards" at bounding box center [954, 222] width 449 height 57
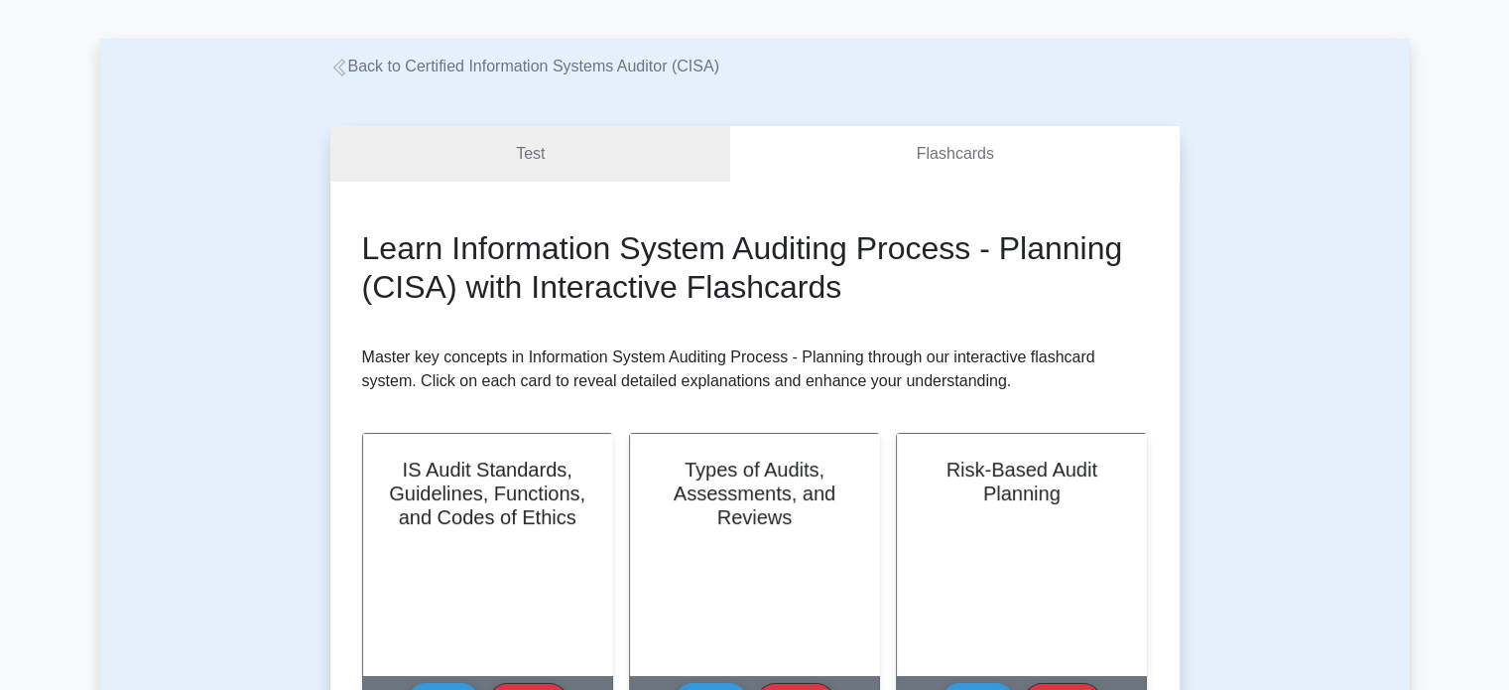
scroll to position [44, 0]
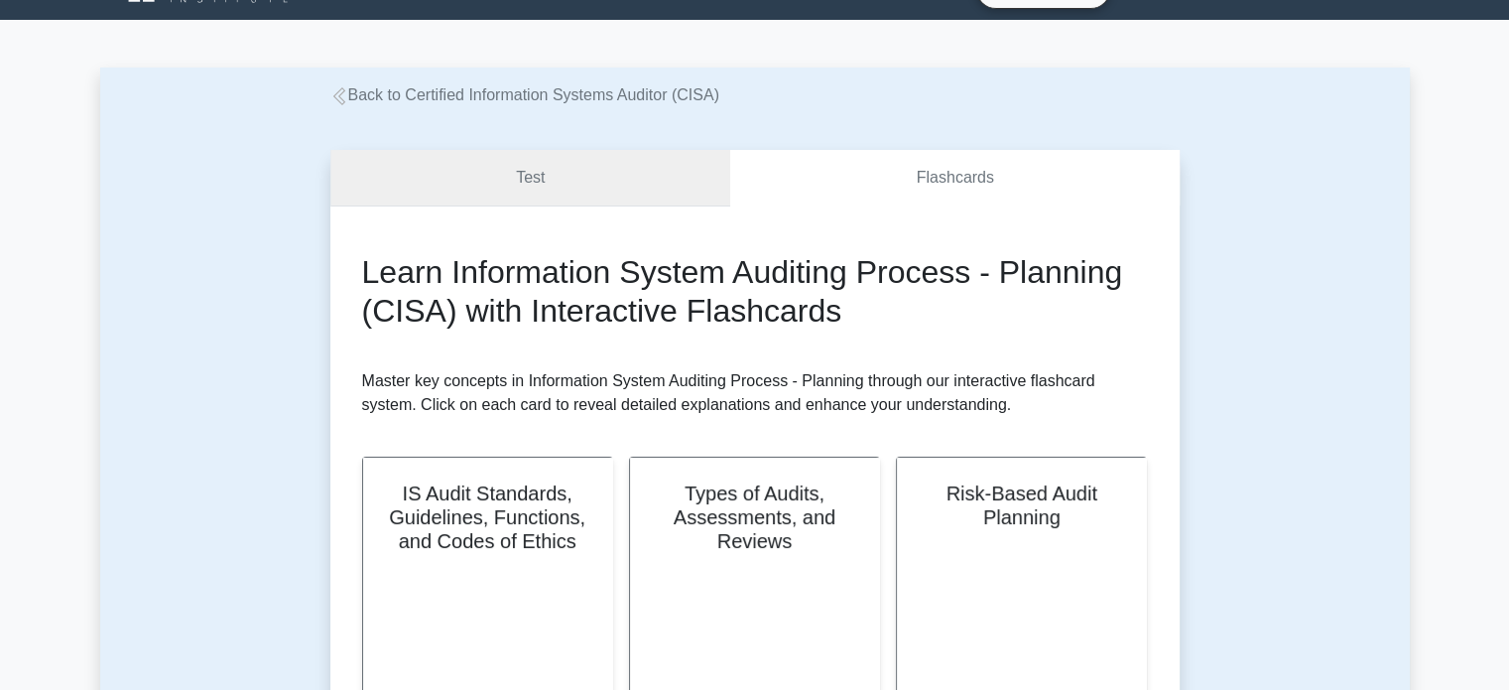
click at [519, 163] on link "Test" at bounding box center [530, 178] width 401 height 57
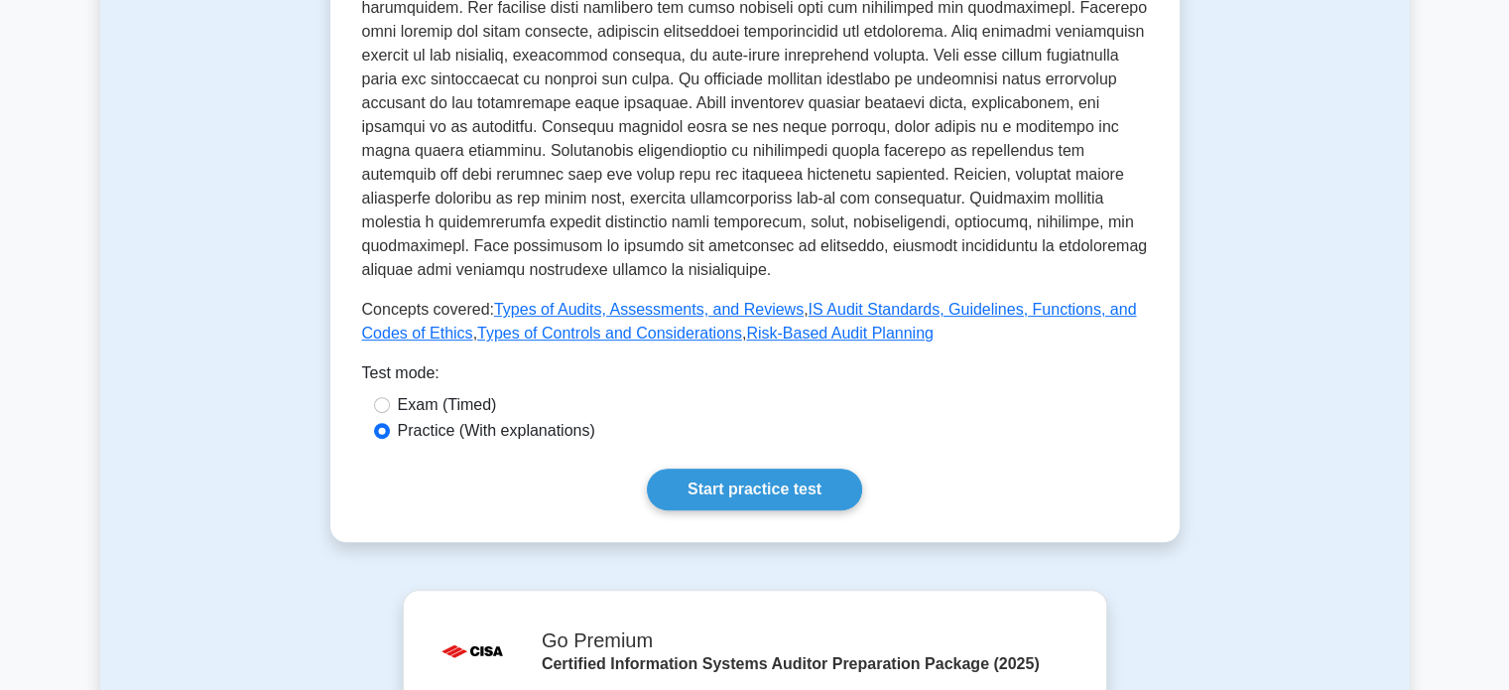
scroll to position [720, 0]
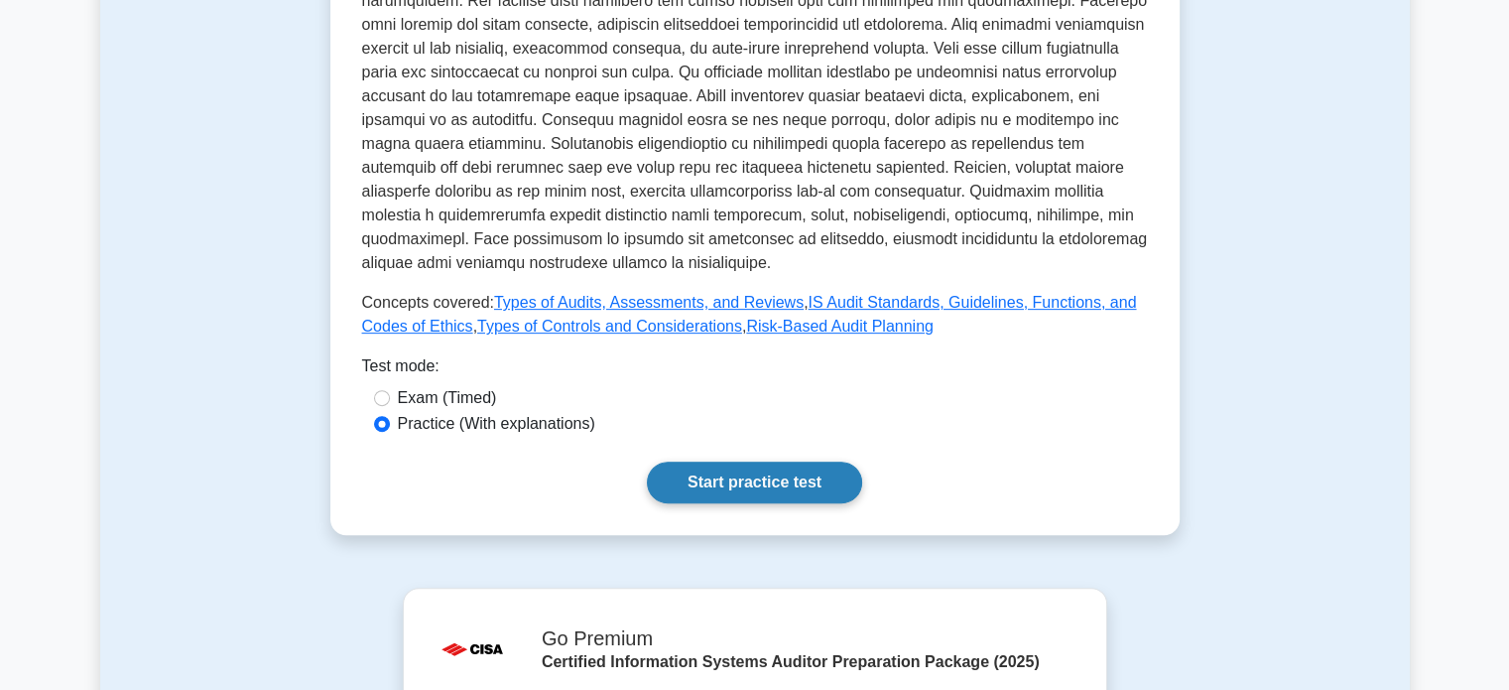
click at [749, 491] on link "Start practice test" at bounding box center [754, 482] width 215 height 42
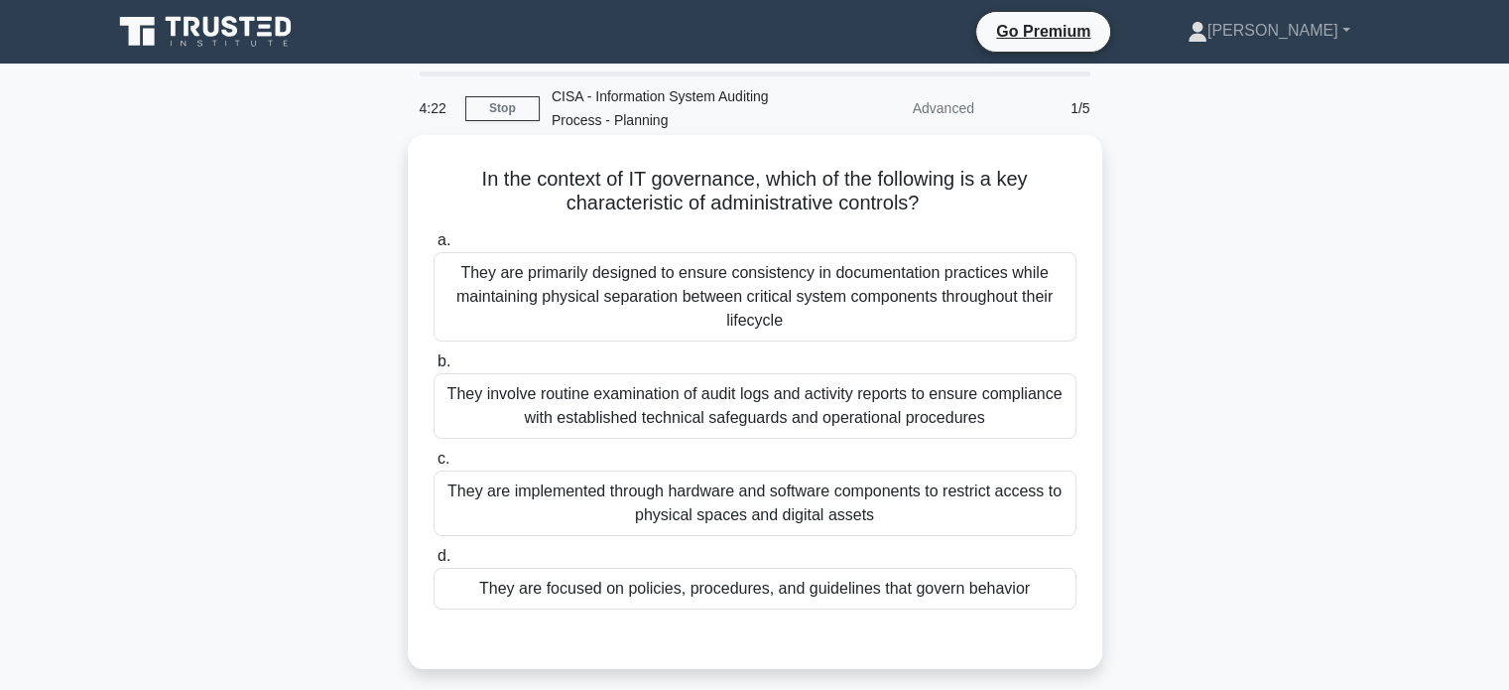
click at [593, 277] on div "They are primarily designed to ensure consistency in documentation practices wh…" at bounding box center [755, 296] width 643 height 89
click at [434, 247] on input "a. They are primarily designed to ensure consistency in documentation practices…" at bounding box center [434, 240] width 0 height 13
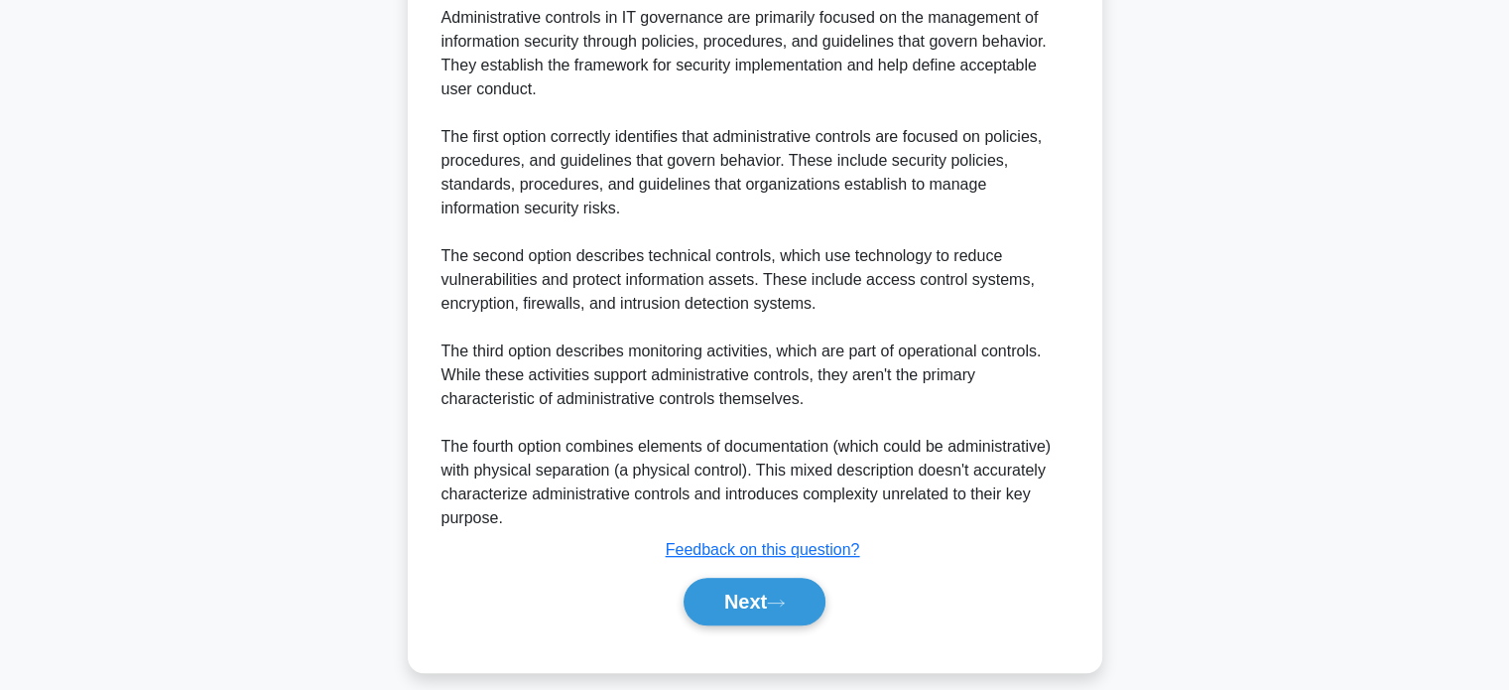
scroll to position [701, 0]
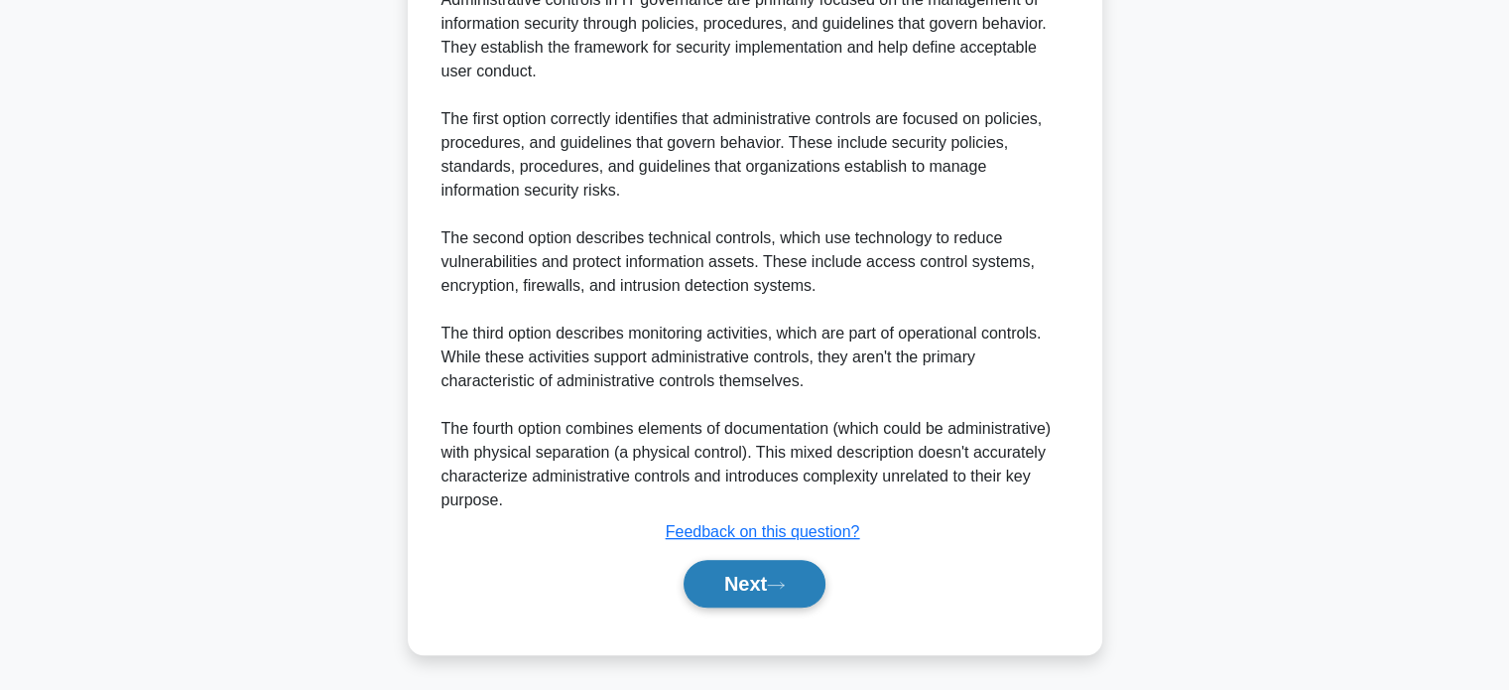
click at [737, 586] on button "Next" at bounding box center [755, 584] width 142 height 48
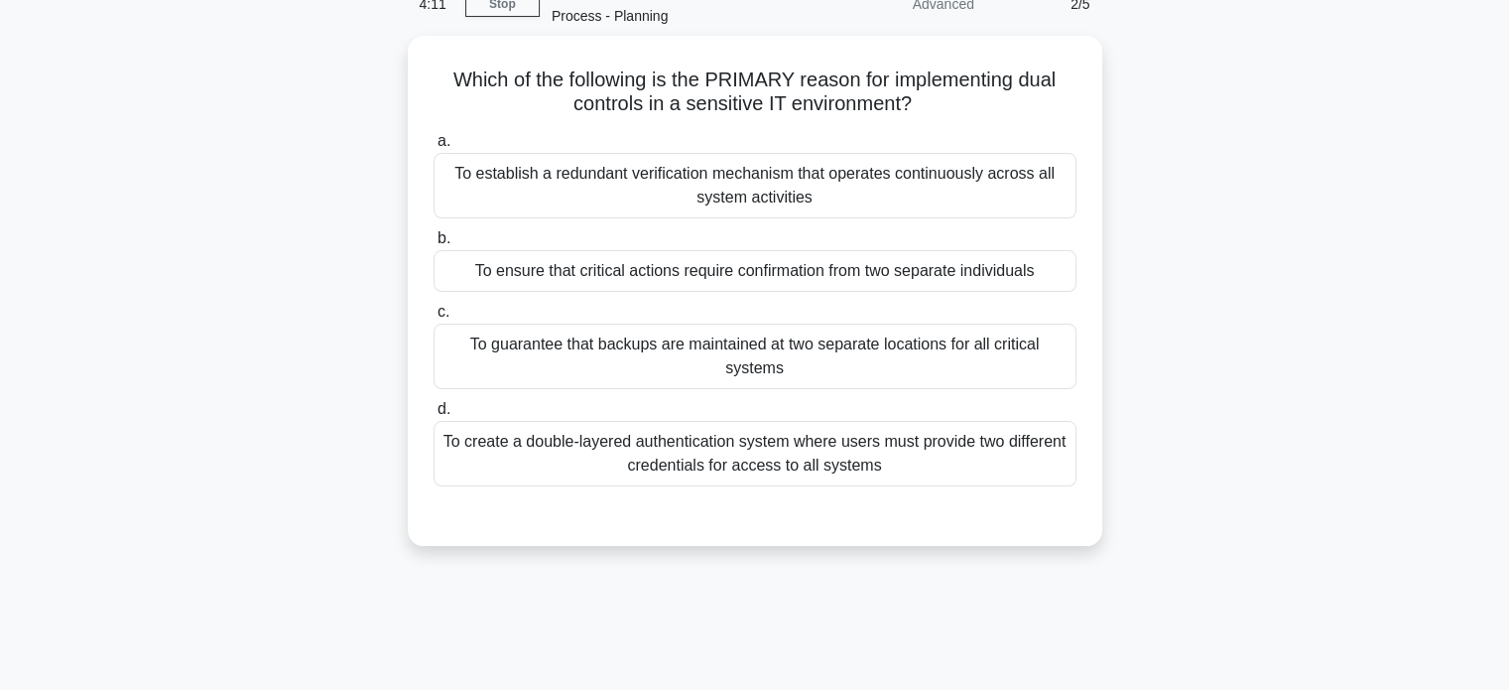
scroll to position [92, 0]
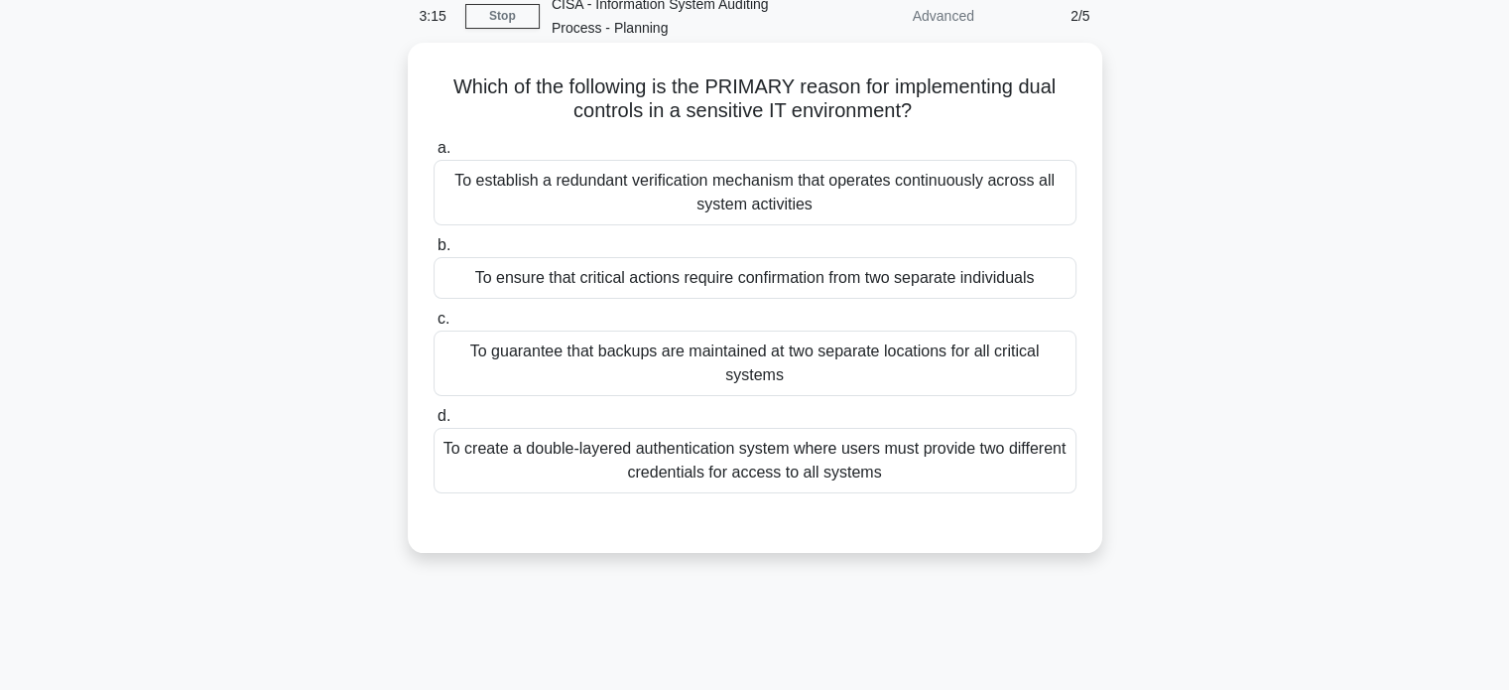
click at [909, 291] on div "To ensure that critical actions require confirmation from two separate individu…" at bounding box center [755, 278] width 643 height 42
click at [434, 252] on input "b. To ensure that critical actions require confirmation from two separate indiv…" at bounding box center [434, 245] width 0 height 13
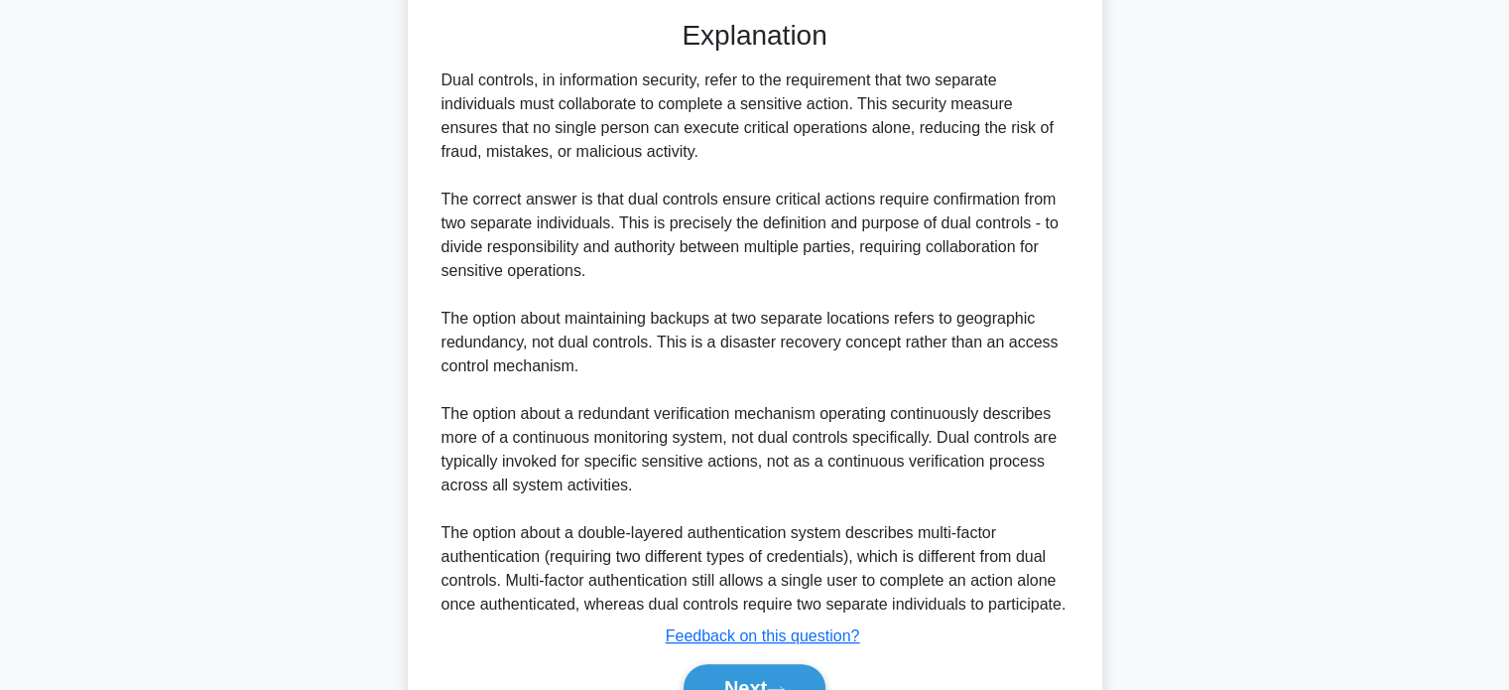
scroll to position [699, 0]
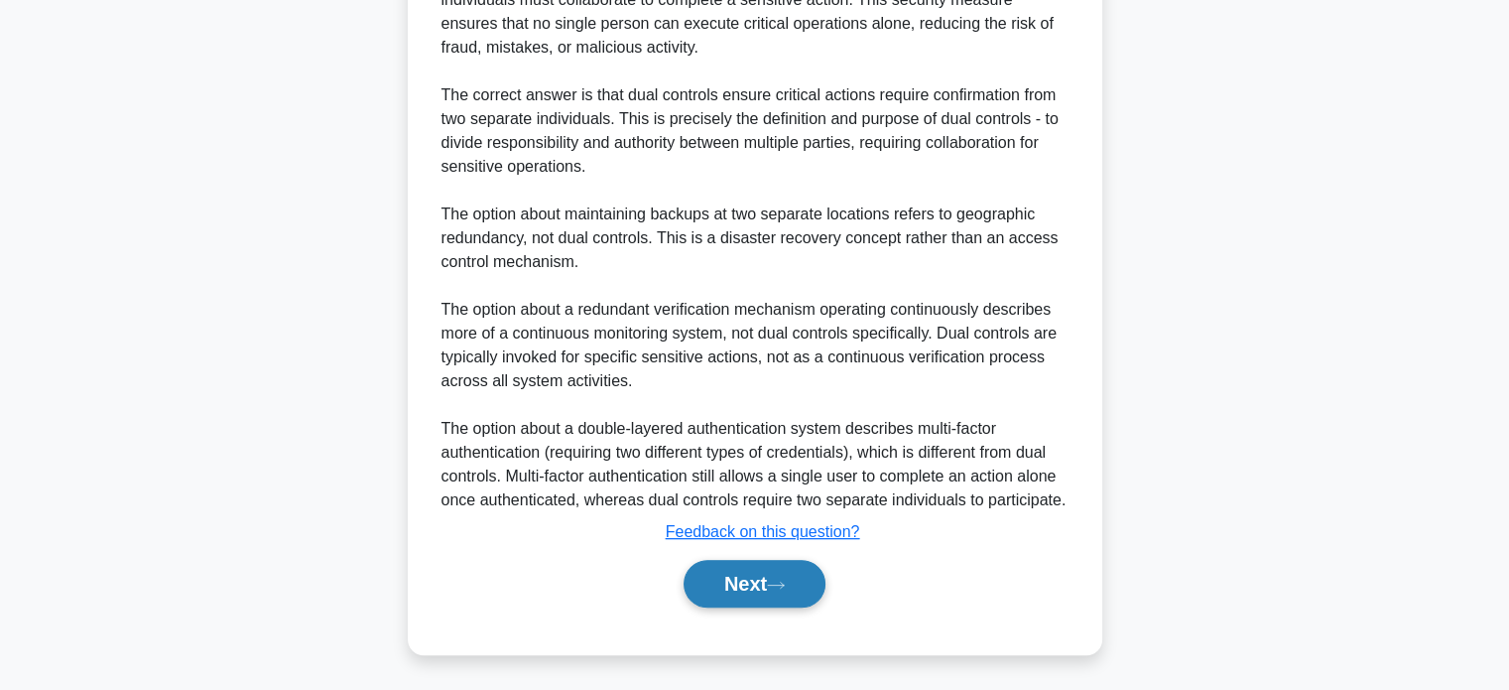
click at [745, 597] on button "Next" at bounding box center [755, 584] width 142 height 48
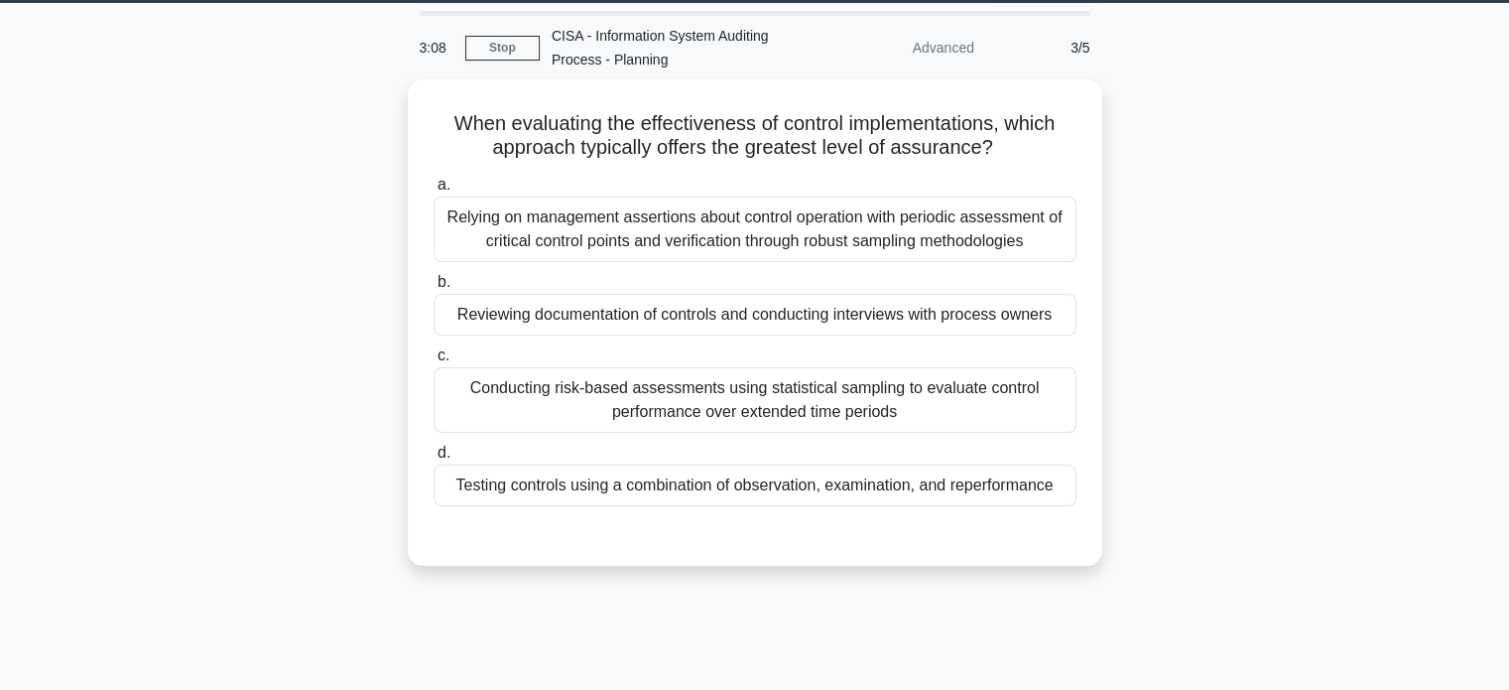
scroll to position [59, 0]
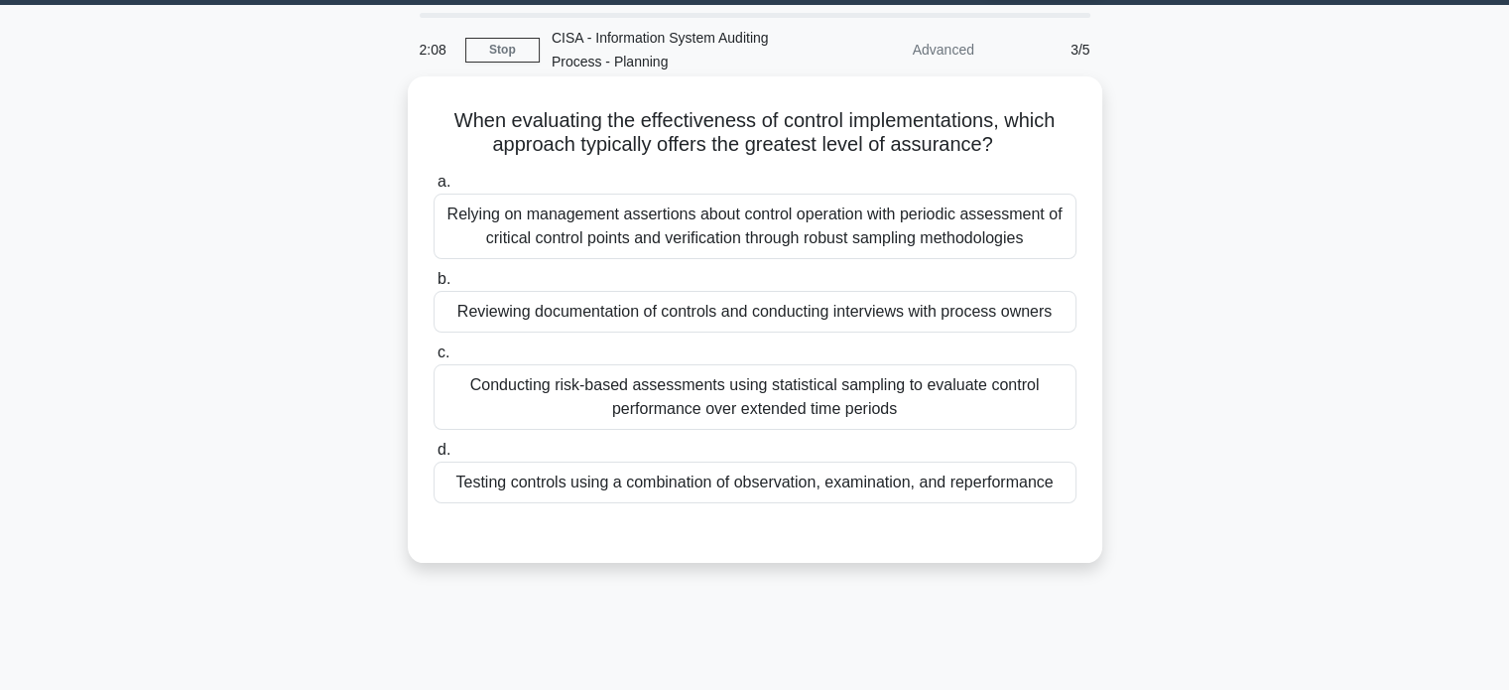
click at [849, 403] on div "Conducting risk-based assessments using statistical sampling to evaluate contro…" at bounding box center [755, 396] width 643 height 65
click at [434, 359] on input "c. Conducting risk-based assessments using statistical sampling to evaluate con…" at bounding box center [434, 352] width 0 height 13
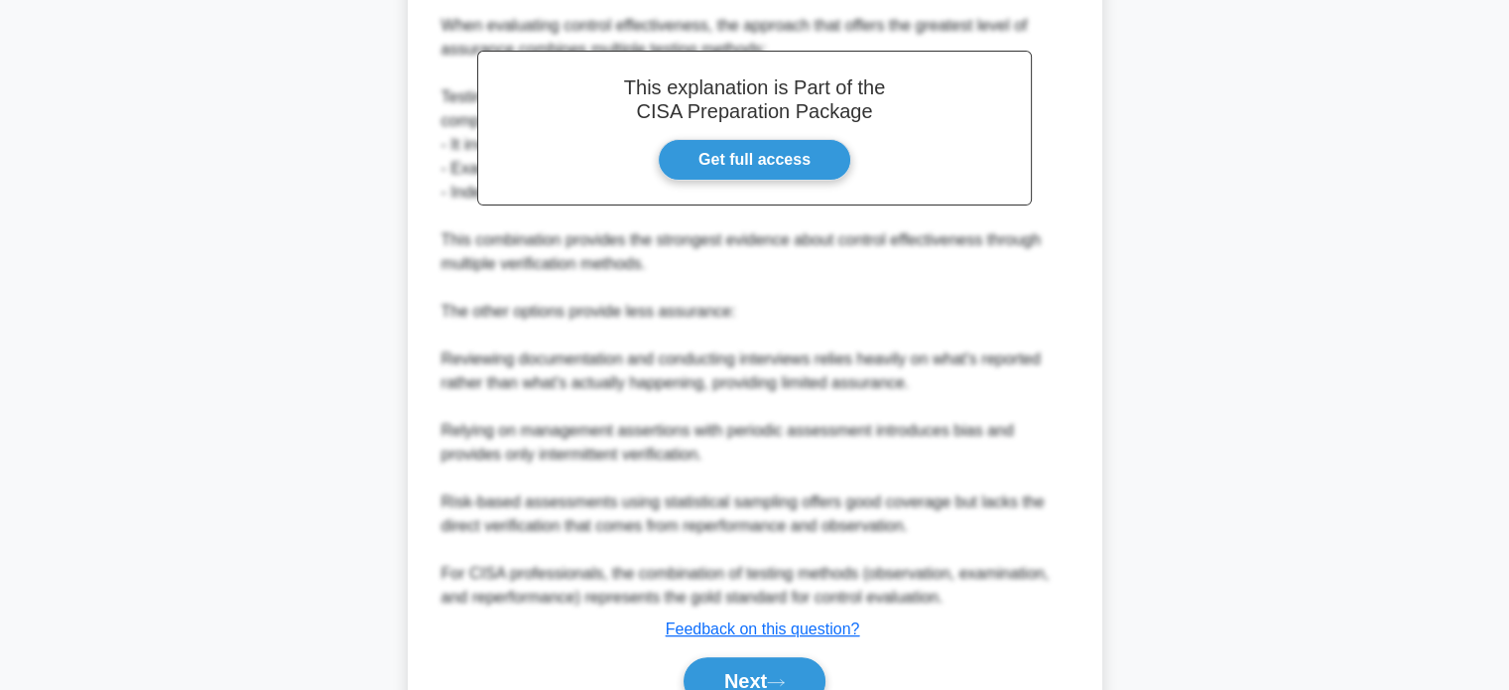
scroll to position [724, 0]
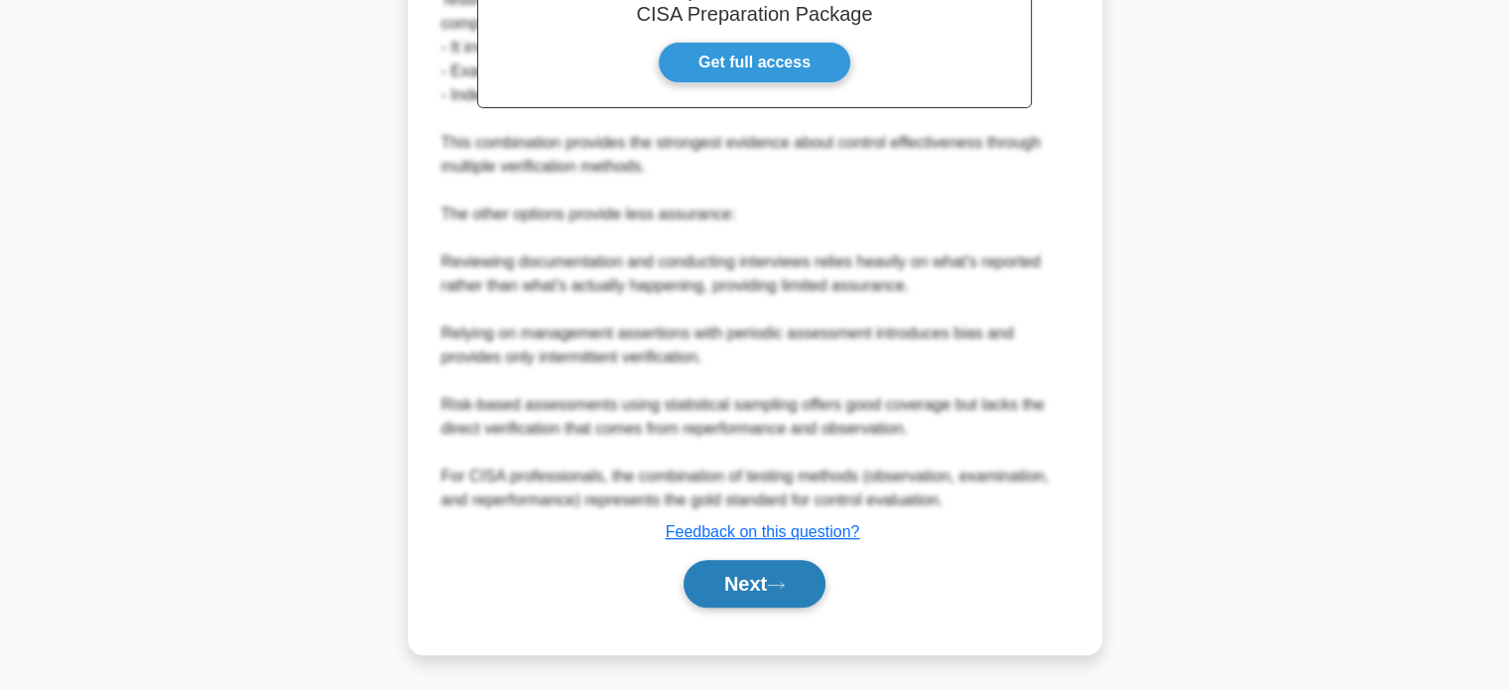
click at [744, 593] on button "Next" at bounding box center [755, 584] width 142 height 48
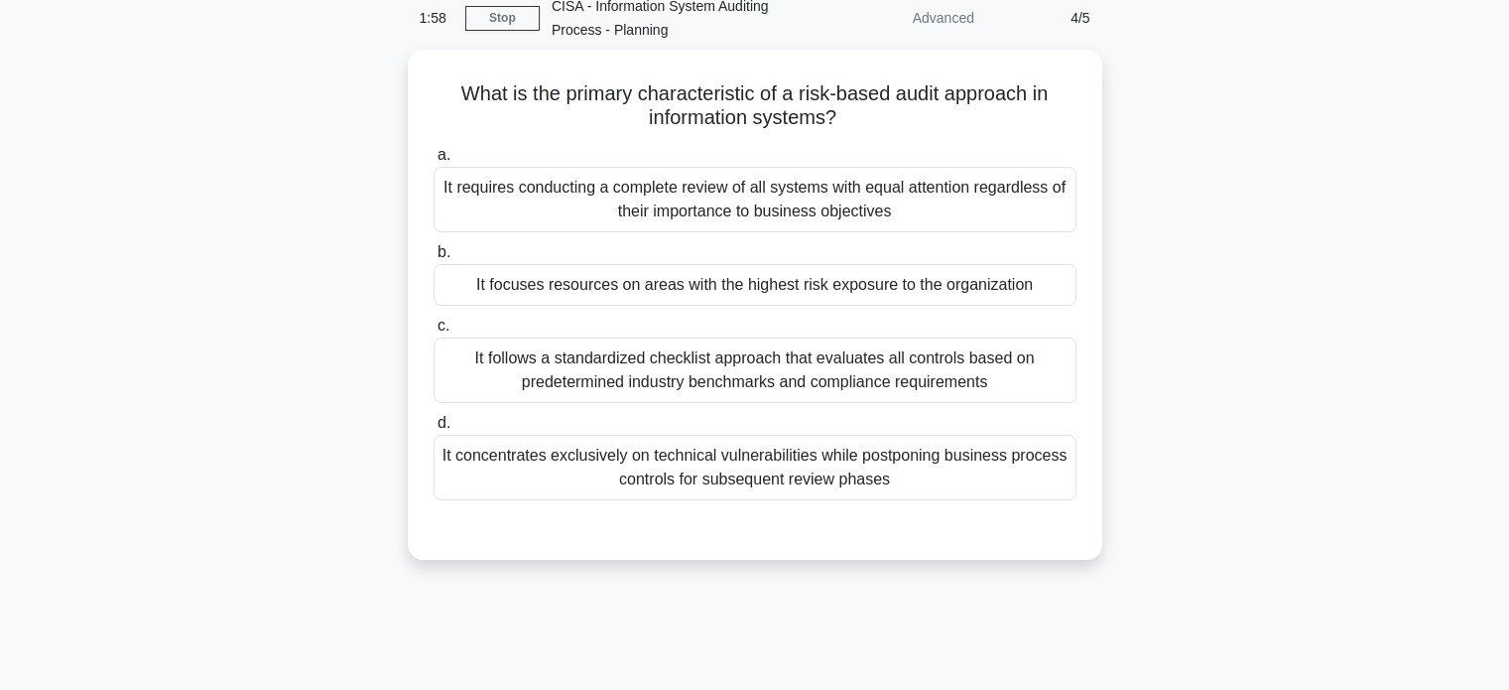
scroll to position [59, 0]
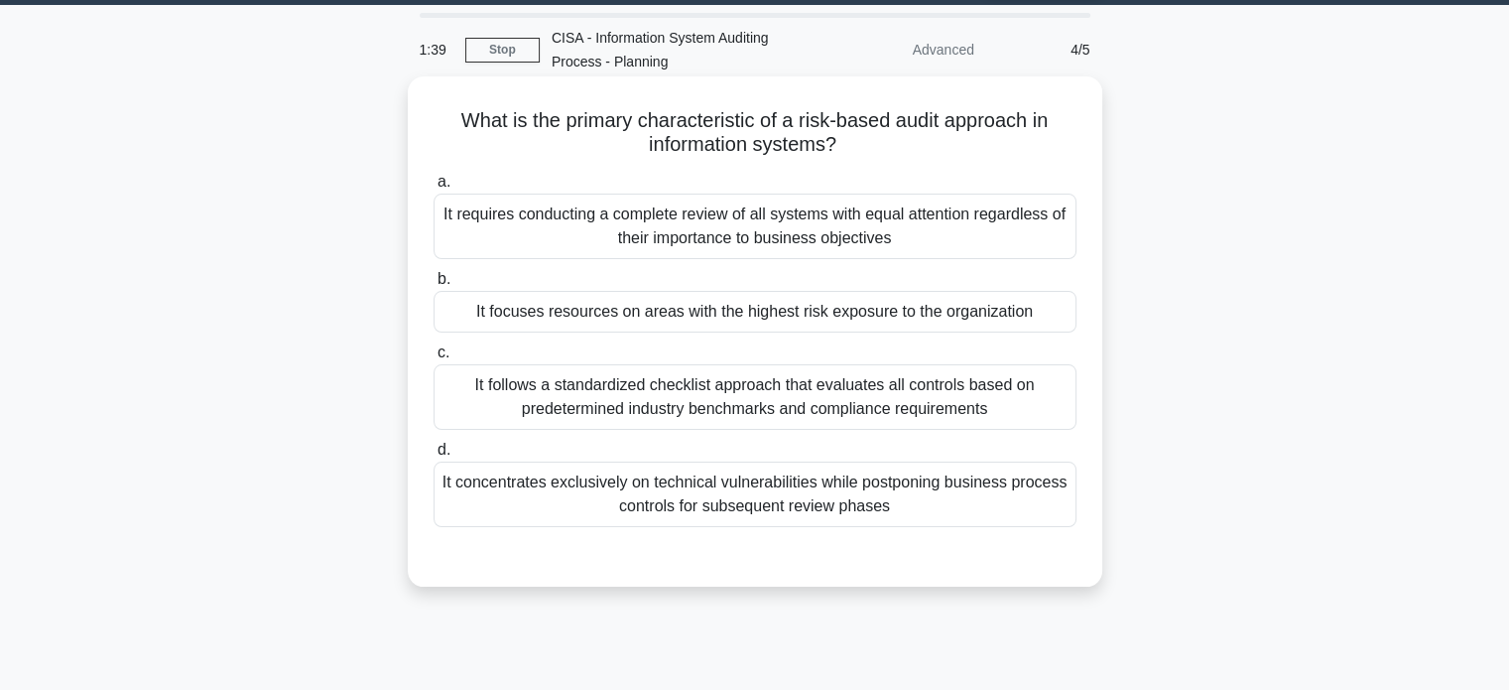
click at [655, 304] on div "It focuses resources on areas with the highest risk exposure to the organization" at bounding box center [755, 312] width 643 height 42
click at [434, 286] on input "b. It focuses resources on areas with the highest risk exposure to the organiza…" at bounding box center [434, 279] width 0 height 13
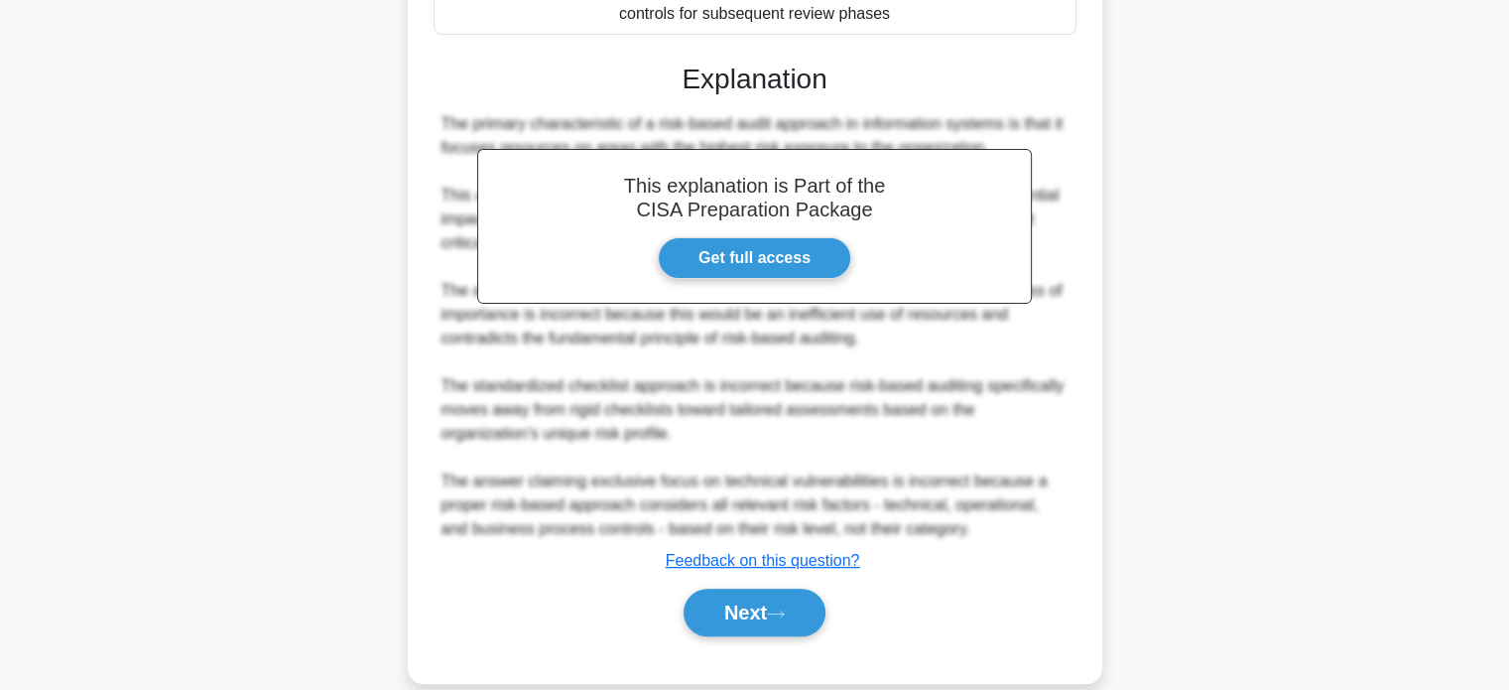
scroll to position [580, 0]
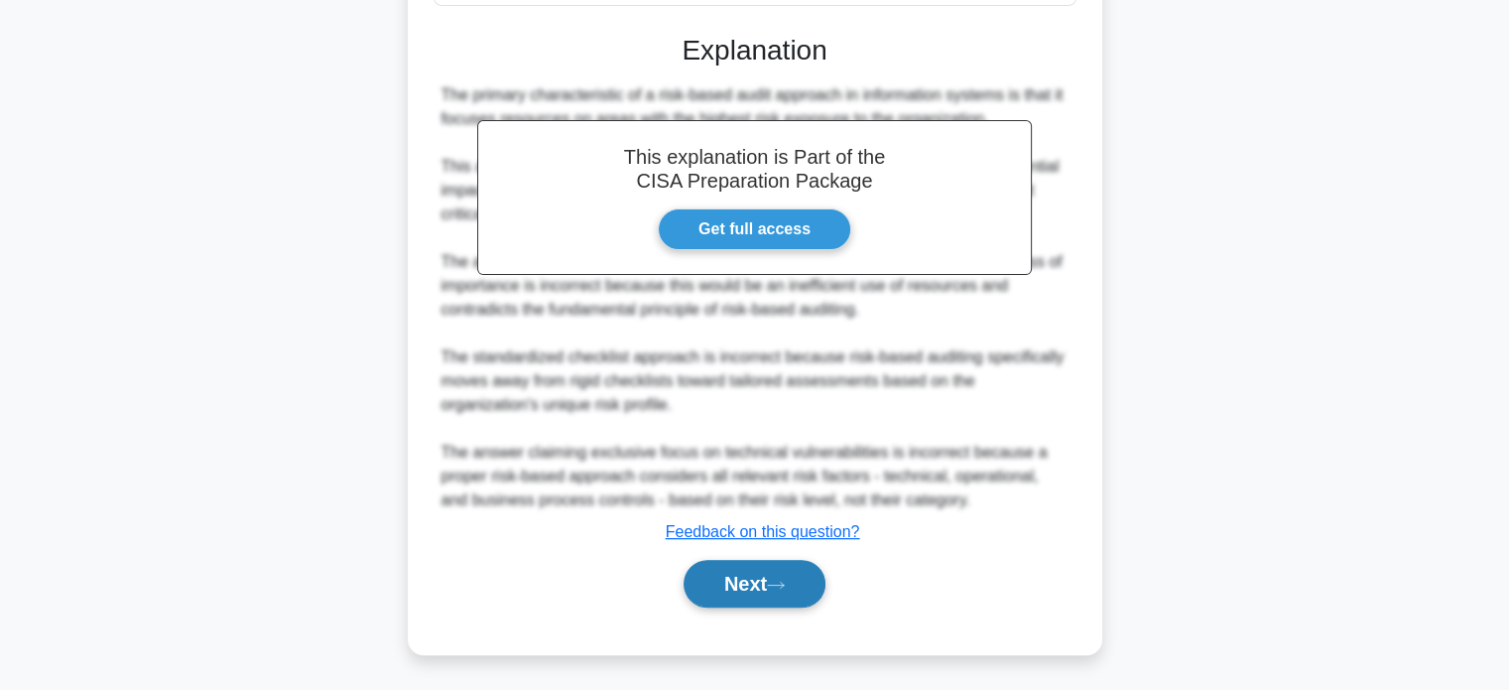
click at [740, 593] on button "Next" at bounding box center [755, 584] width 142 height 48
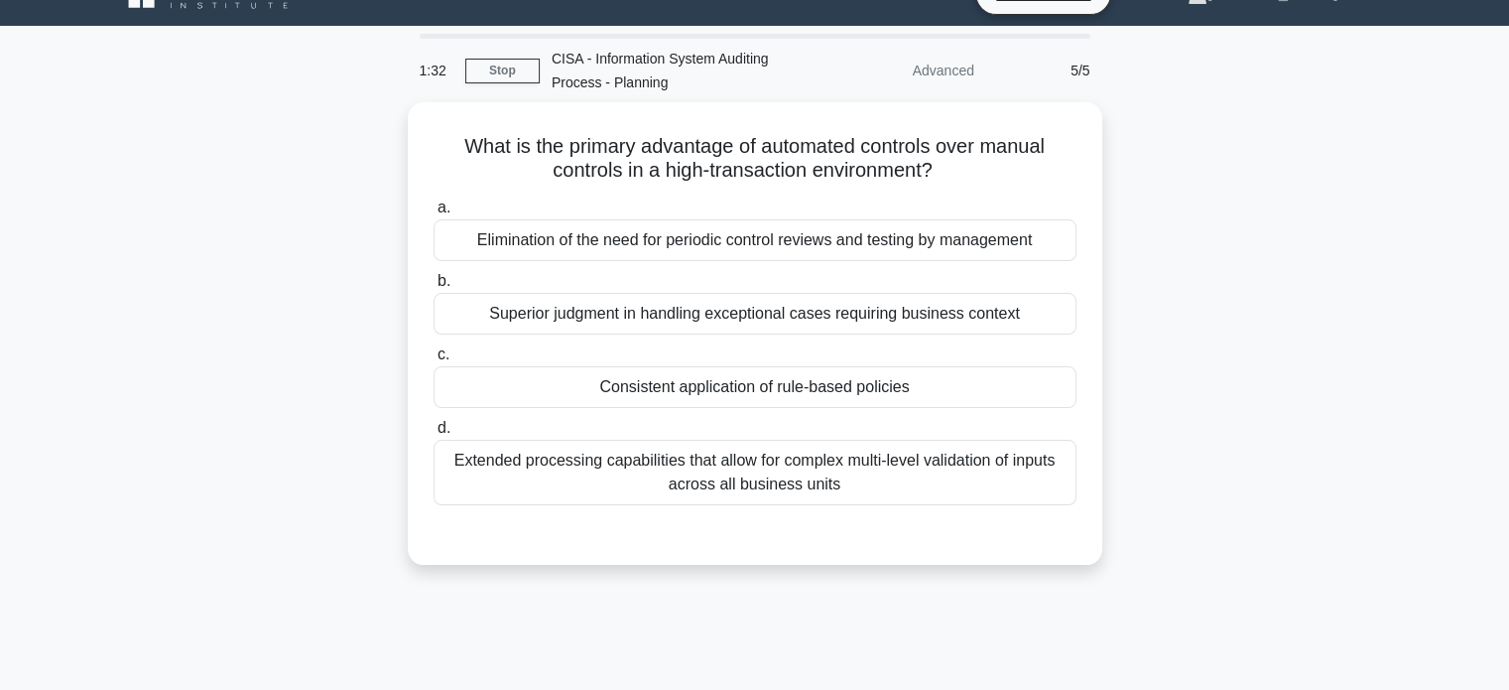
scroll to position [32, 0]
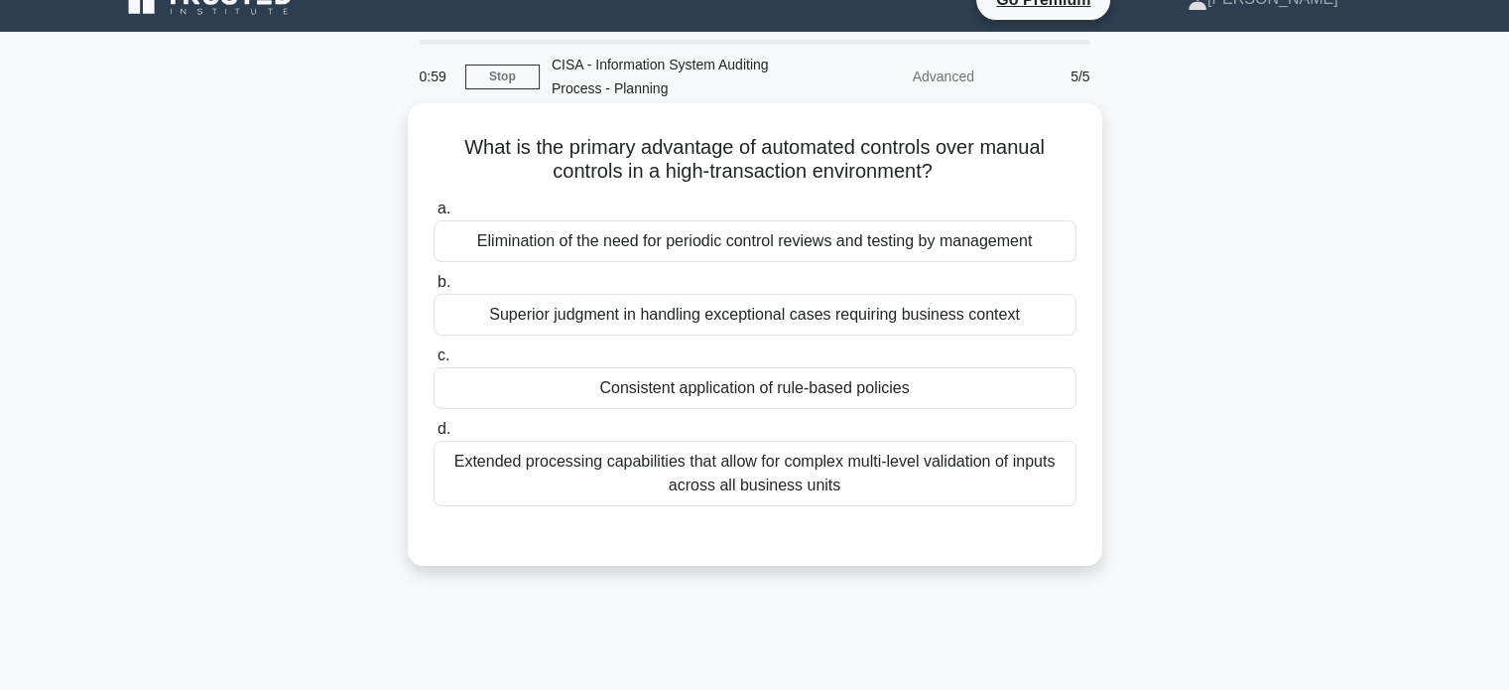
click at [955, 486] on div "Extended processing capabilities that allow for complex multi-level validation …" at bounding box center [755, 473] width 643 height 65
click at [434, 436] on input "d. Extended processing capabilities that allow for complex multi-level validati…" at bounding box center [434, 429] width 0 height 13
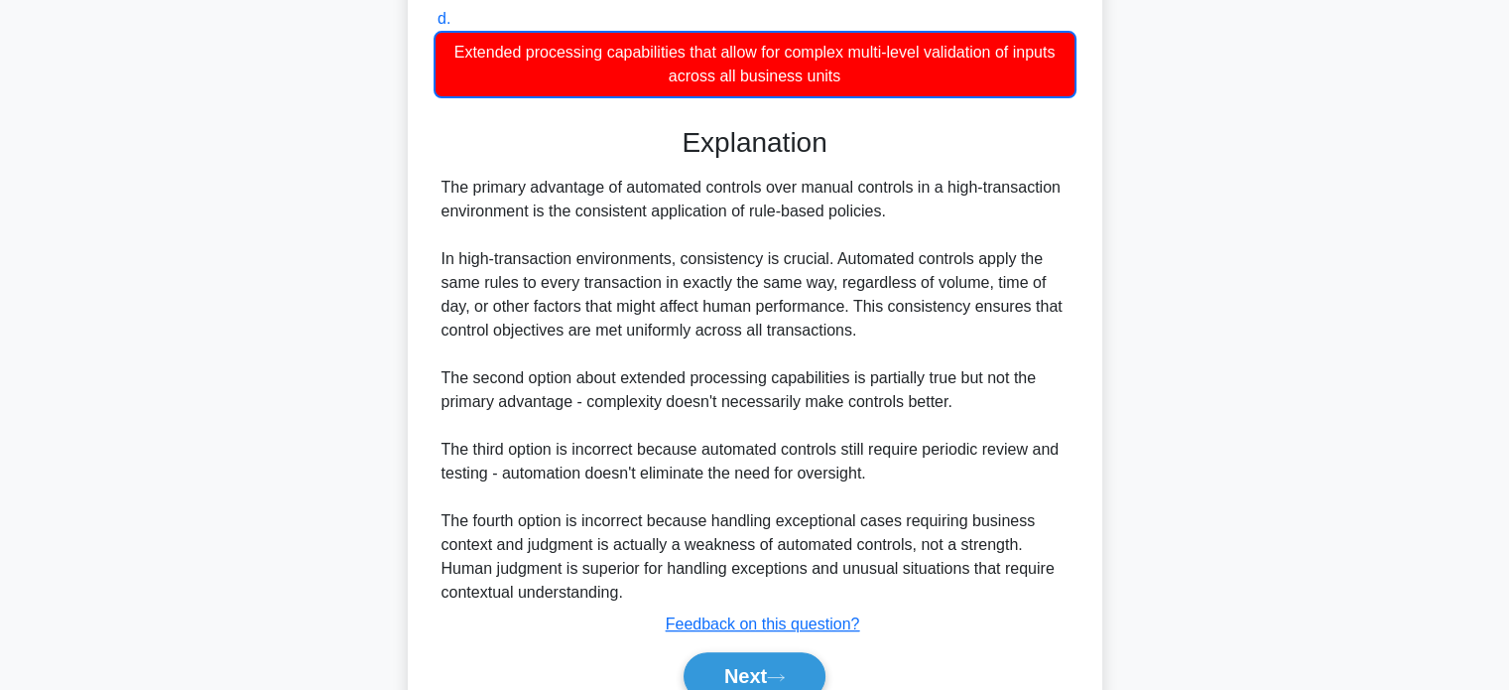
scroll to position [534, 0]
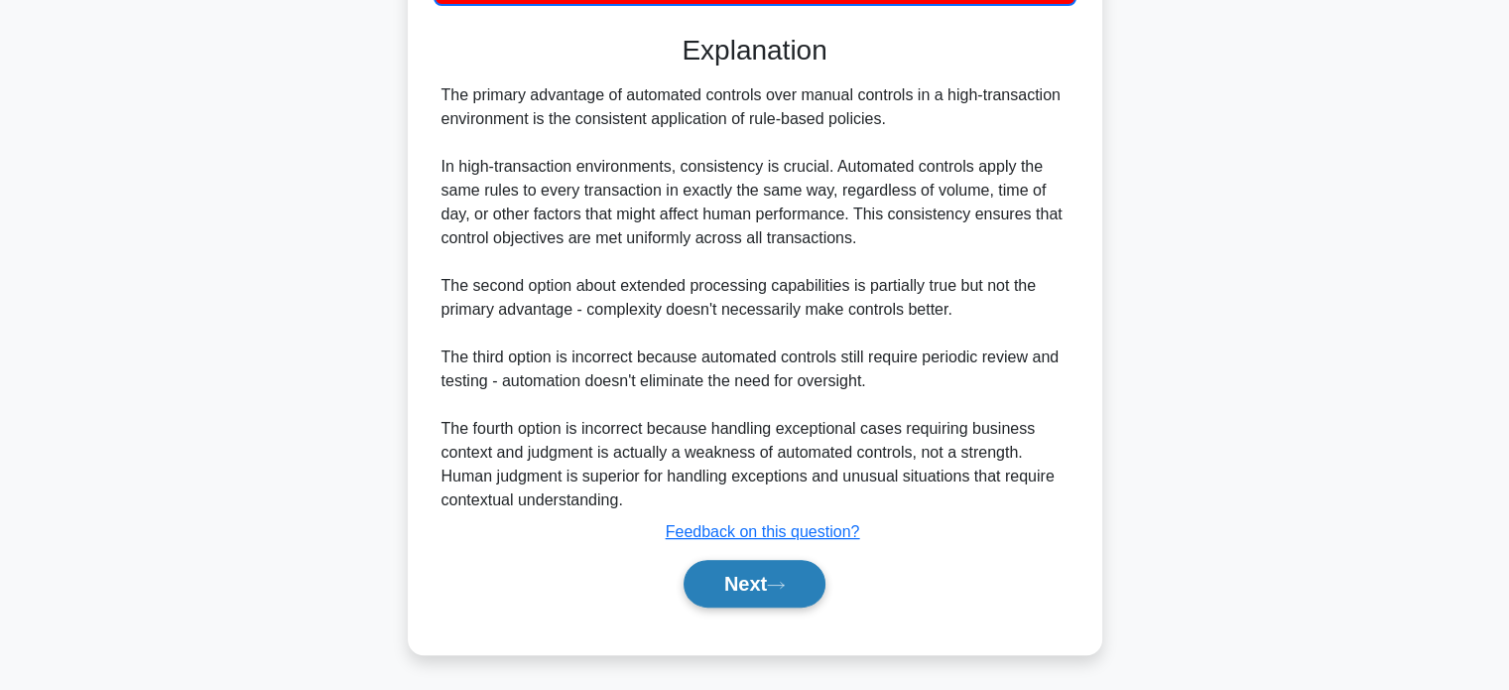
click at [785, 582] on icon at bounding box center [776, 585] width 18 height 11
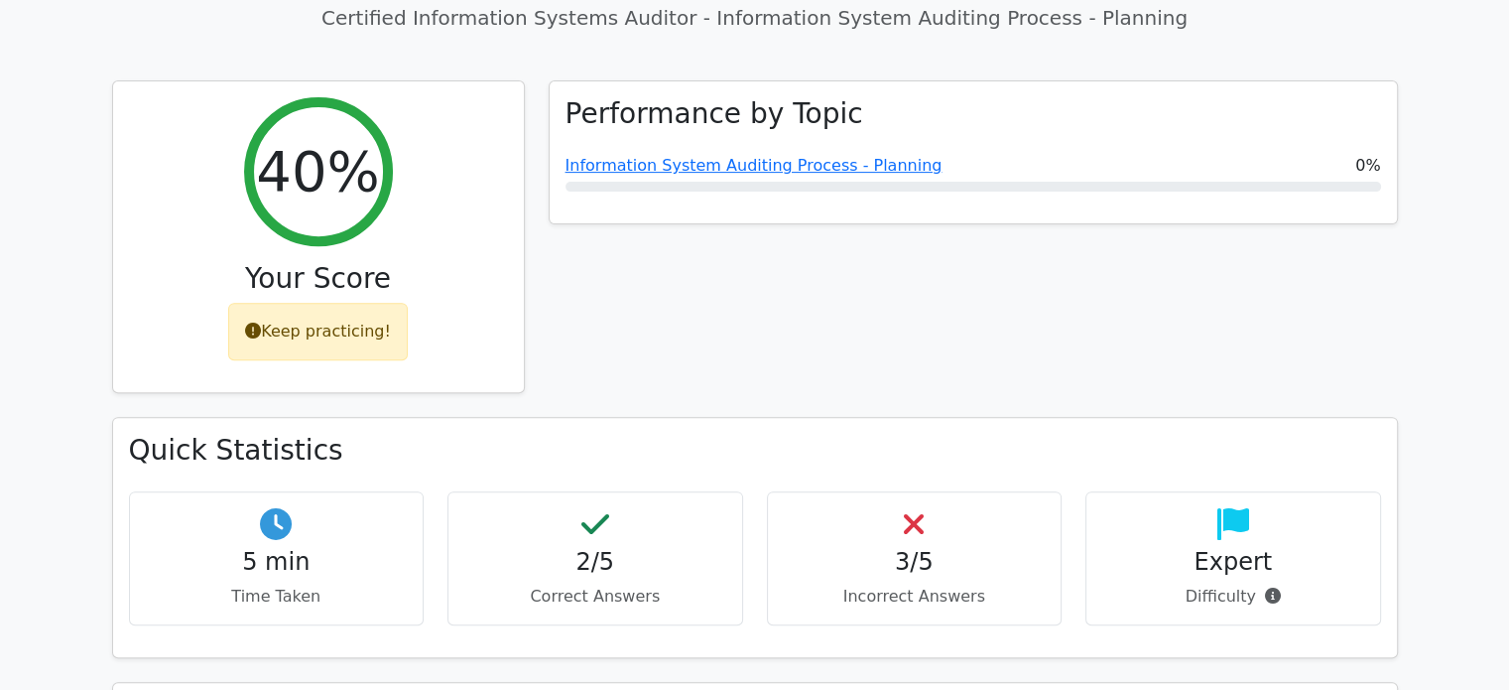
scroll to position [712, 0]
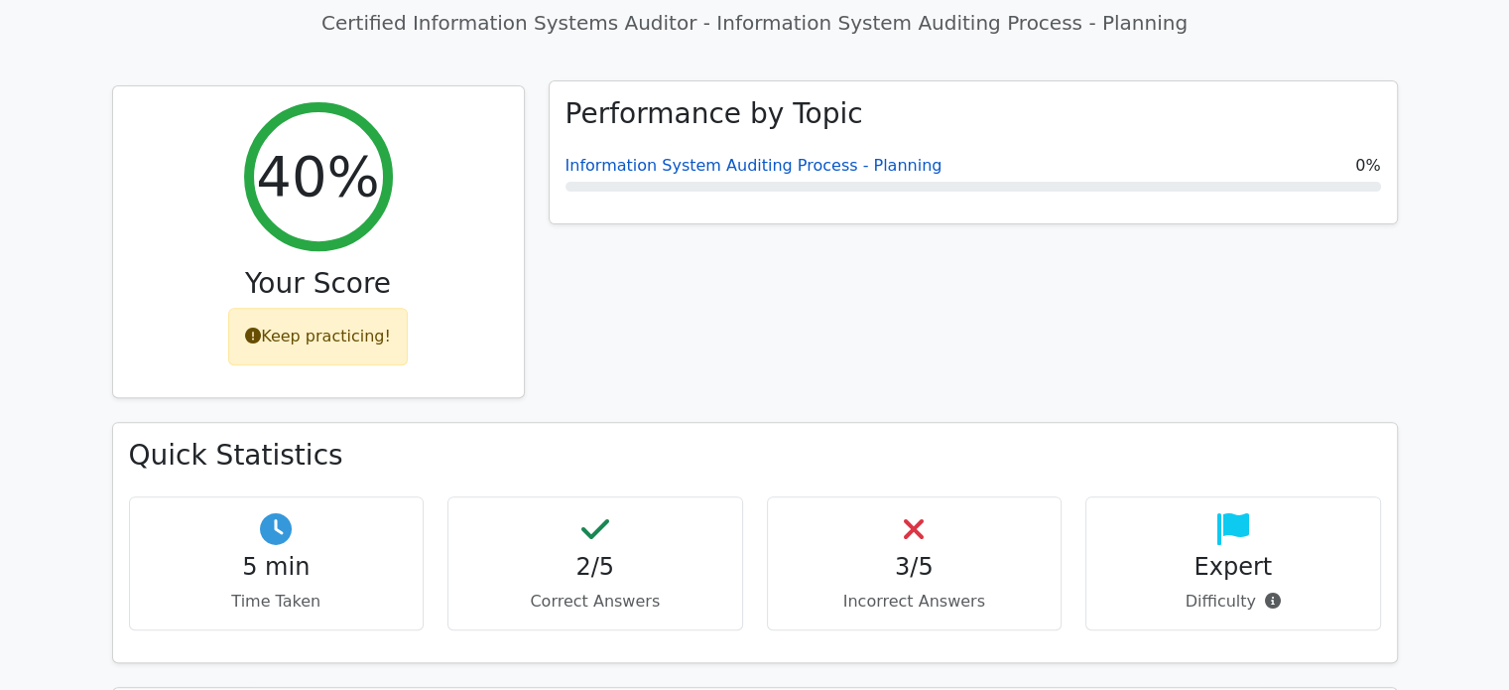
click at [783, 156] on link "Information System Auditing Process - Planning" at bounding box center [754, 165] width 377 height 19
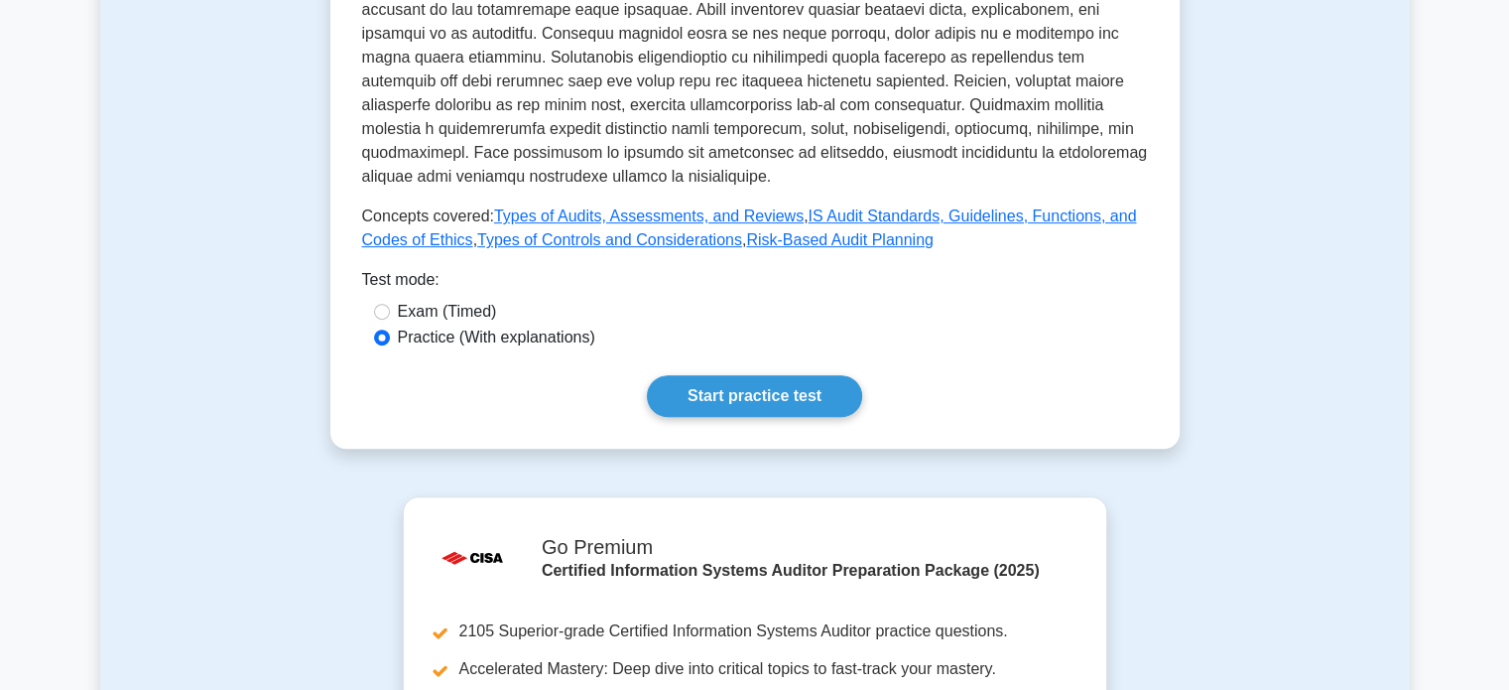
scroll to position [809, 0]
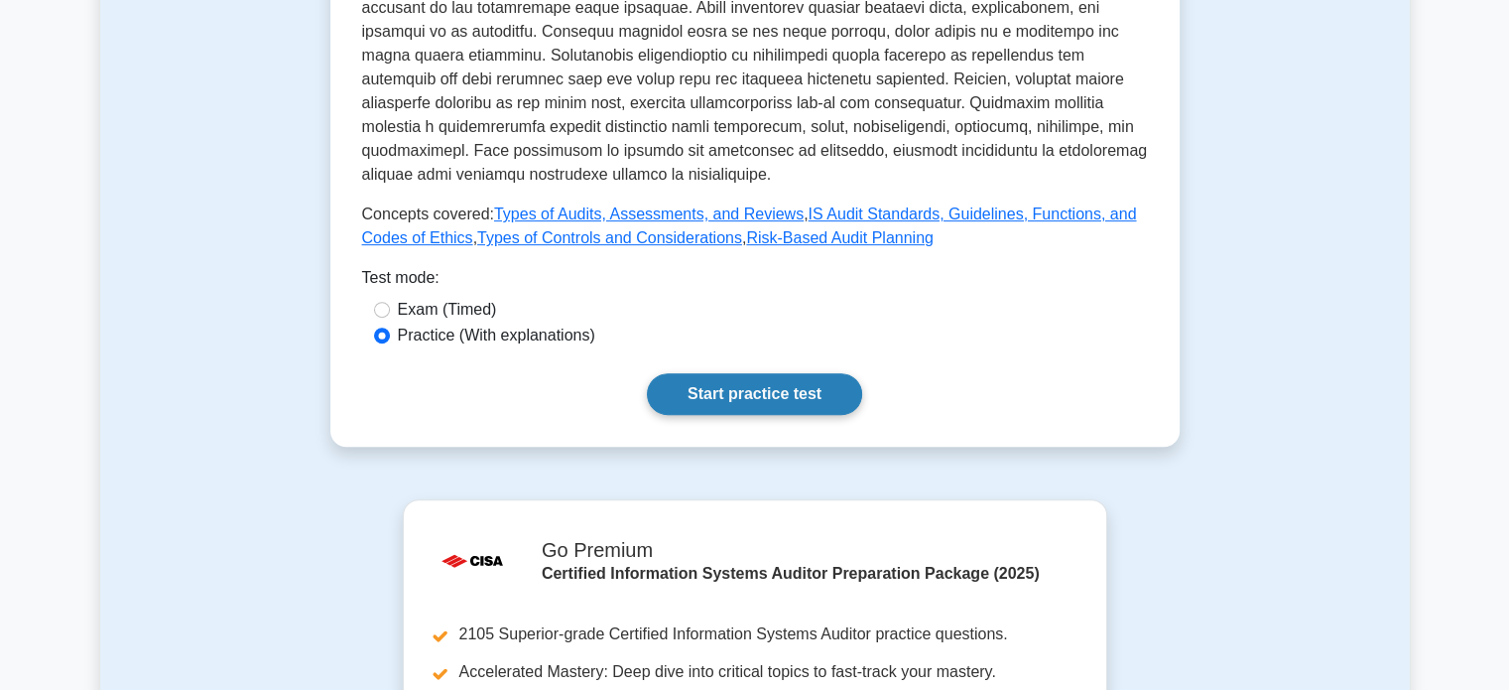
click at [728, 388] on link "Start practice test" at bounding box center [754, 394] width 215 height 42
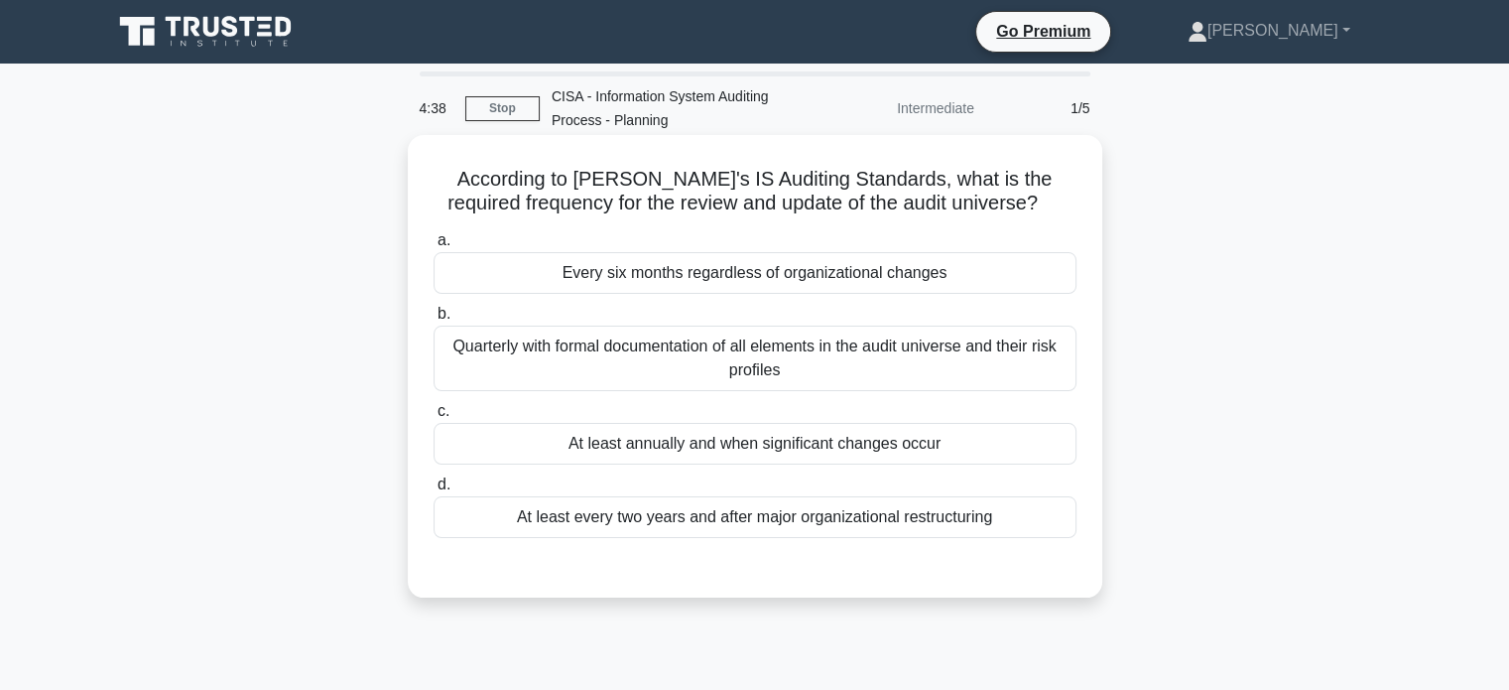
click at [743, 459] on div "At least annually and when significant changes occur" at bounding box center [755, 444] width 643 height 42
click at [434, 418] on input "c. At least annually and when significant changes occur" at bounding box center [434, 411] width 0 height 13
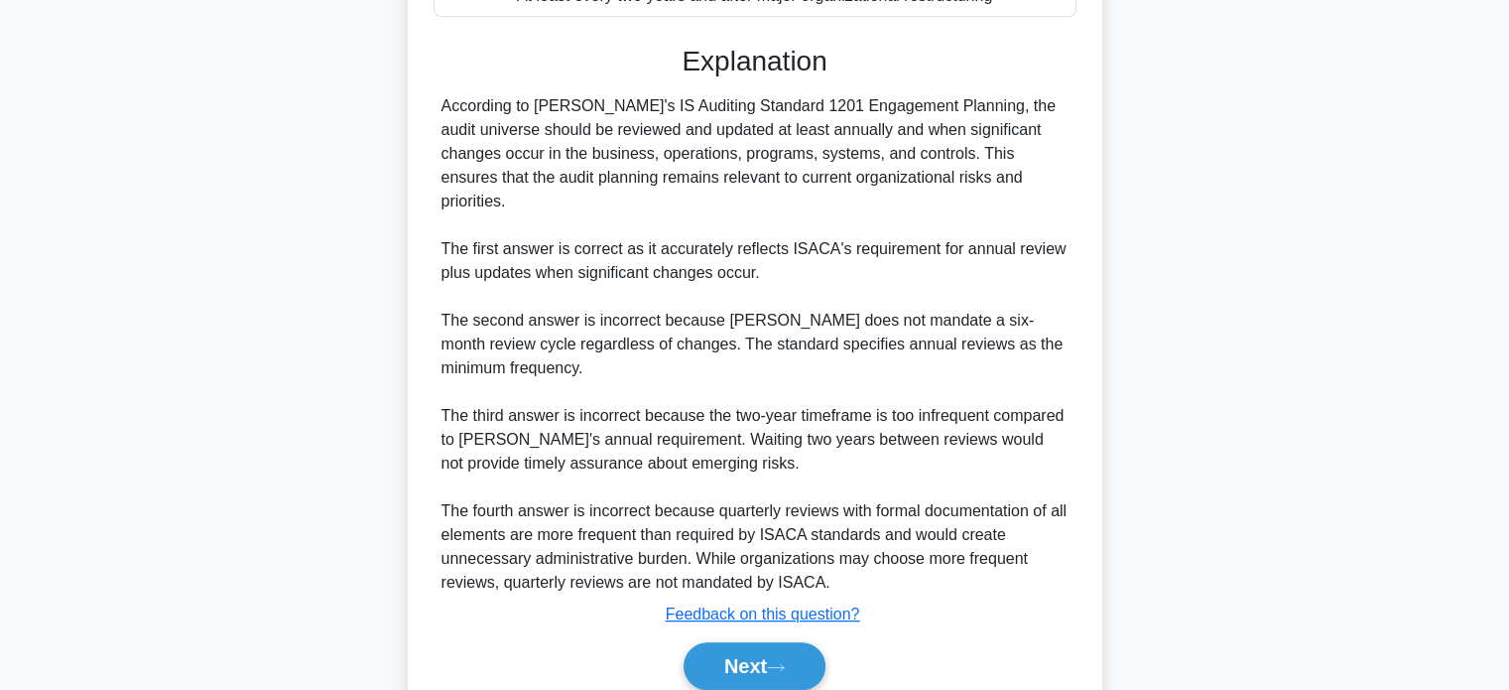
scroll to position [580, 0]
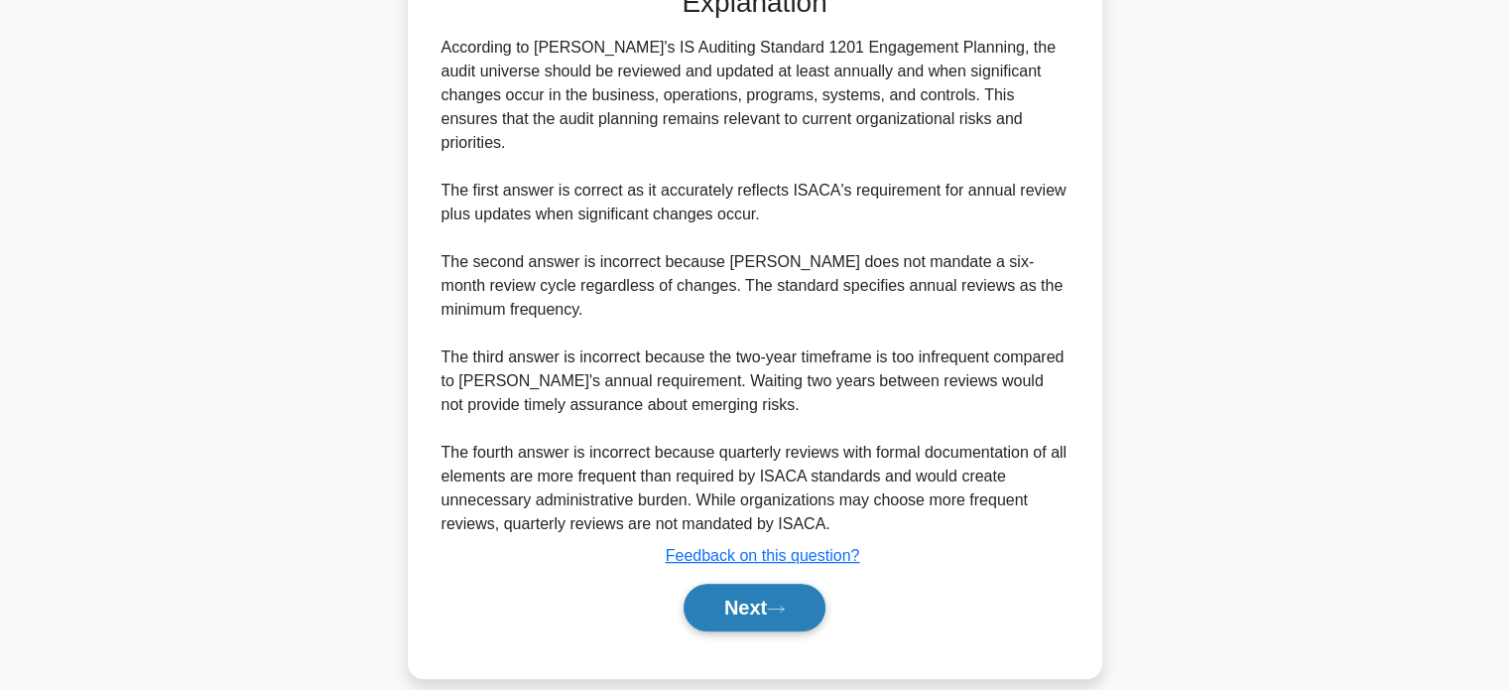
click at [750, 584] on button "Next" at bounding box center [755, 608] width 142 height 48
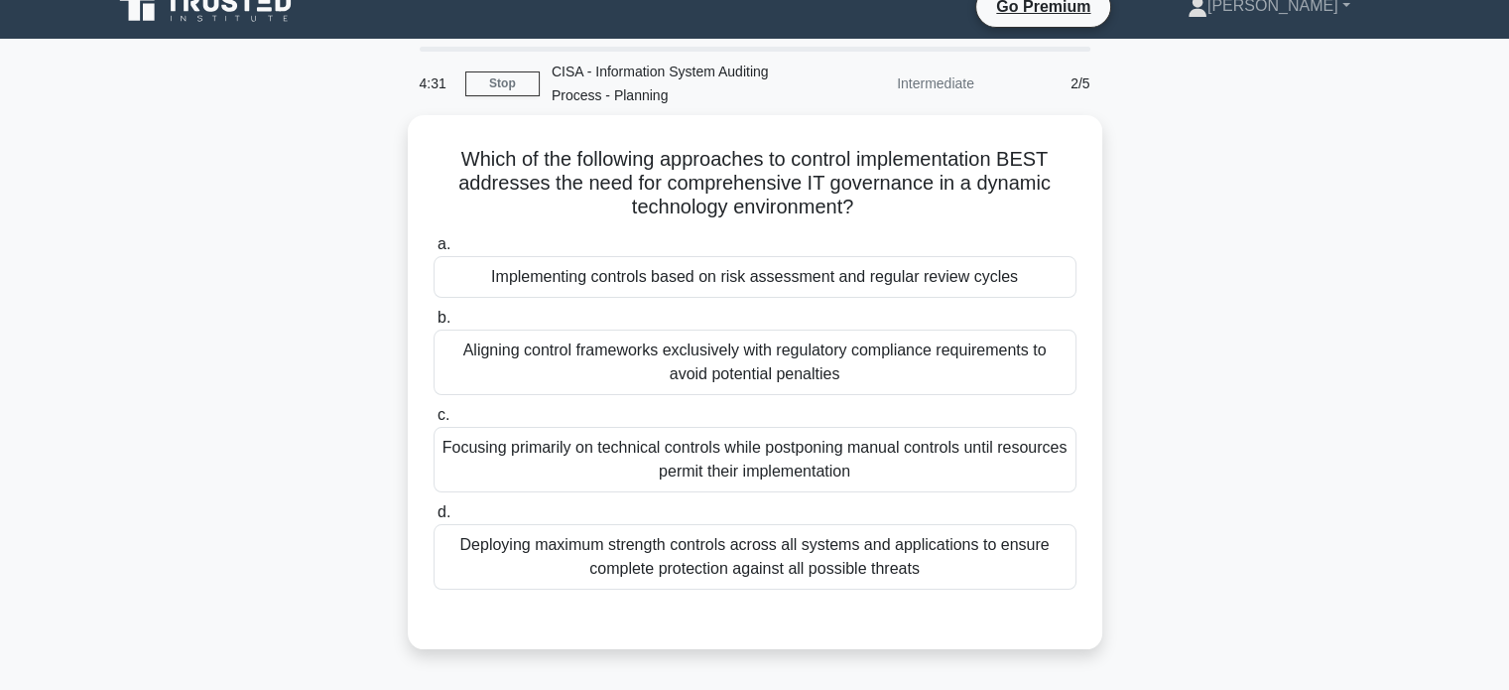
scroll to position [11, 0]
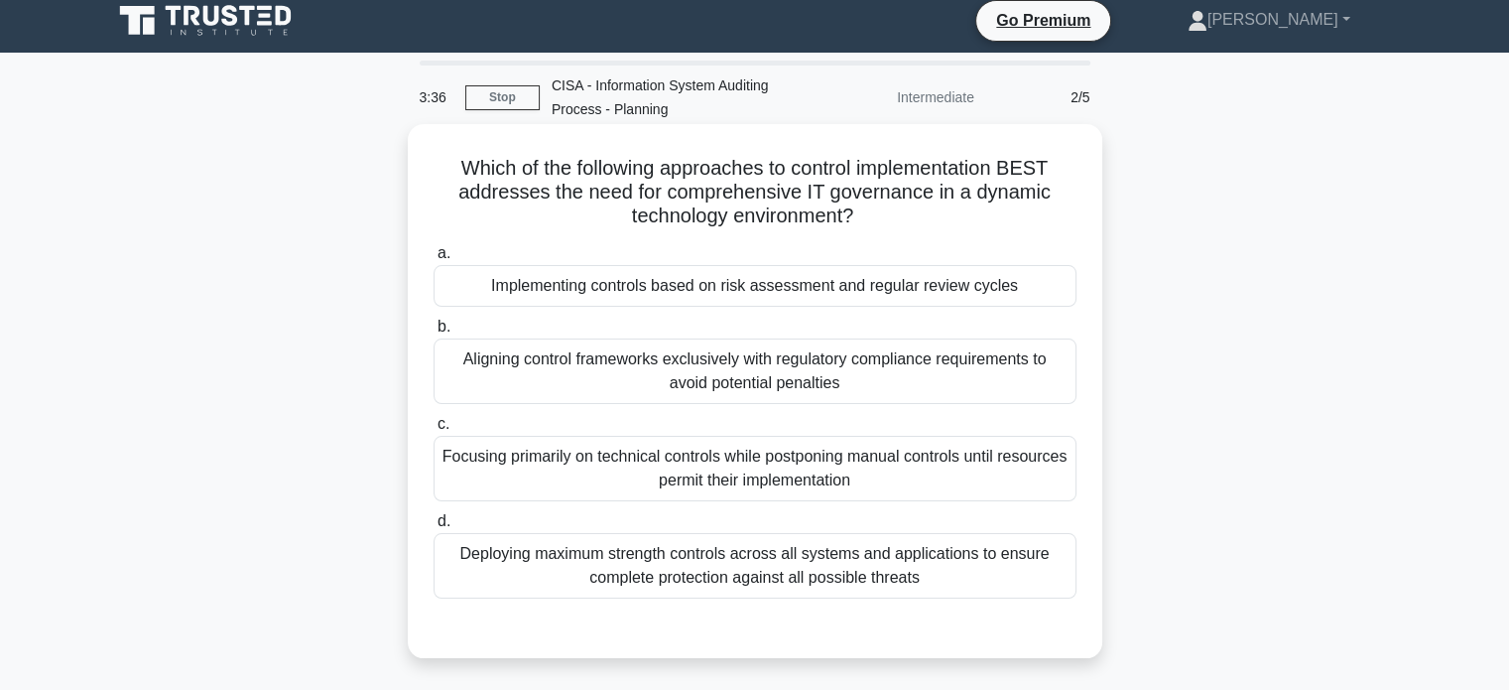
click at [833, 561] on div "Deploying maximum strength controls across all systems and applications to ensu…" at bounding box center [755, 565] width 643 height 65
click at [434, 528] on input "d. Deploying maximum strength controls across all systems and applications to e…" at bounding box center [434, 521] width 0 height 13
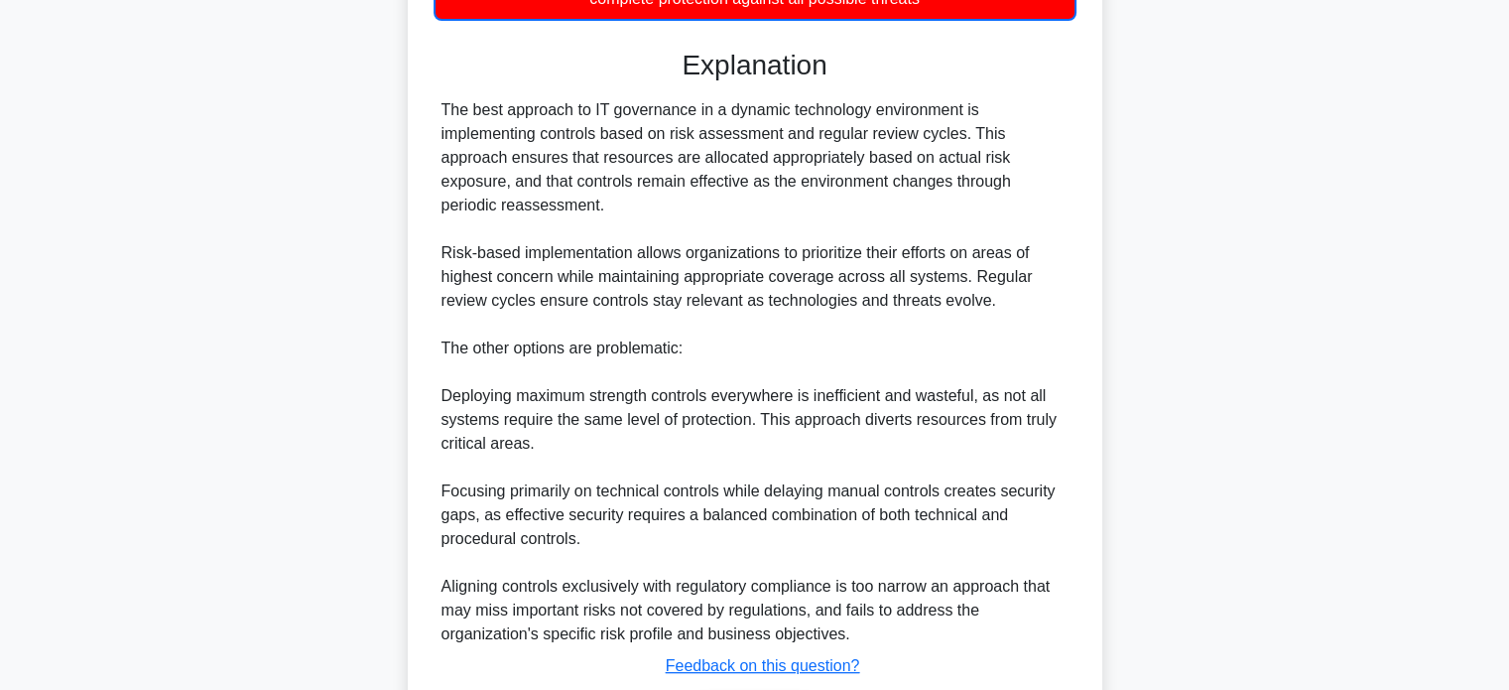
scroll to position [701, 0]
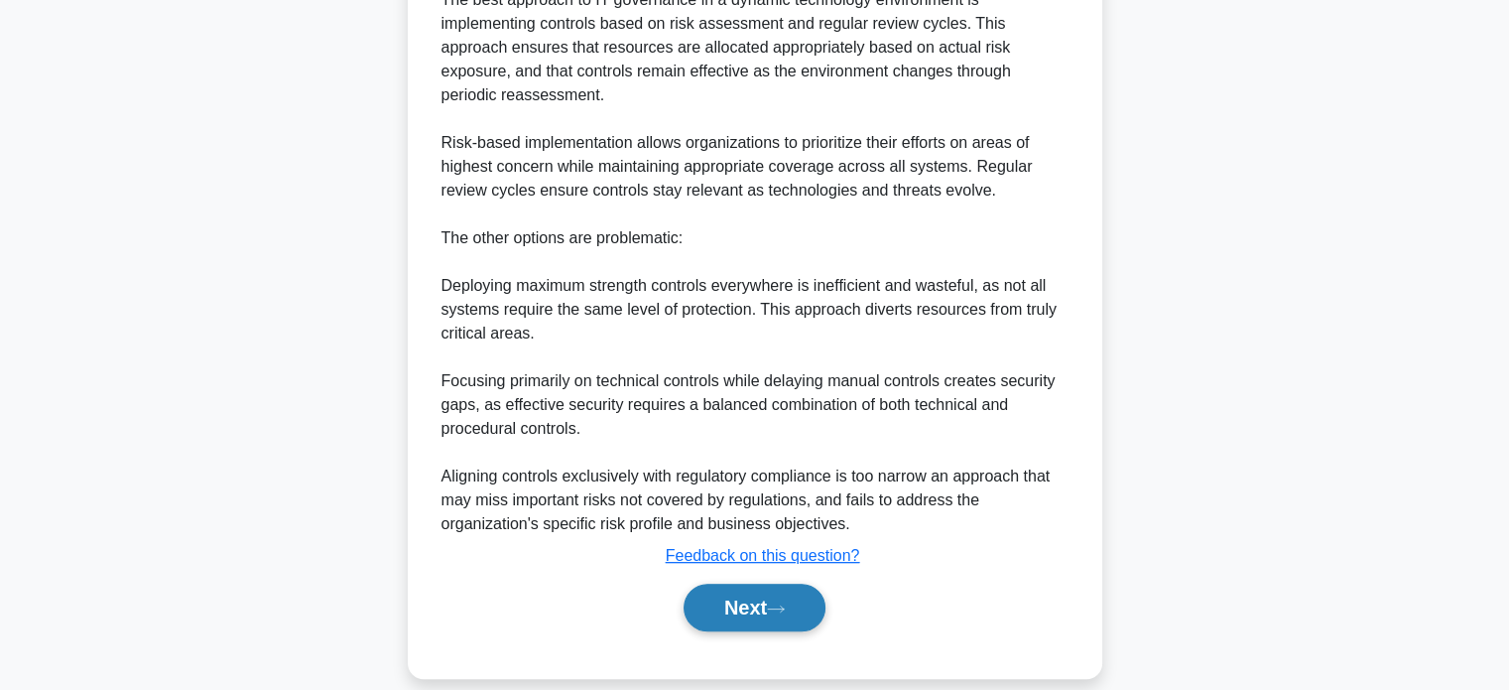
click at [754, 584] on button "Next" at bounding box center [755, 608] width 142 height 48
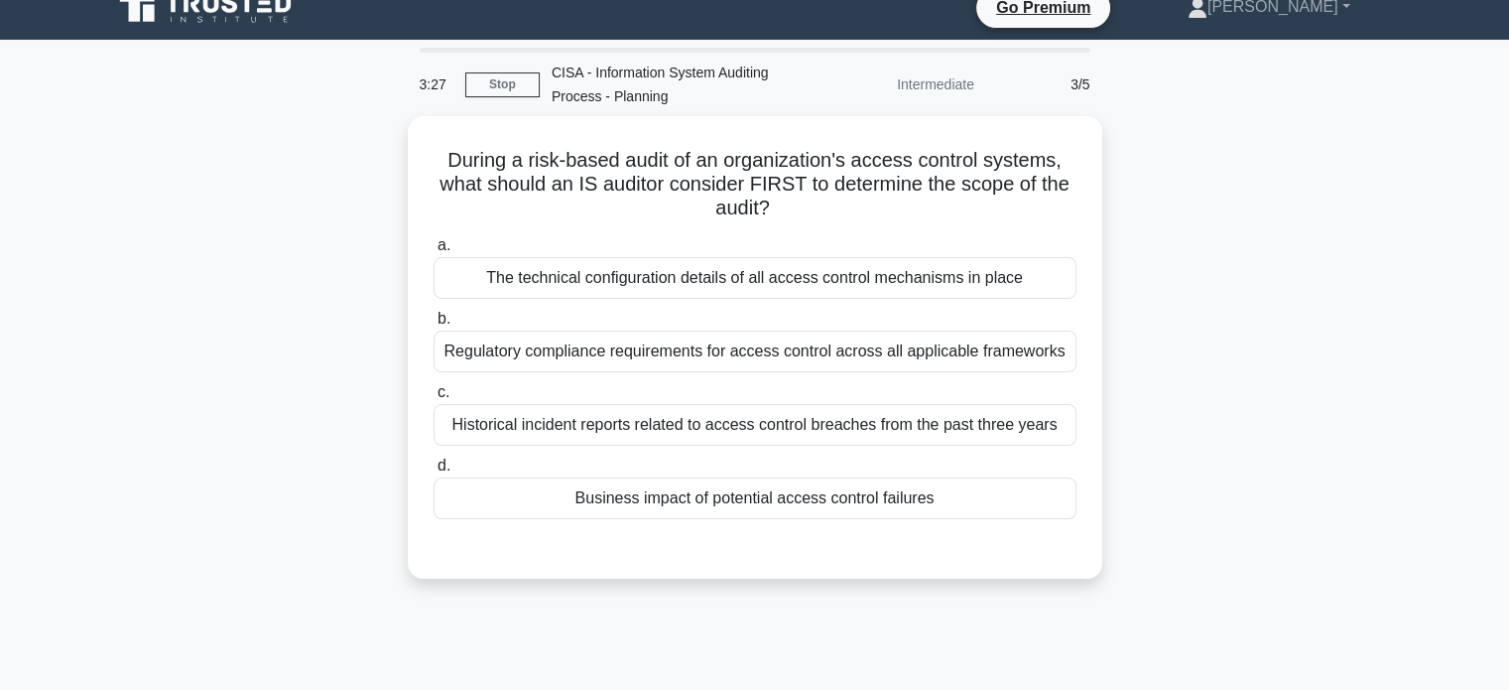
scroll to position [18, 0]
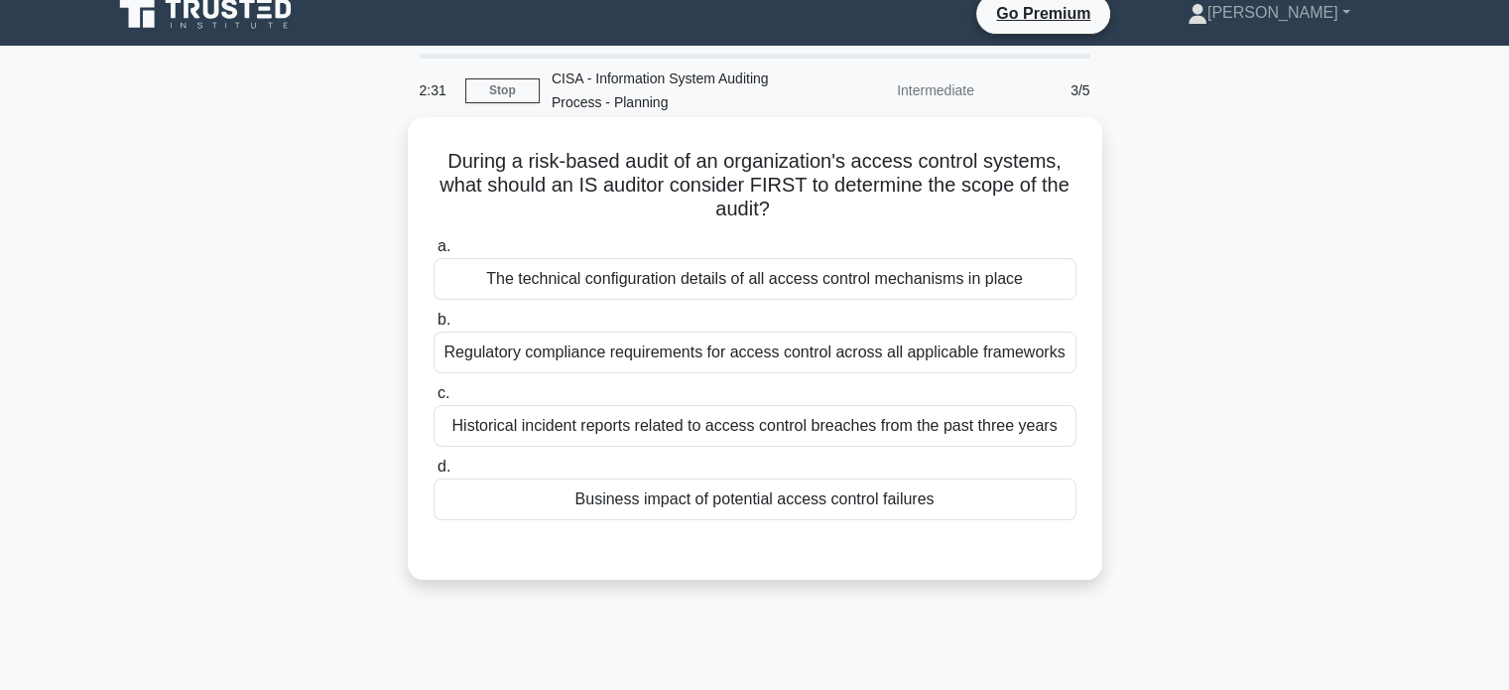
click at [636, 289] on div "The technical configuration details of all access control mechanisms in place" at bounding box center [755, 279] width 643 height 42
click at [434, 253] on input "a. The technical configuration details of all access control mechanisms in place" at bounding box center [434, 246] width 0 height 13
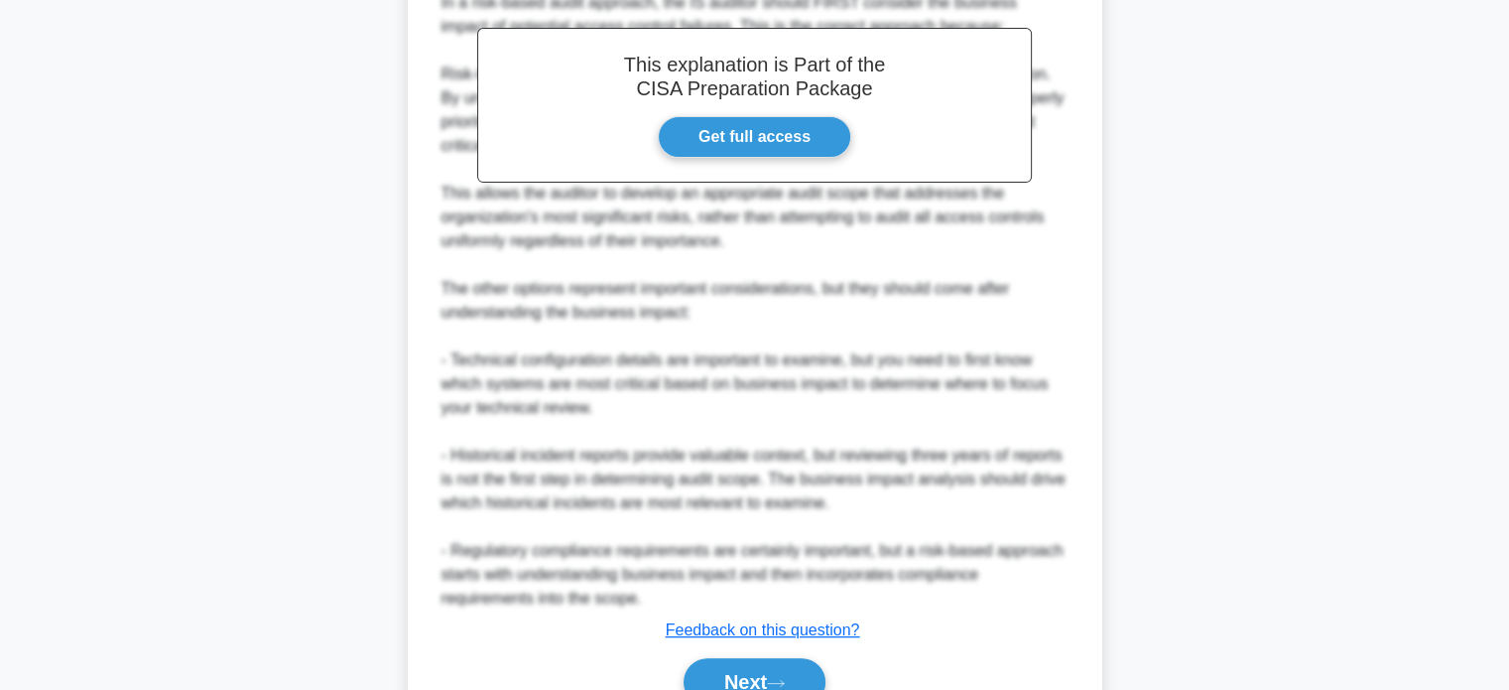
scroll to position [724, 0]
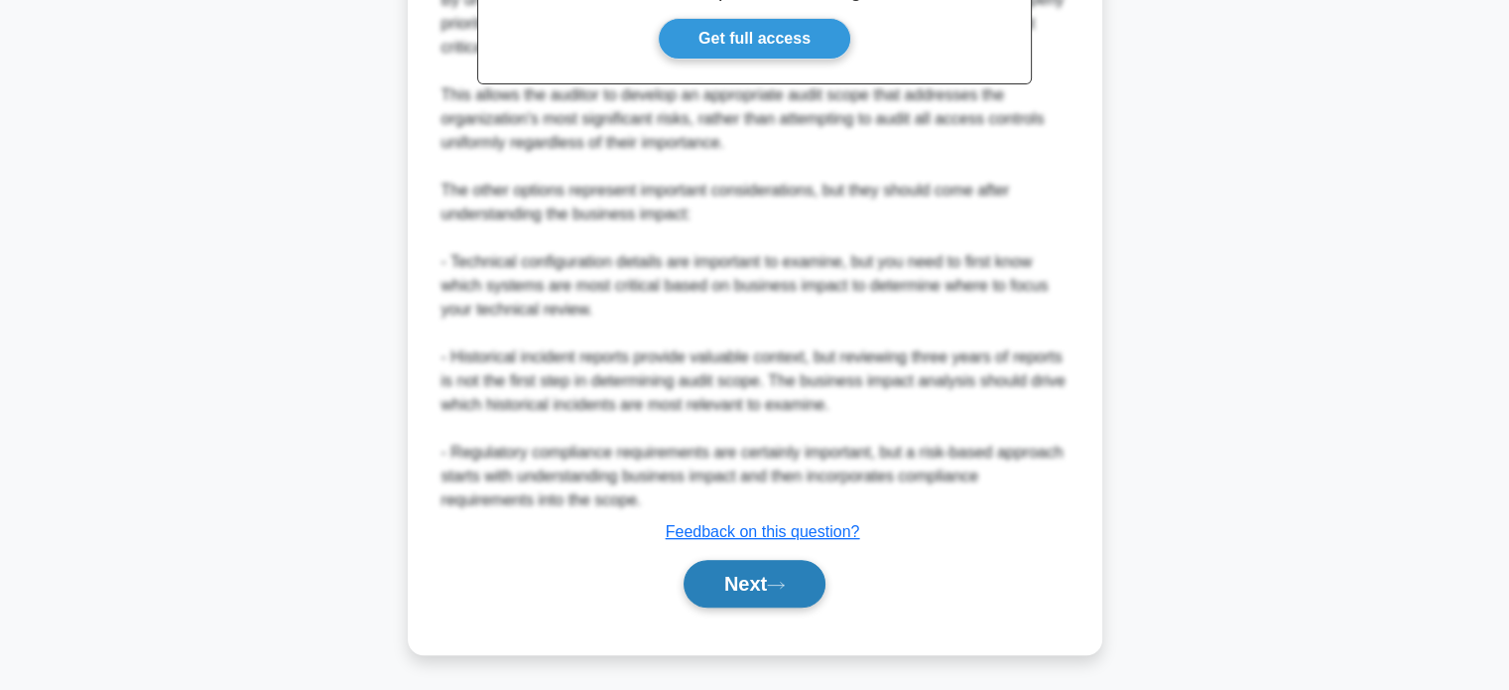
click at [729, 575] on button "Next" at bounding box center [755, 584] width 142 height 48
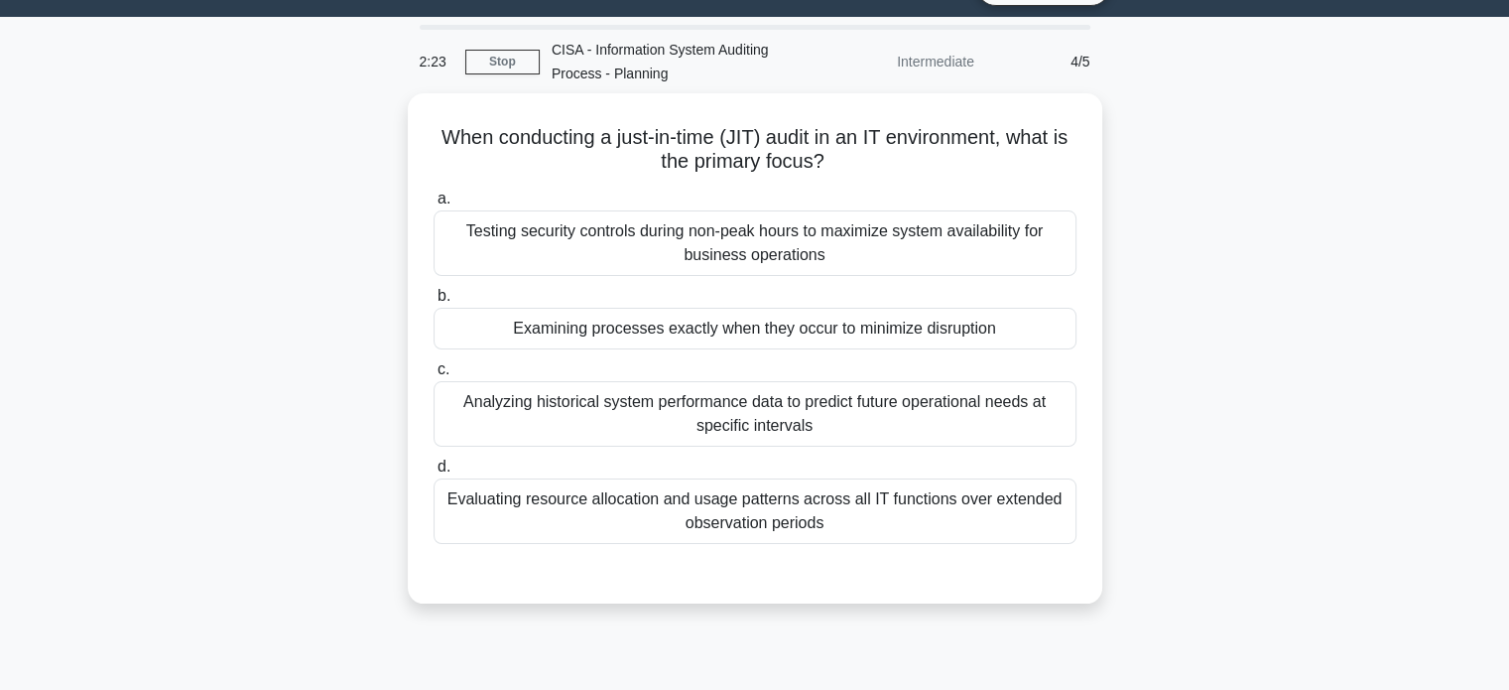
scroll to position [44, 0]
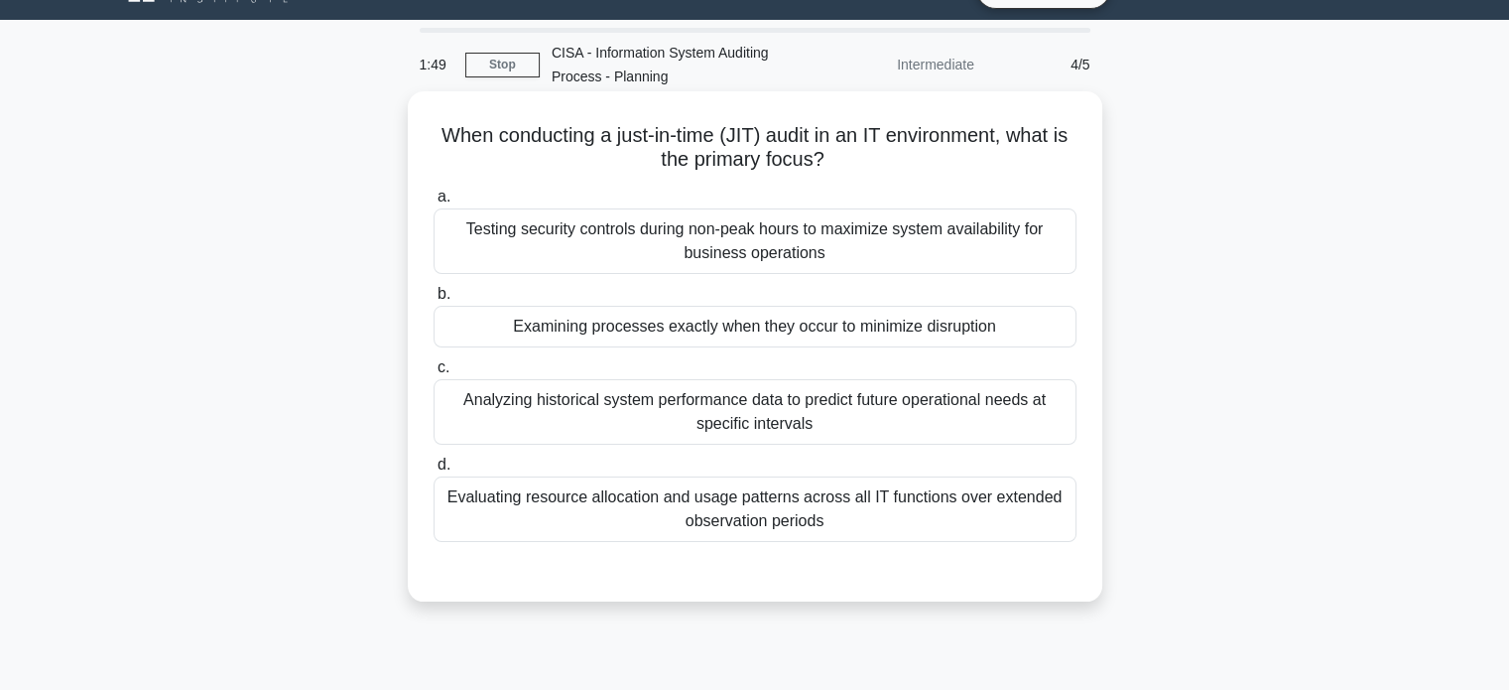
click at [822, 524] on div "Evaluating resource allocation and usage patterns across all IT functions over …" at bounding box center [755, 508] width 643 height 65
click at [434, 471] on input "d. Evaluating resource allocation and usage patterns across all IT functions ov…" at bounding box center [434, 464] width 0 height 13
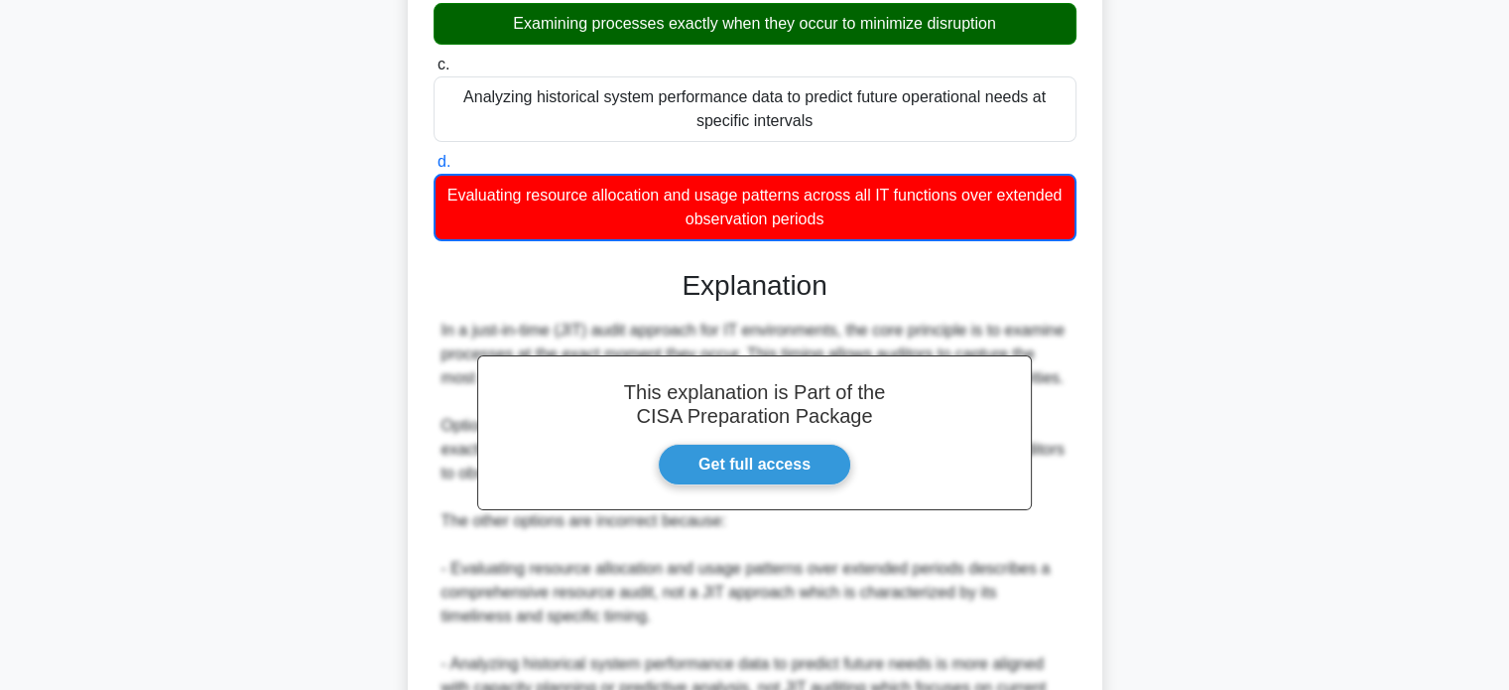
scroll to position [653, 0]
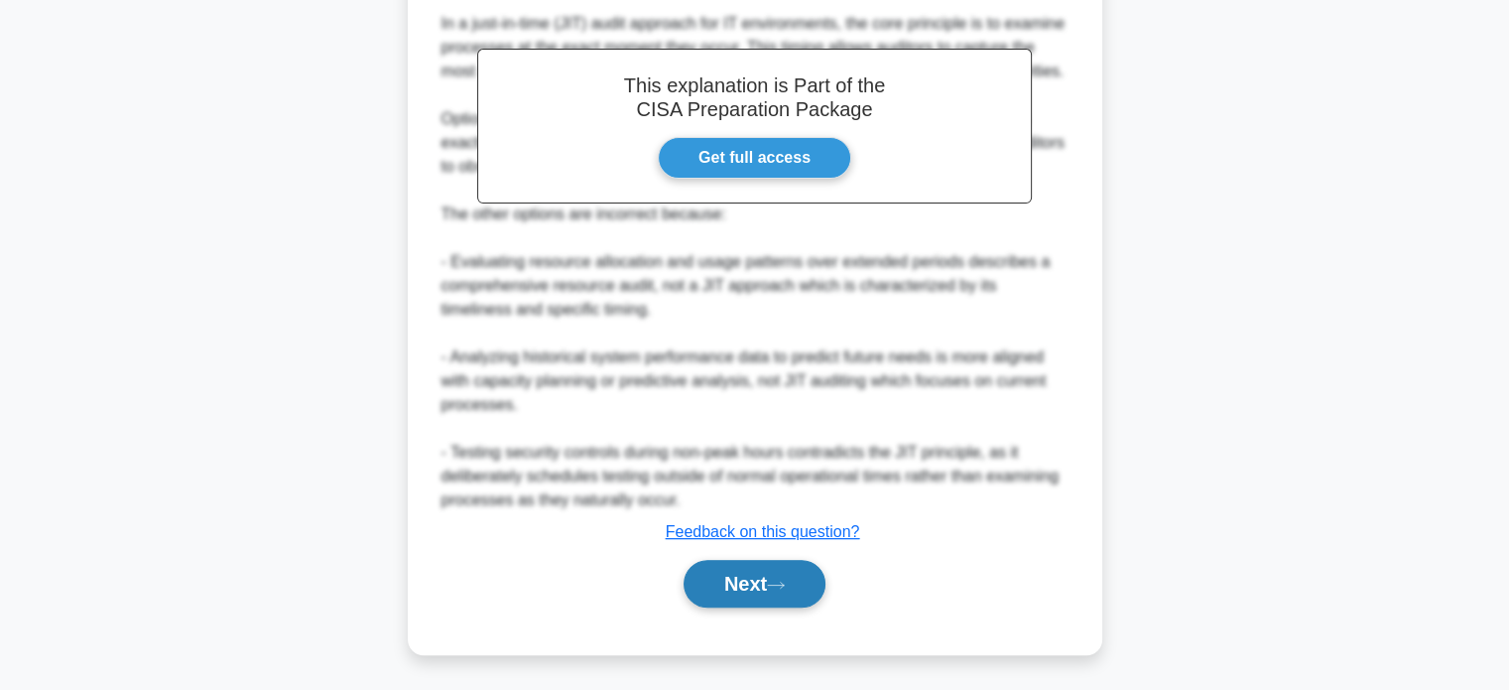
click at [756, 578] on button "Next" at bounding box center [755, 584] width 142 height 48
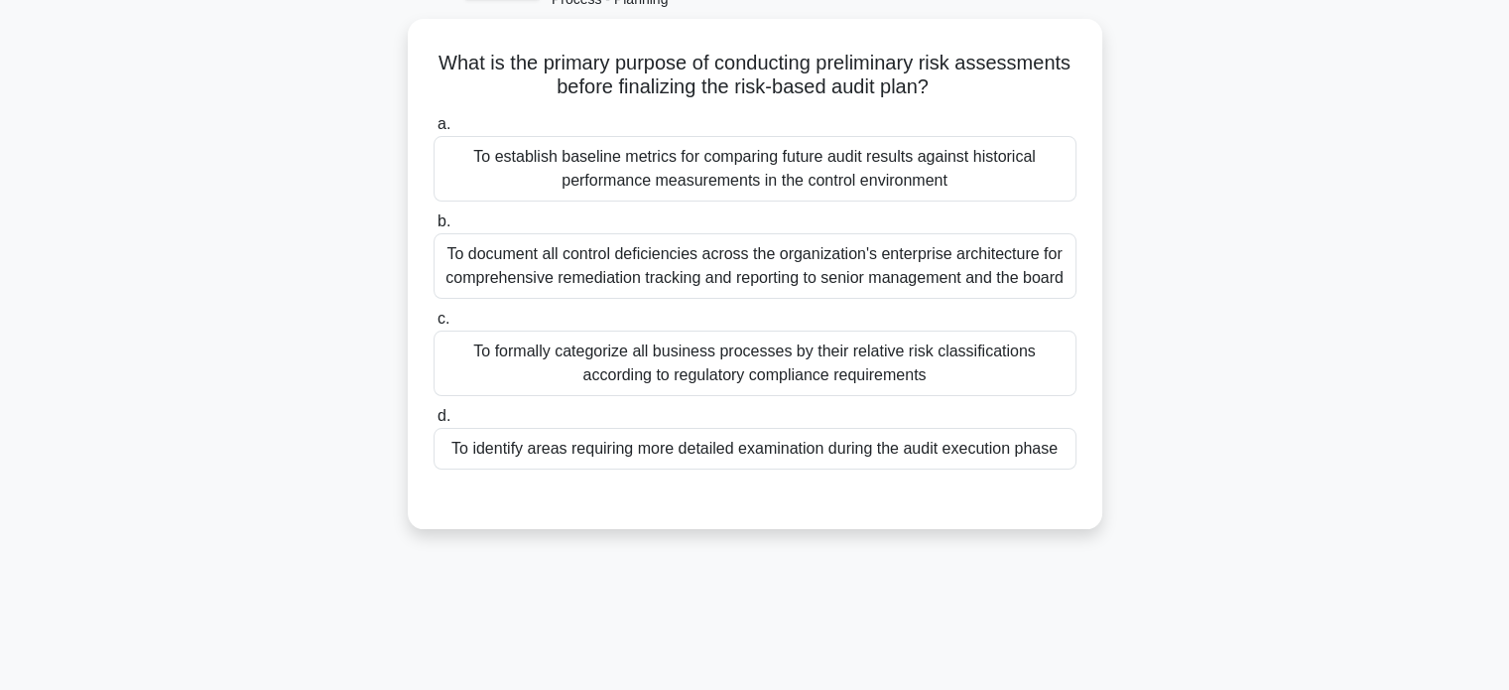
scroll to position [59, 0]
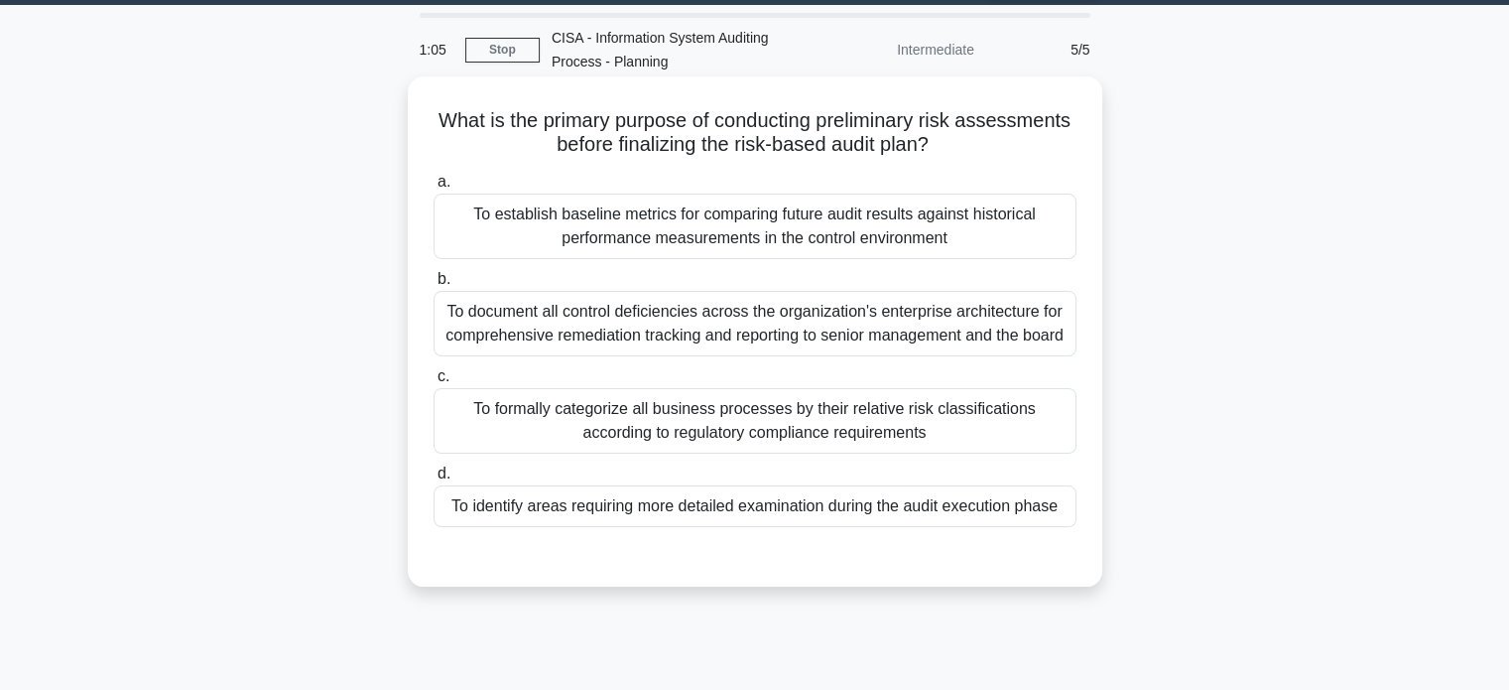
click at [913, 511] on div "To identify areas requiring more detailed examination during the audit executio…" at bounding box center [755, 506] width 643 height 42
click at [434, 480] on input "d. To identify areas requiring more detailed examination during the audit execu…" at bounding box center [434, 473] width 0 height 13
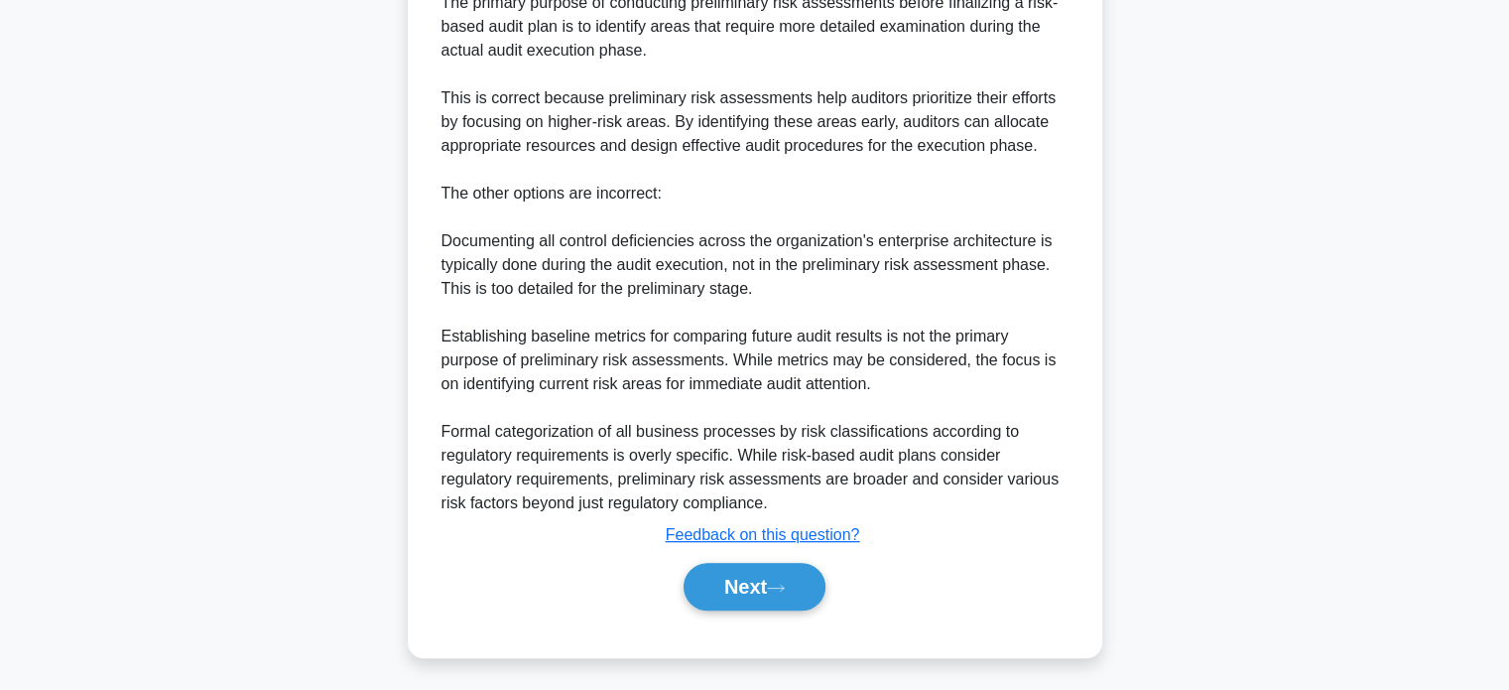
scroll to position [699, 0]
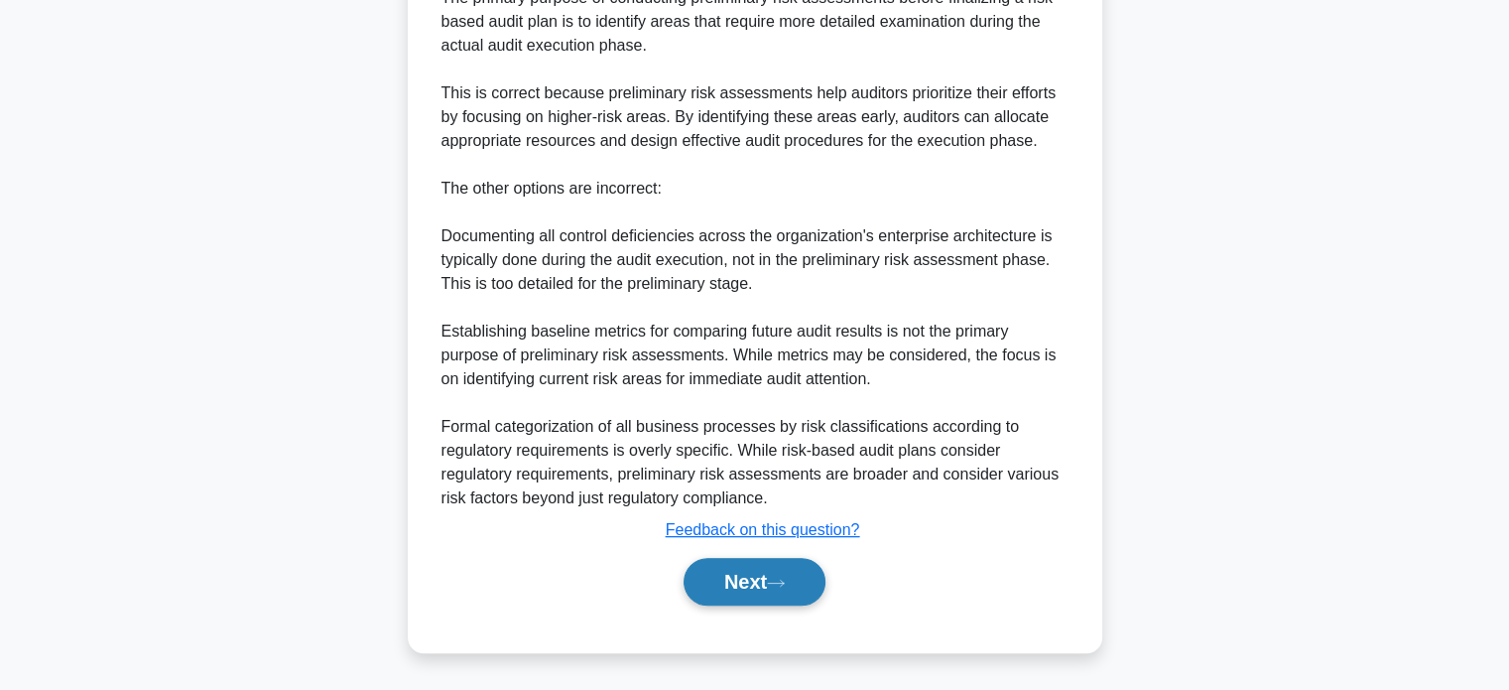
click at [769, 582] on button "Next" at bounding box center [755, 582] width 142 height 48
